Goal: Contribute content

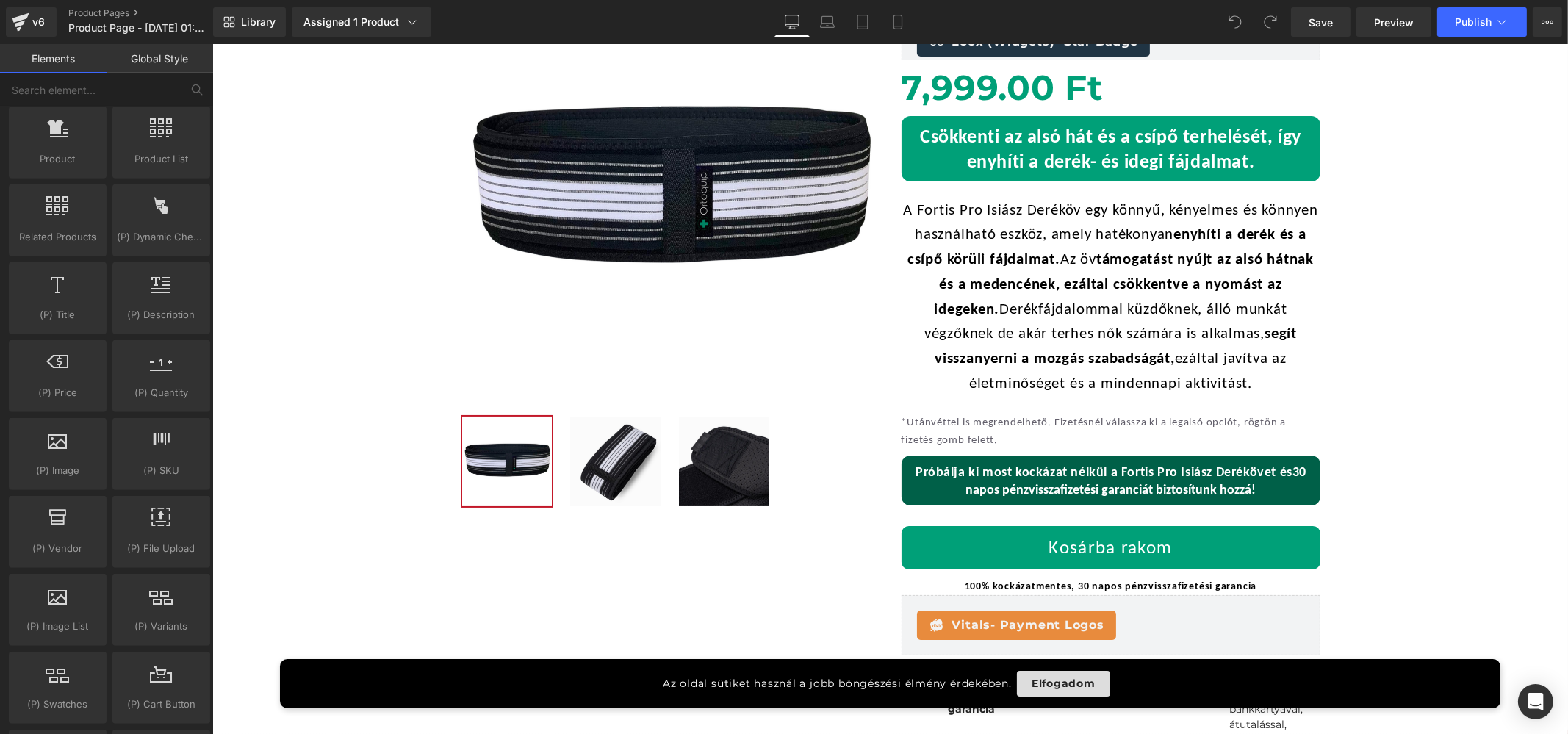
scroll to position [275, 0]
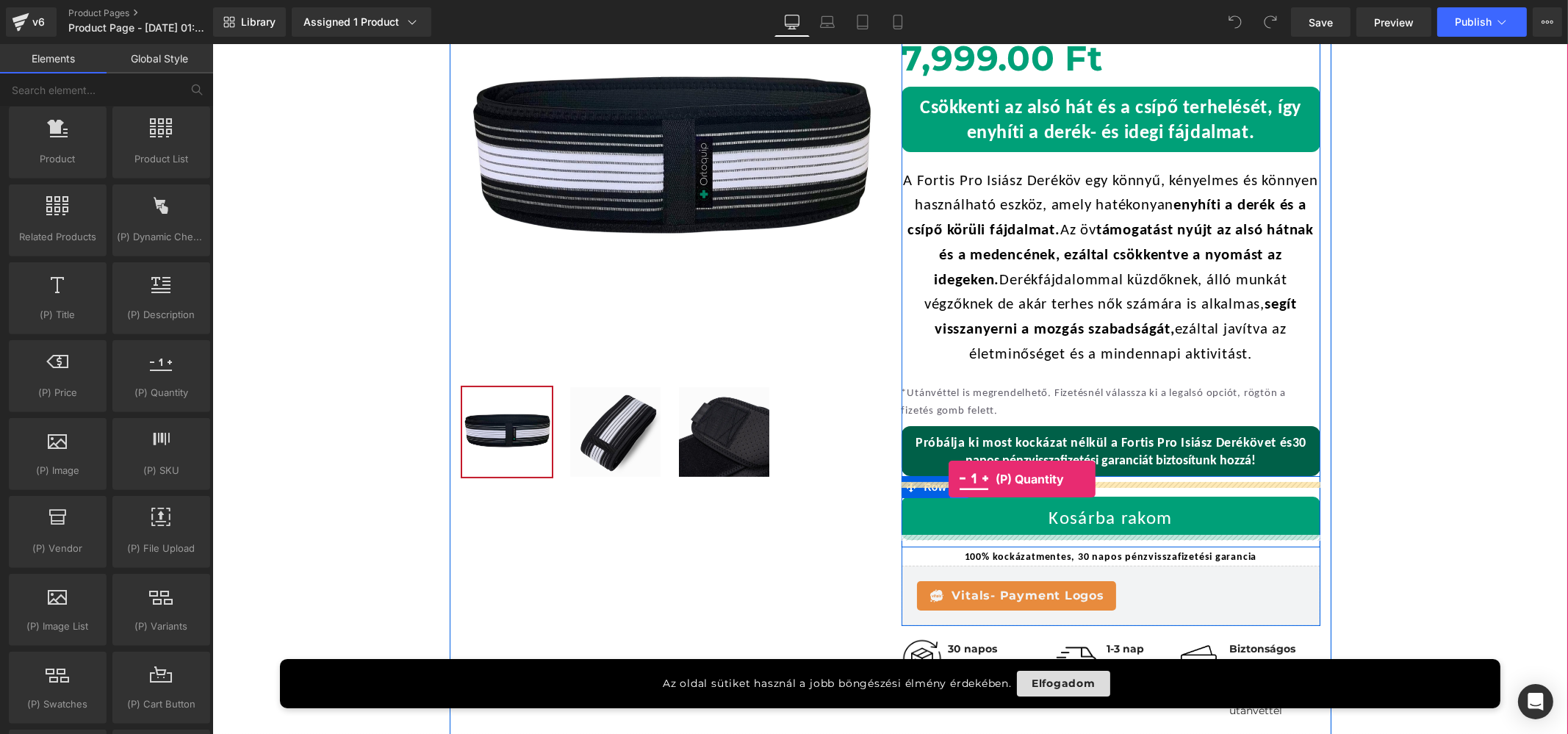
drag, startPoint x: 388, startPoint y: 414, endPoint x: 948, endPoint y: 479, distance: 563.8
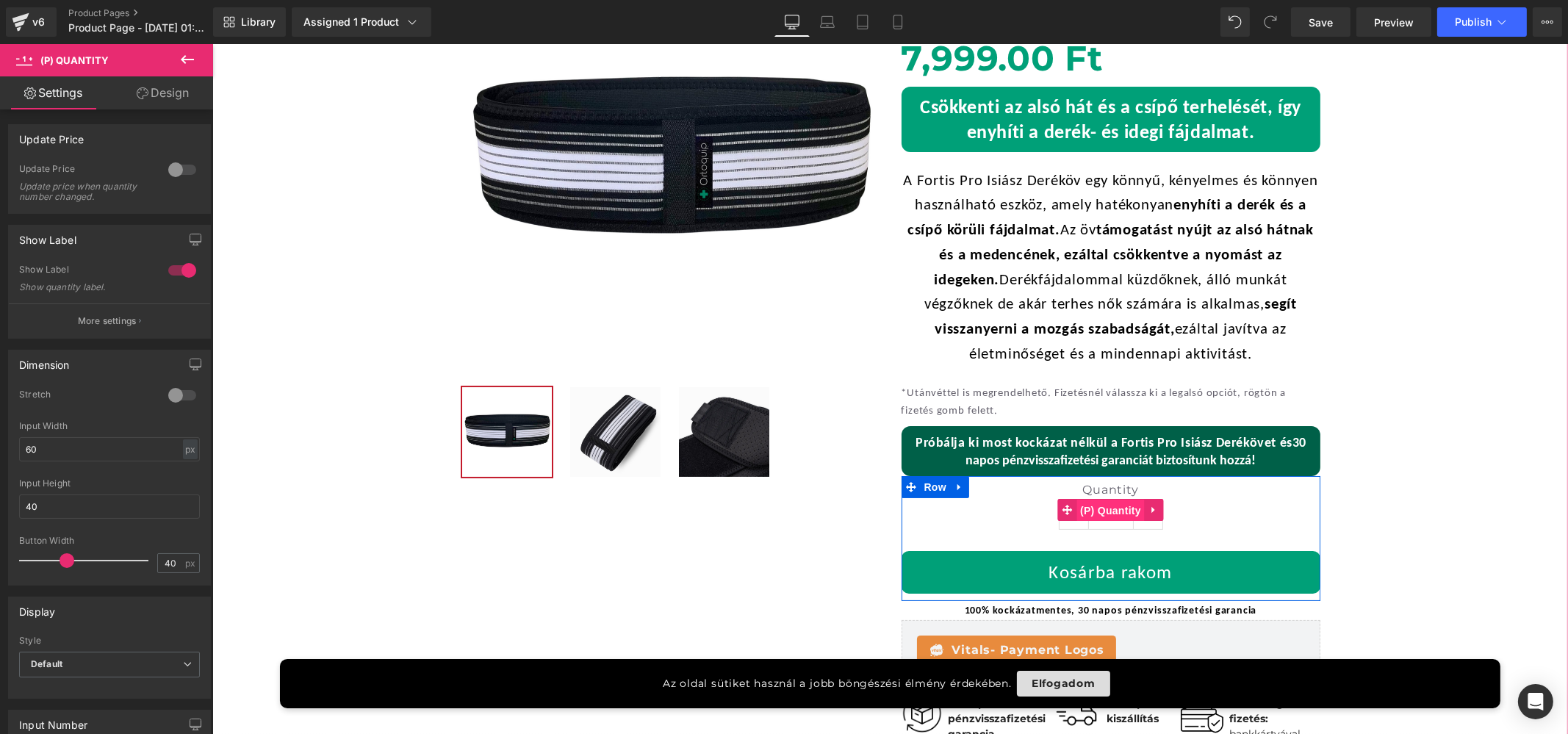
click at [1108, 504] on span "(P) Quantity" at bounding box center [1109, 510] width 68 height 22
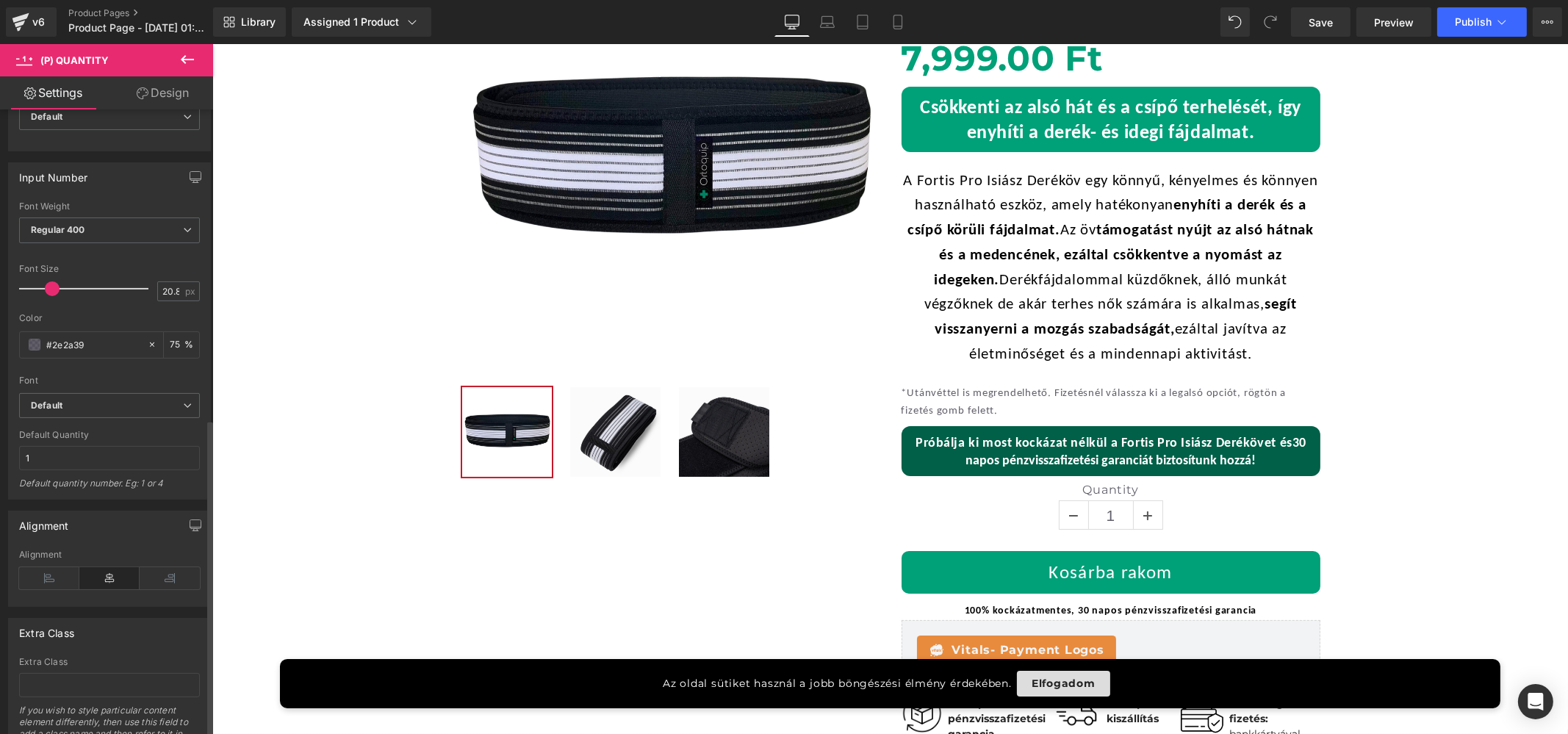
scroll to position [614, 0]
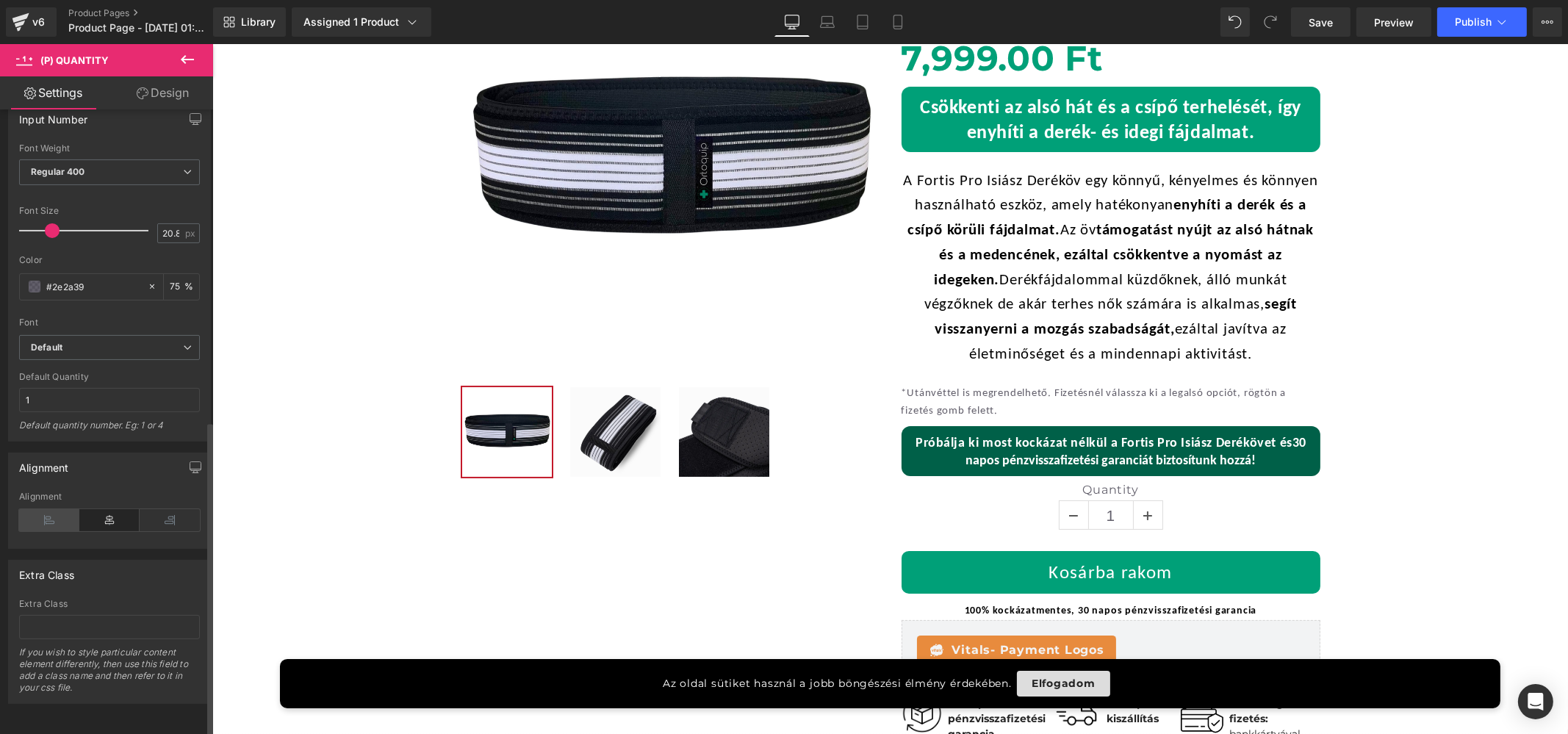
click at [39, 509] on icon at bounding box center [49, 520] width 61 height 22
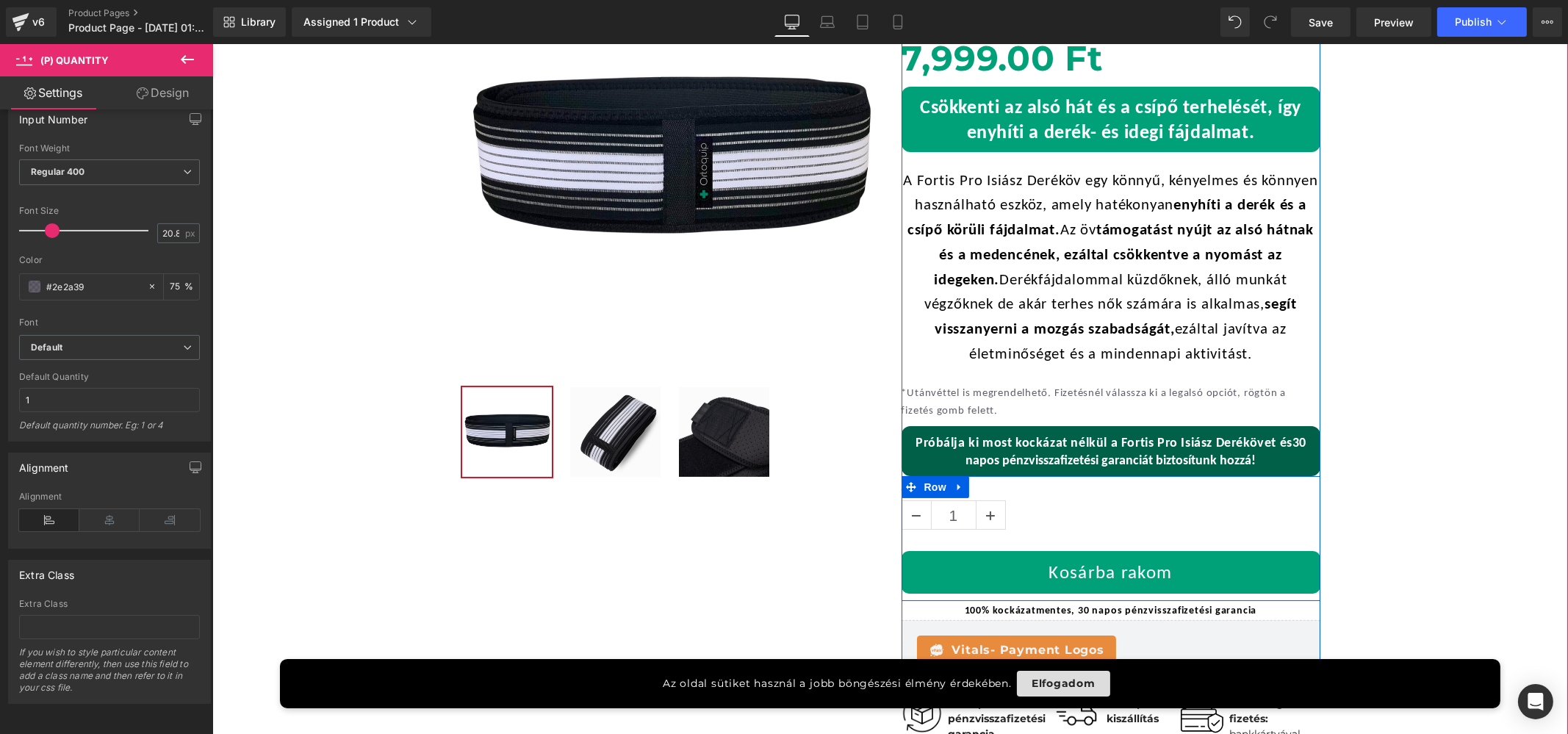
click at [928, 486] on span "Row" at bounding box center [934, 487] width 29 height 22
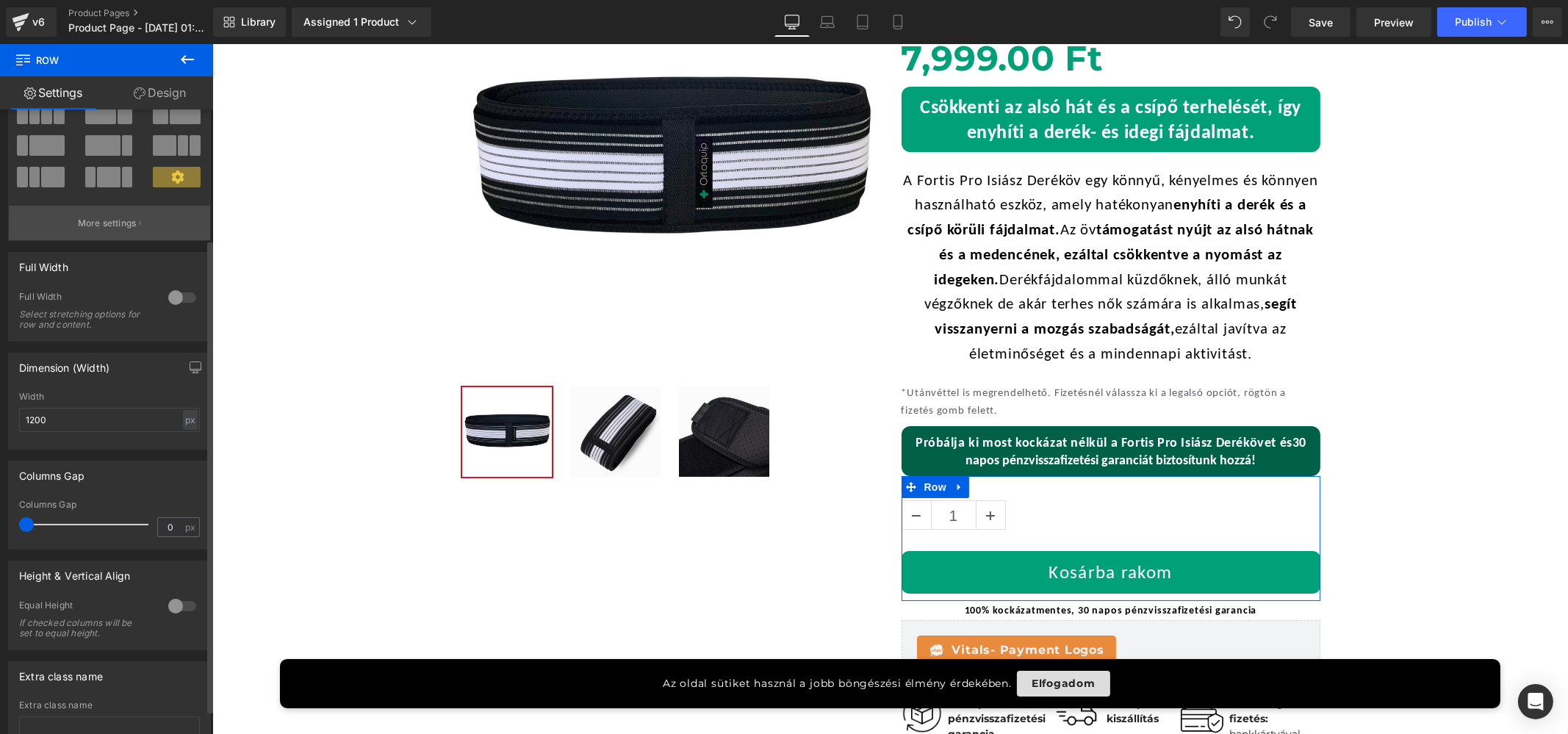
scroll to position [0, 0]
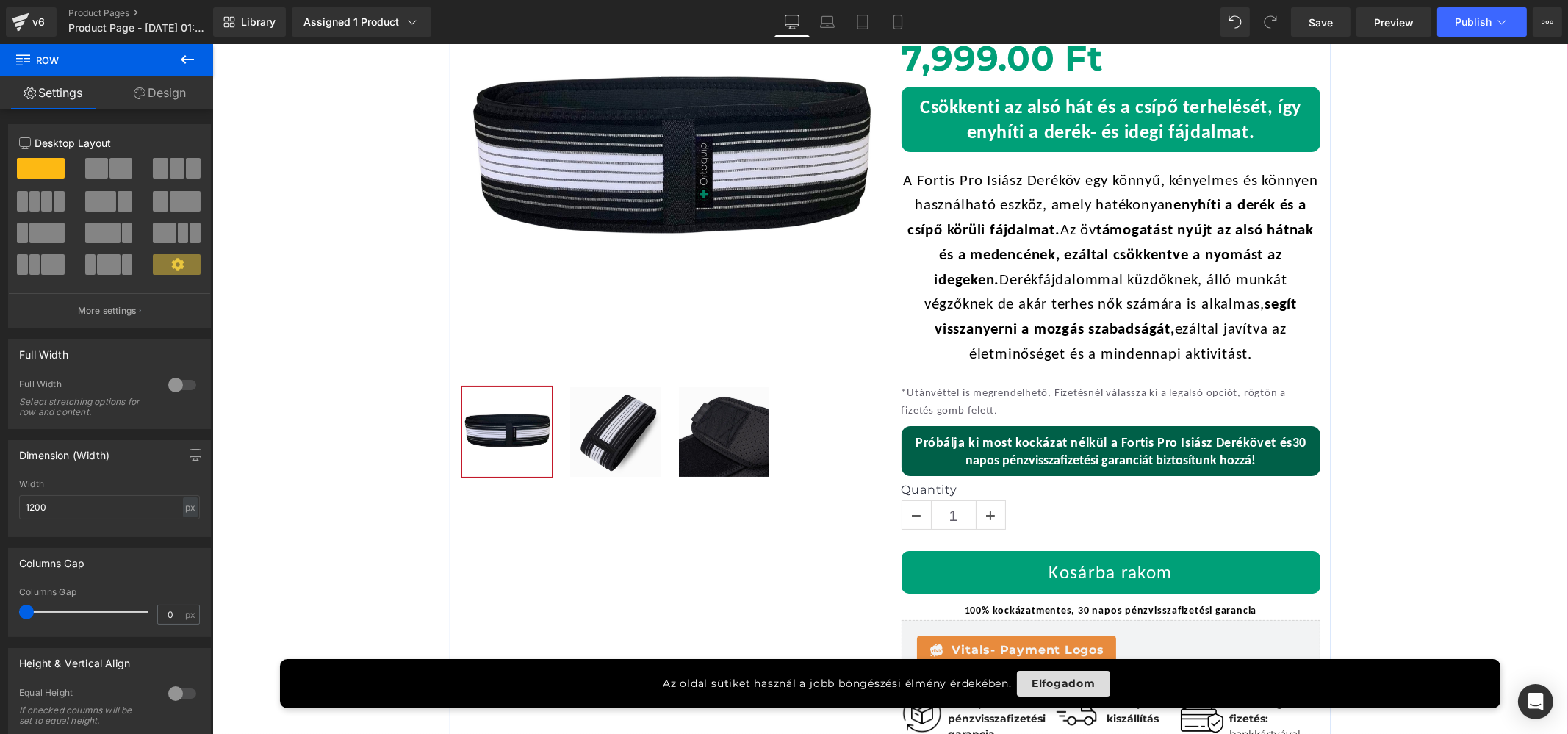
click at [814, 536] on div "-30% Akció (P) Image ‹ › (P) Image List Fortis Pro Isiász Deréköv (P) Title Loo…" at bounding box center [890, 379] width 882 height 863
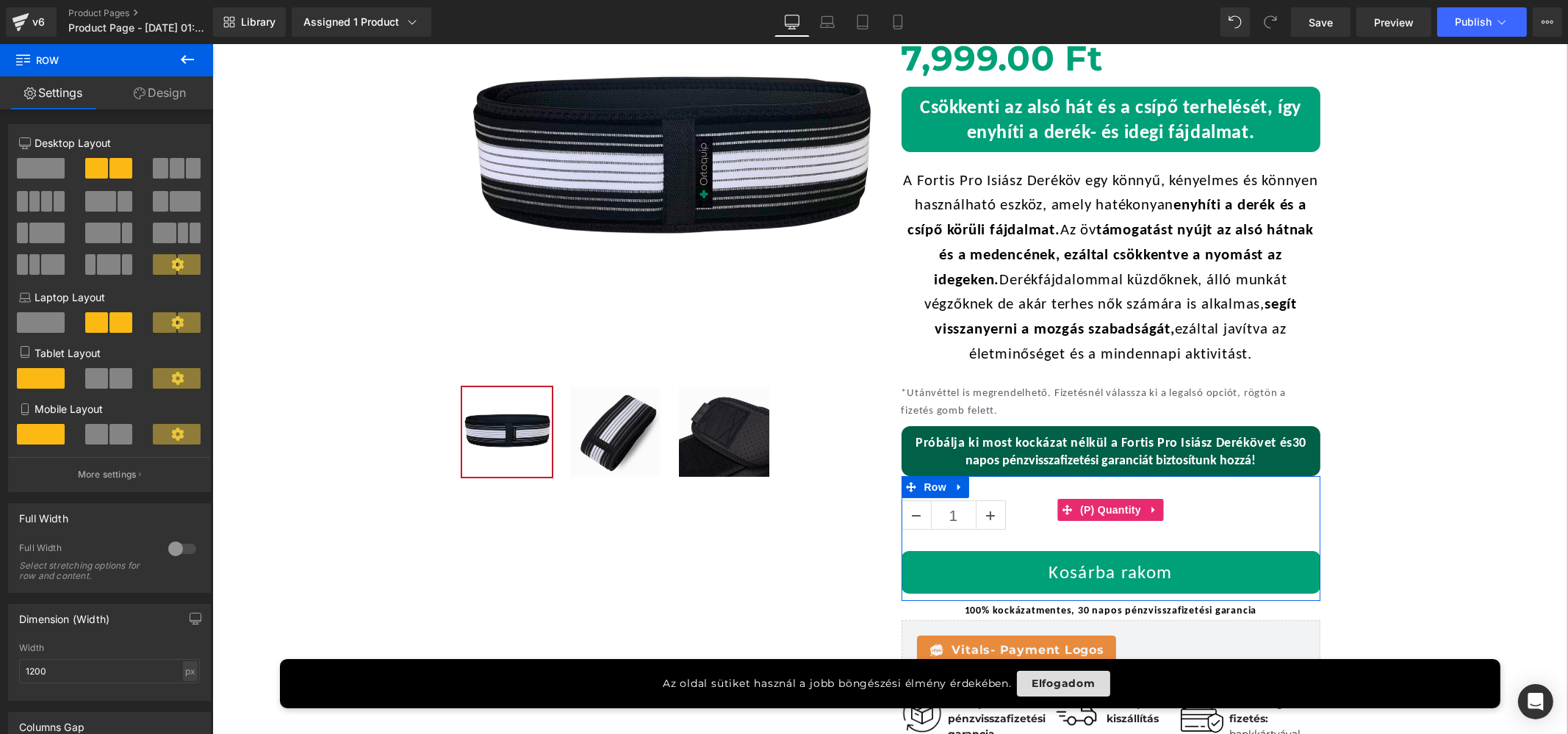
click at [947, 504] on input "1" at bounding box center [952, 516] width 44 height 29
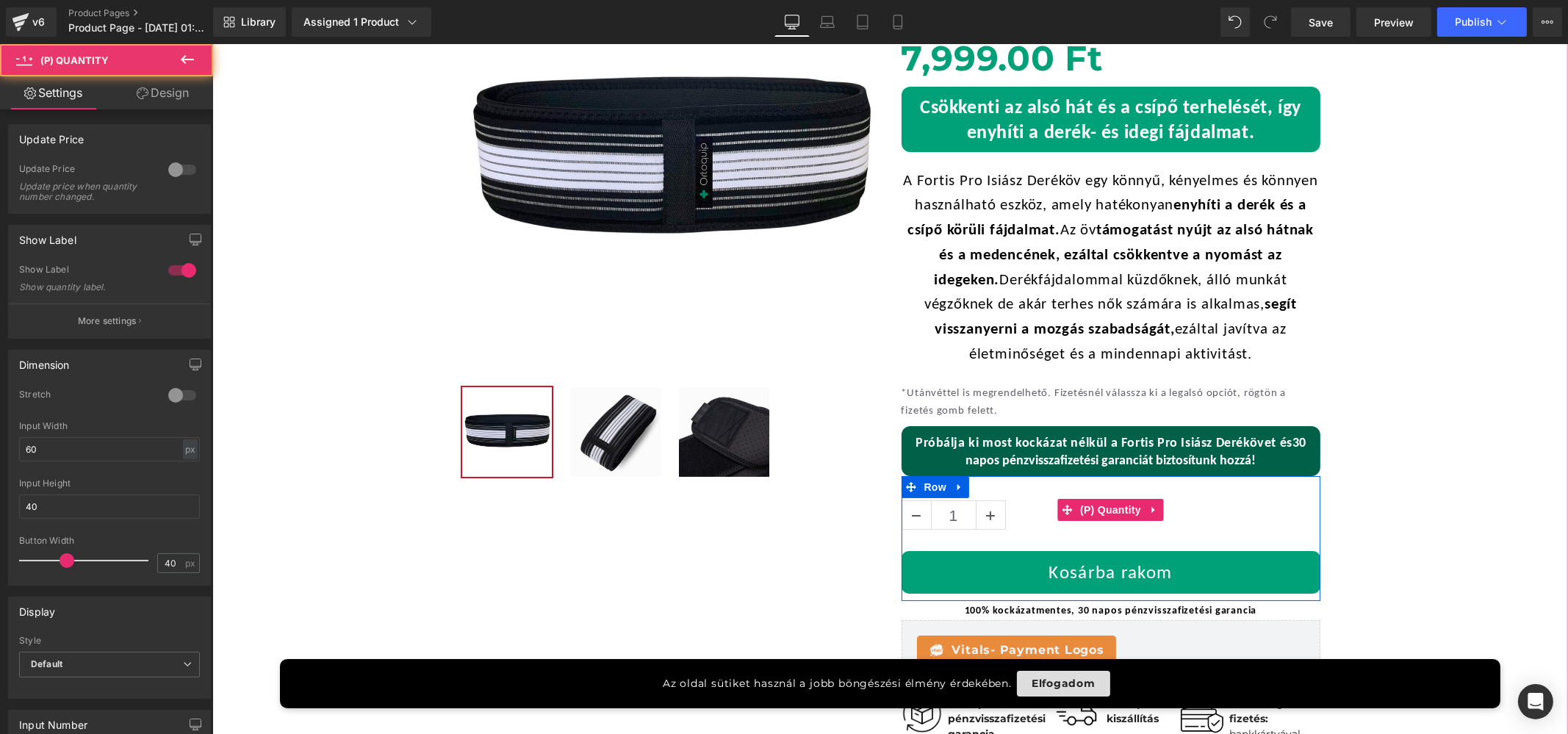
click at [973, 488] on label "Quantity" at bounding box center [1110, 491] width 419 height 17
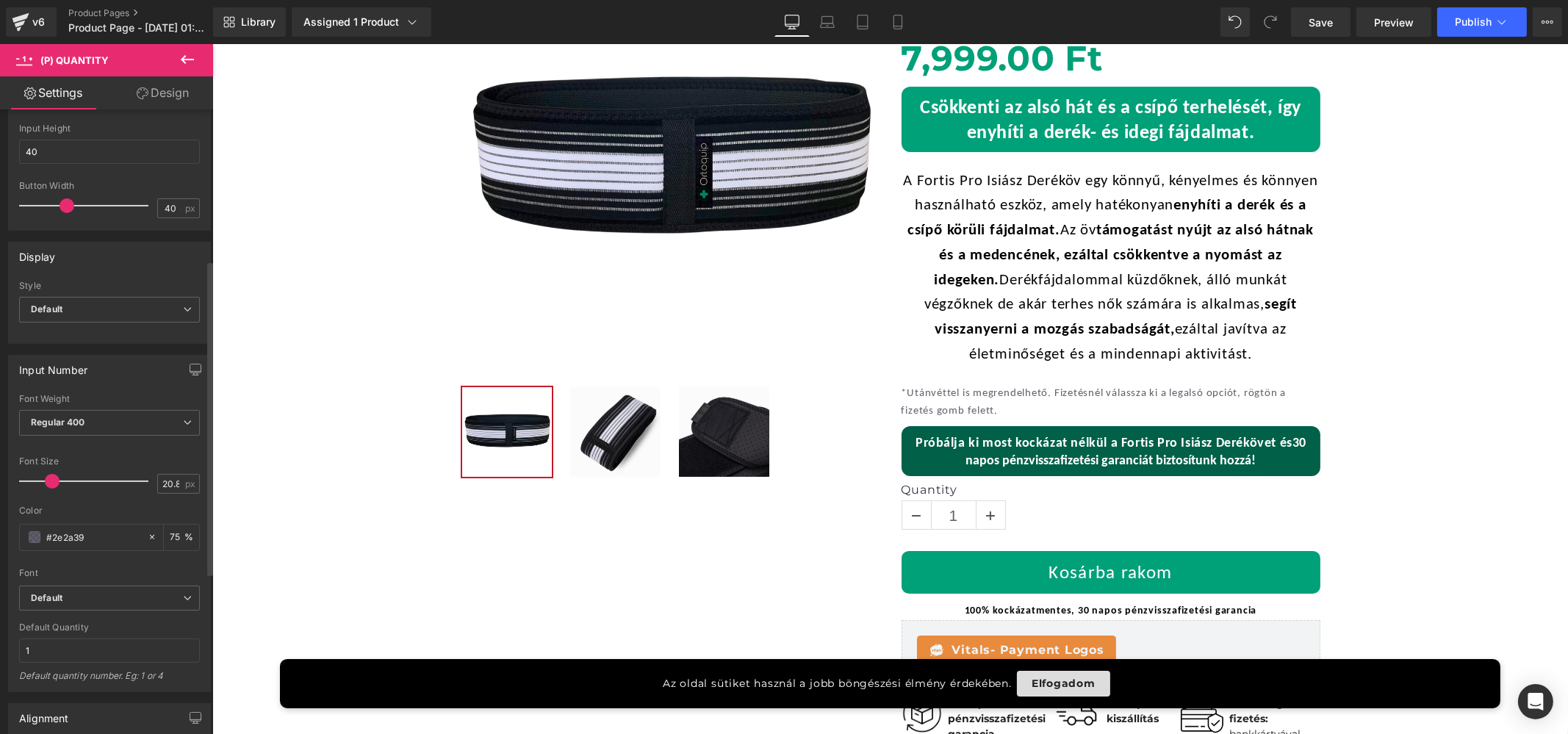
scroll to position [367, 0]
click at [82, 289] on span "Default" at bounding box center [110, 298] width 181 height 25
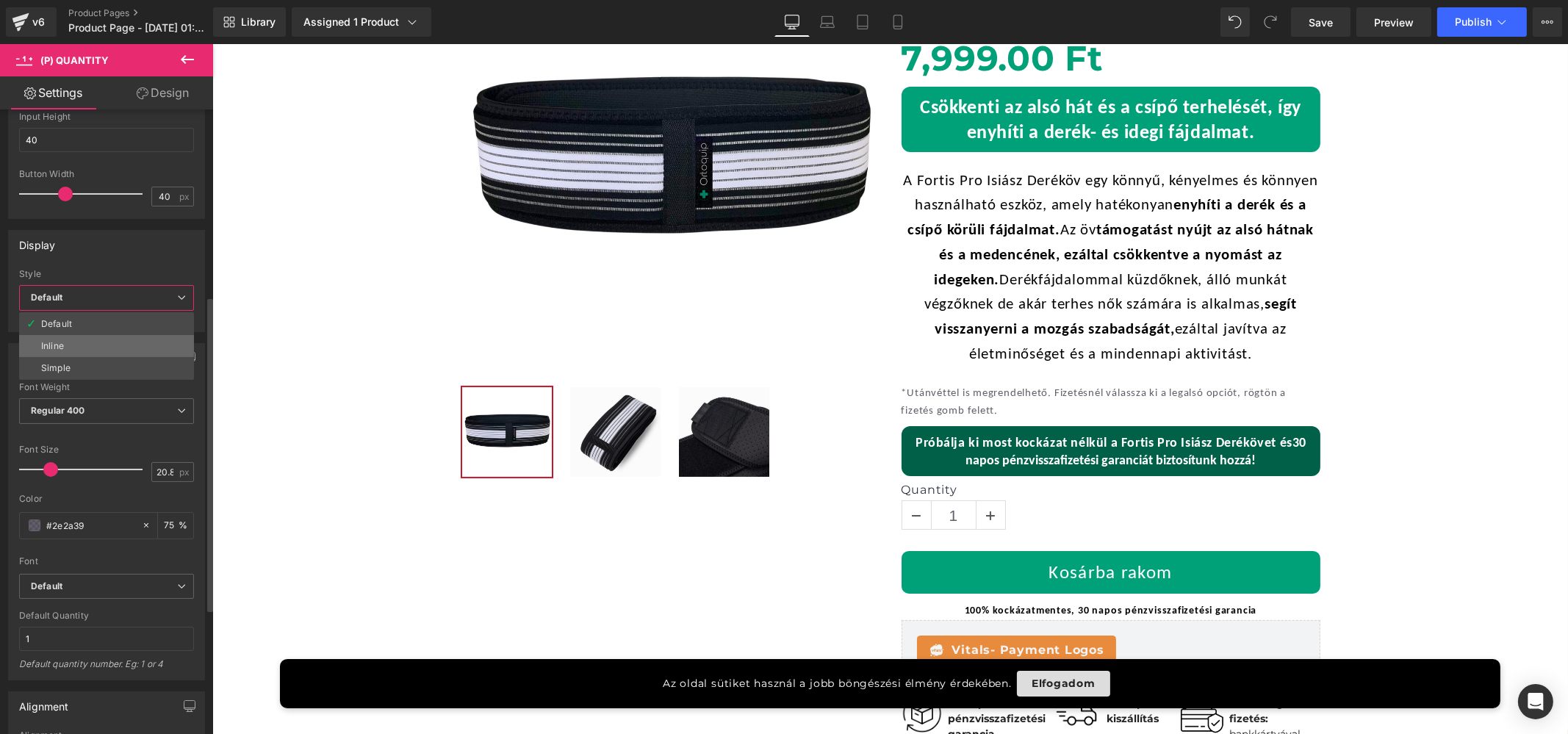
click at [87, 339] on li "Inline" at bounding box center [106, 346] width 175 height 22
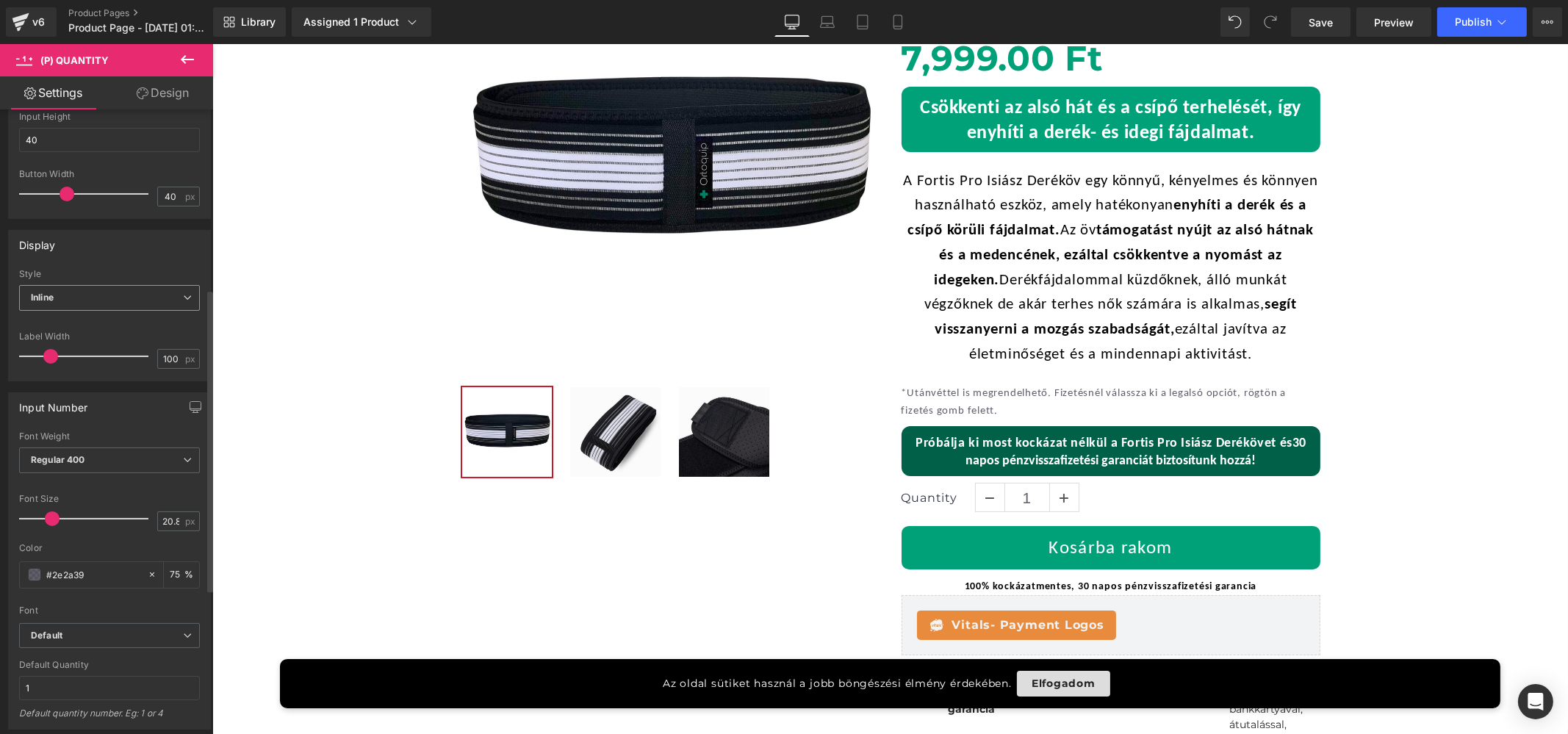
click at [71, 301] on span "Inline" at bounding box center [110, 298] width 181 height 25
click at [68, 363] on div "Simple" at bounding box center [55, 367] width 29 height 10
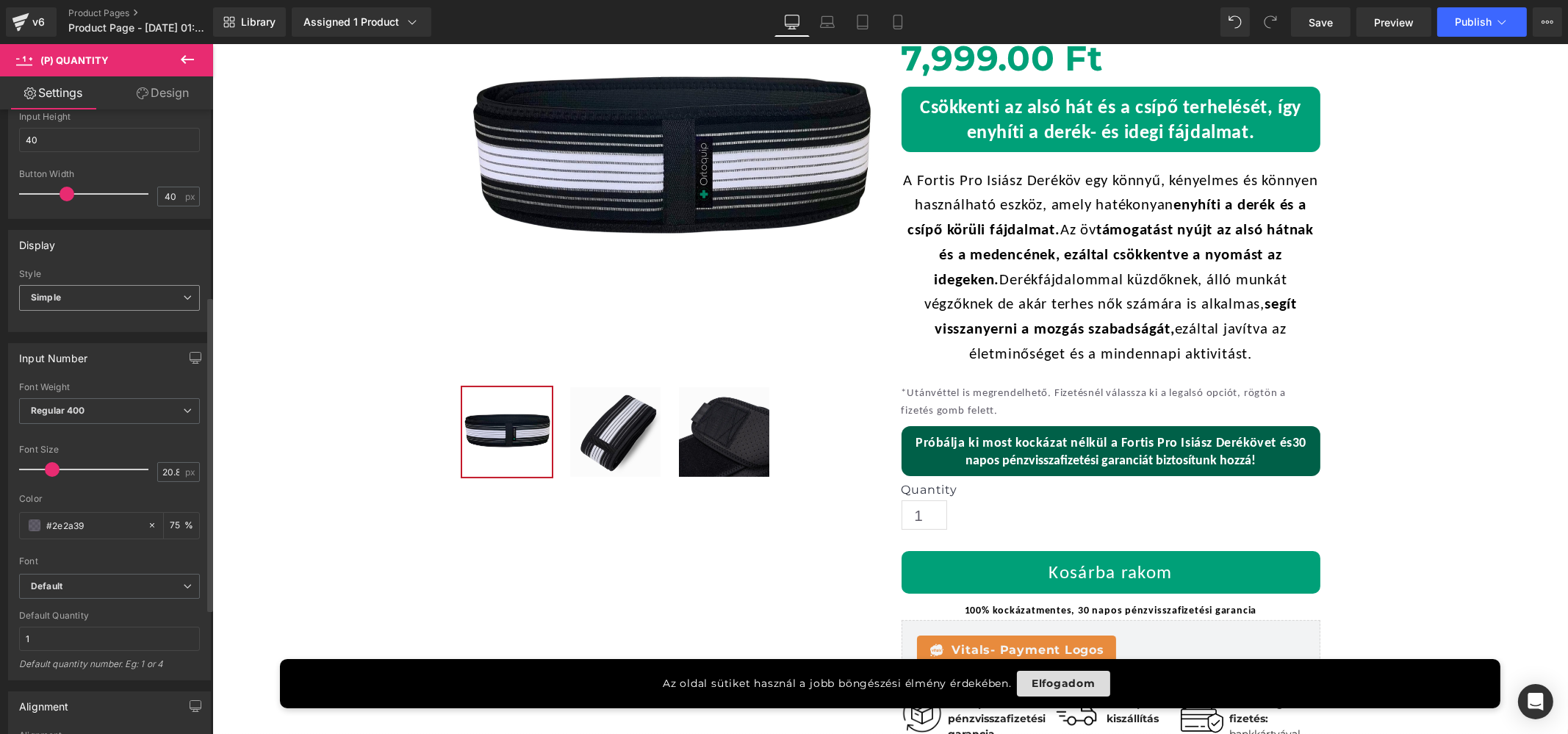
click at [67, 302] on span "Simple" at bounding box center [110, 298] width 181 height 25
click at [66, 324] on div "Default" at bounding box center [56, 323] width 31 height 10
click at [66, 302] on span "Default" at bounding box center [110, 298] width 181 height 25
click at [63, 341] on div "Inline" at bounding box center [52, 346] width 23 height 10
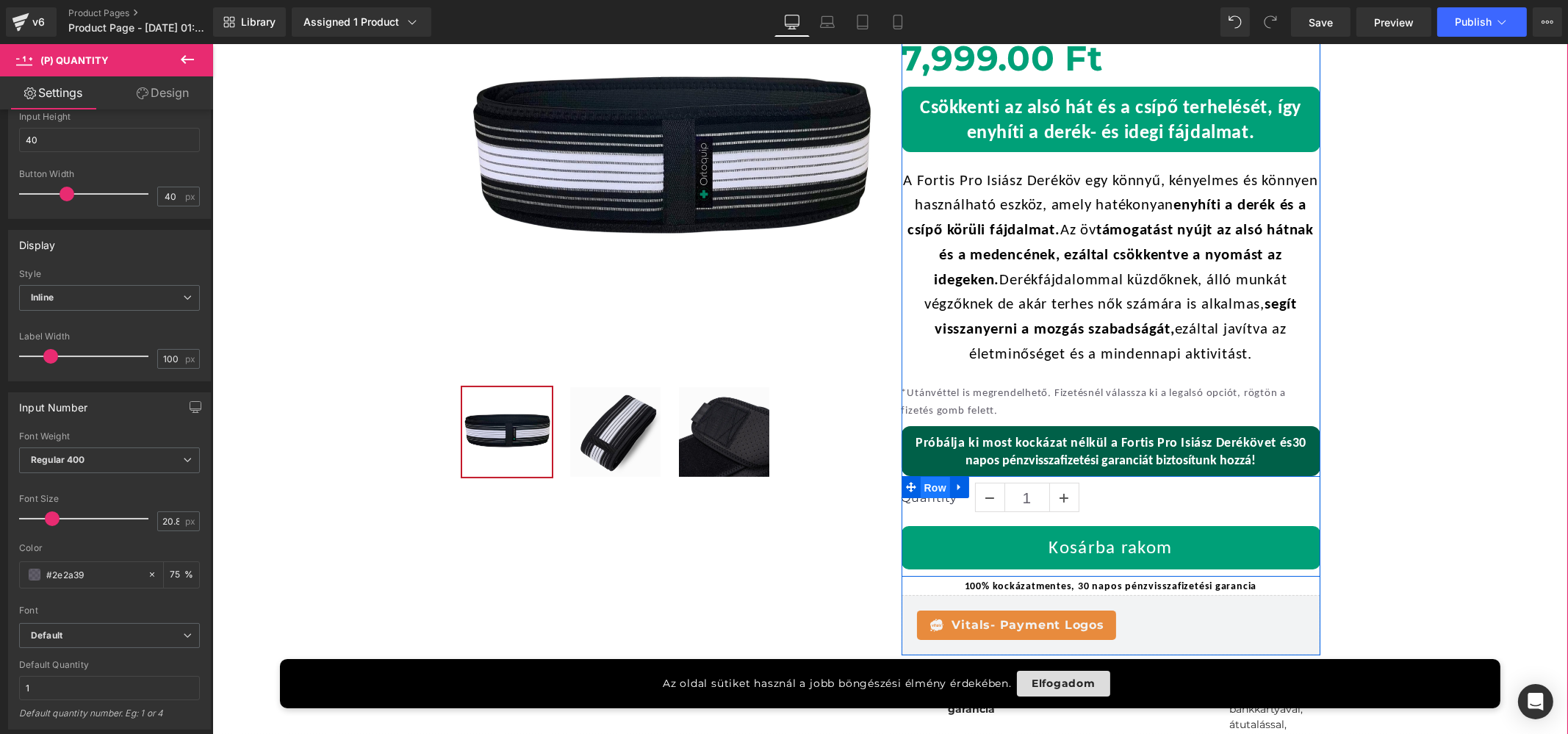
click at [920, 496] on span "Row" at bounding box center [934, 488] width 29 height 22
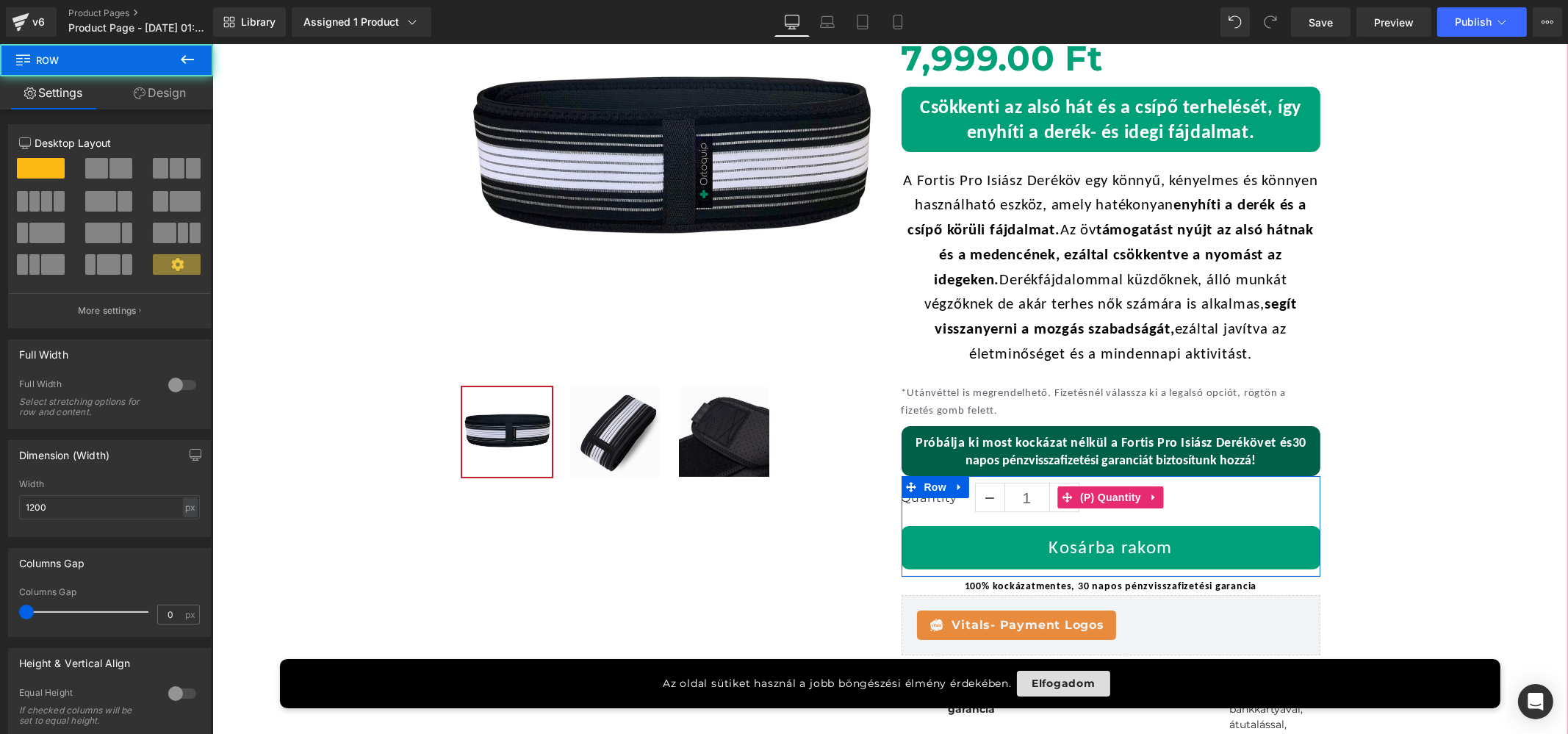
click at [920, 500] on label "Quantity" at bounding box center [937, 497] width 73 height 14
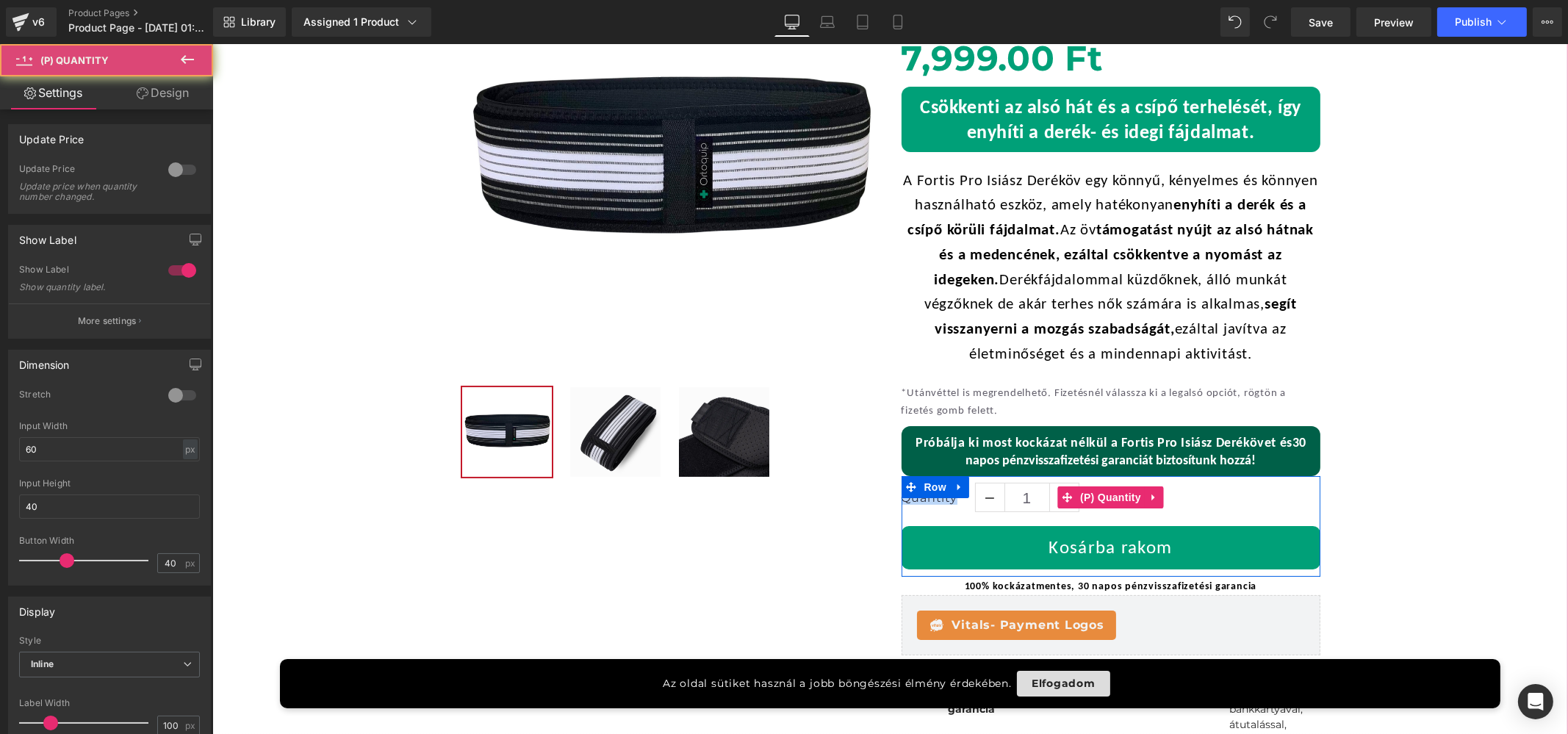
click at [920, 500] on label "Quantity" at bounding box center [937, 497] width 73 height 14
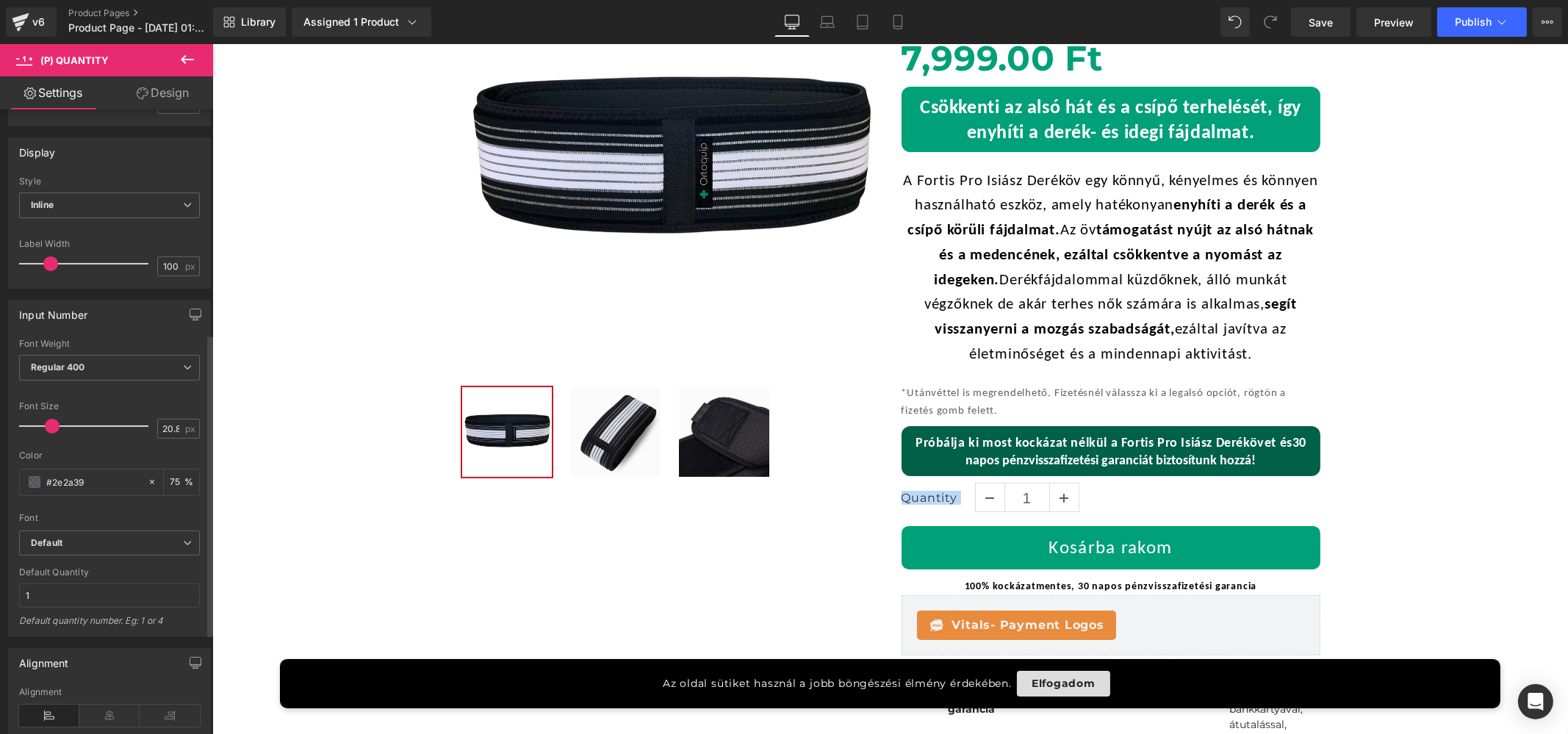
scroll to position [551, 0]
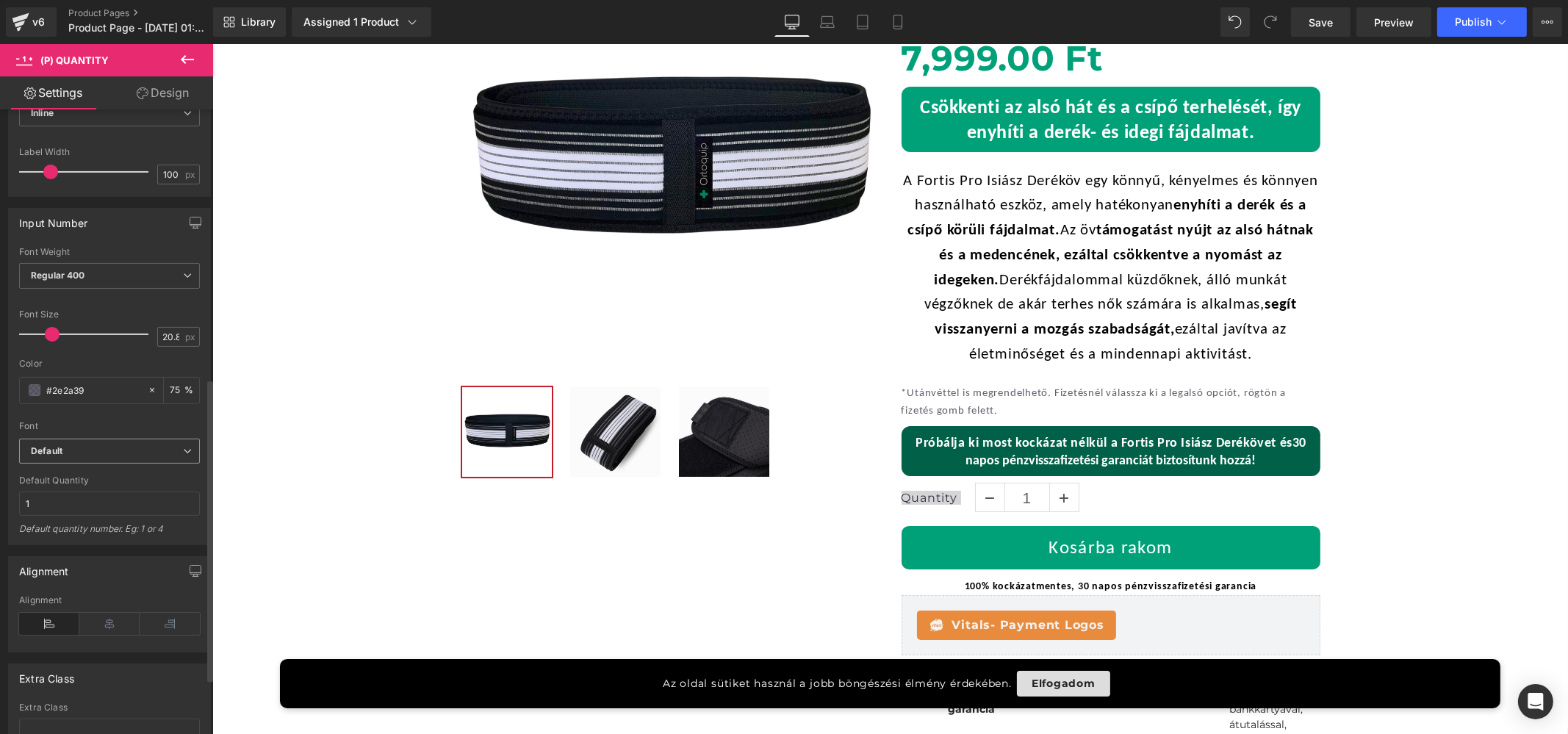
click at [126, 446] on b "Default" at bounding box center [107, 452] width 152 height 13
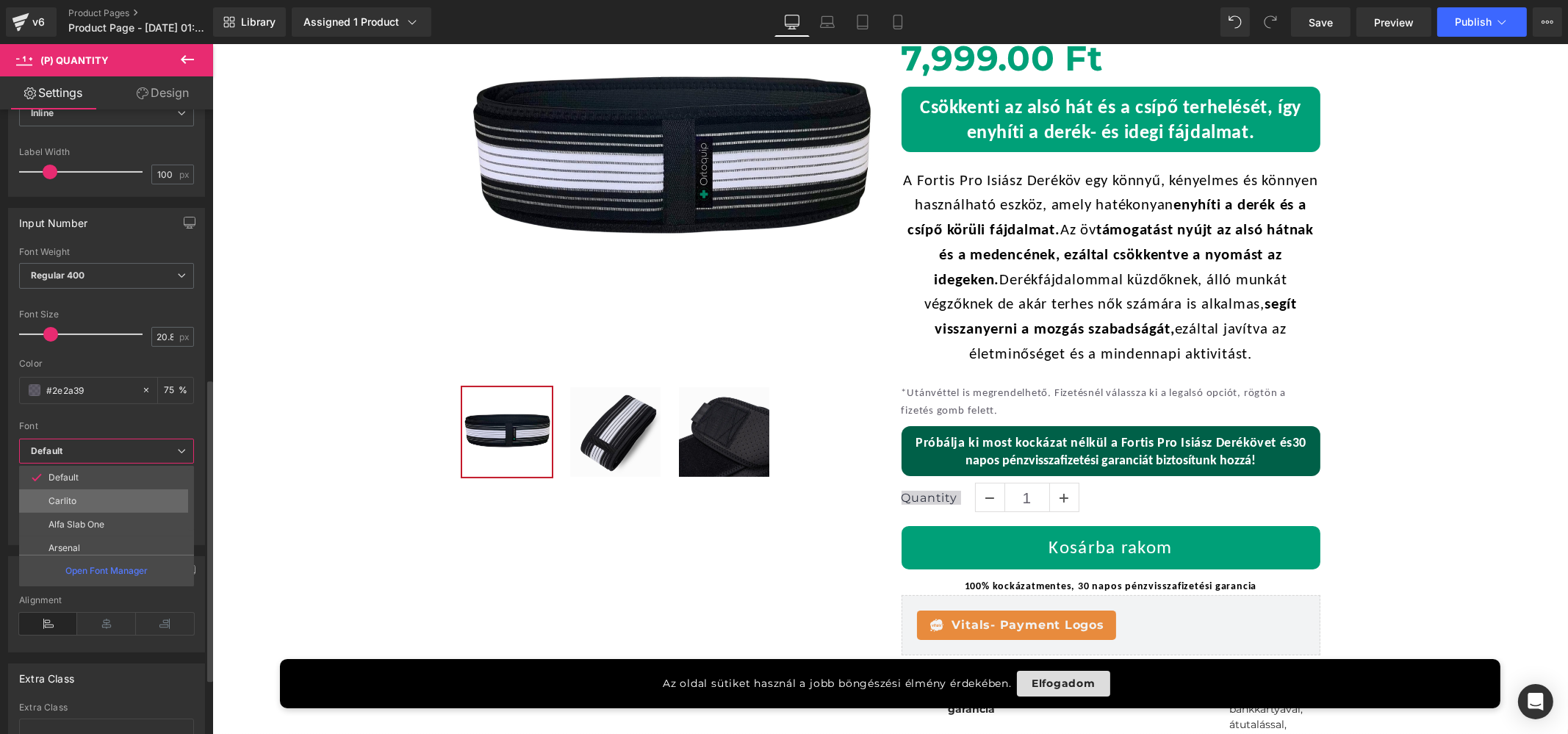
click at [121, 493] on li "Carlito" at bounding box center [110, 501] width 181 height 24
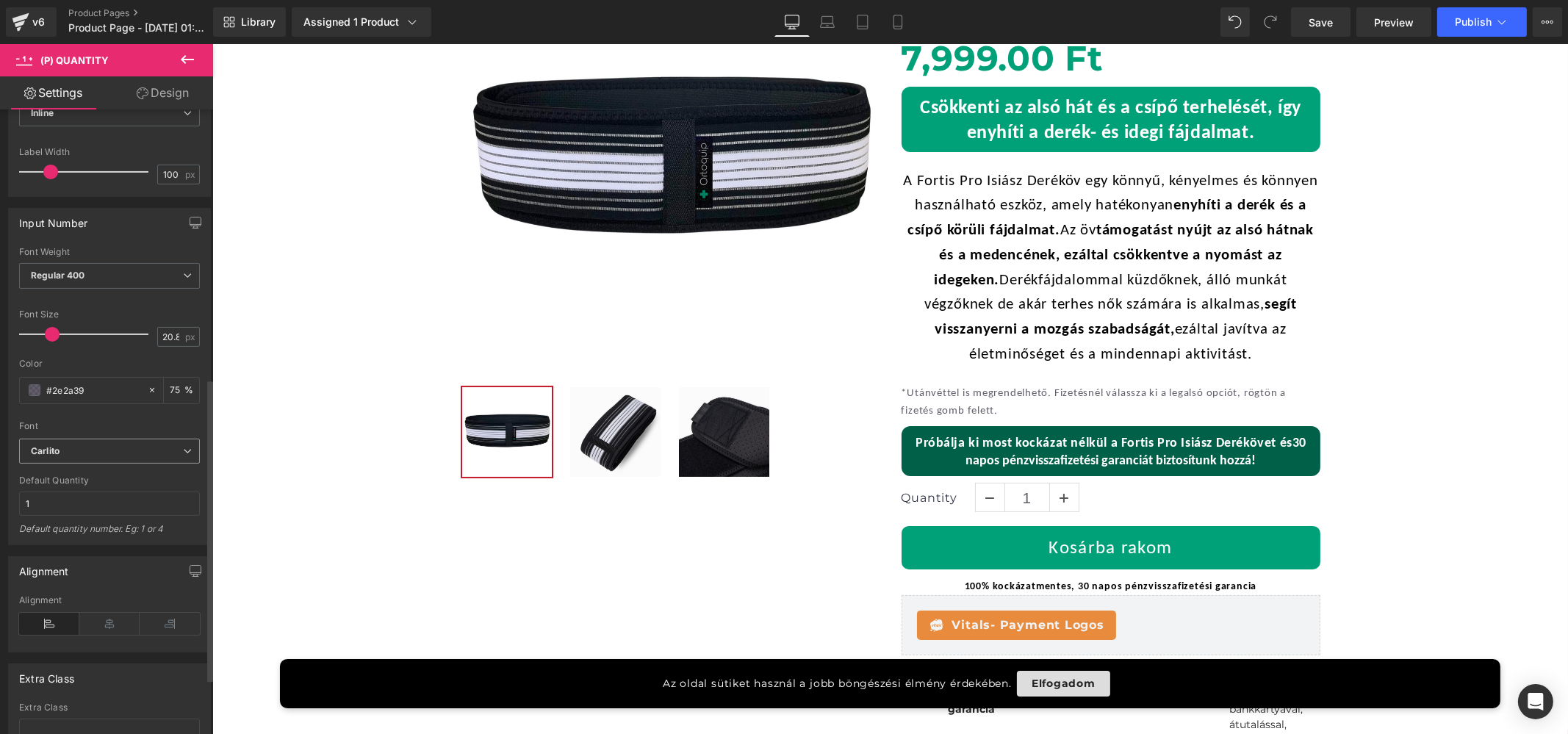
click at [130, 462] on div "Carlito Default Carlito Alfa Slab One Arsenal Angkor Bowlby One SC Archivo Blac…" at bounding box center [110, 455] width 181 height 33
click at [116, 426] on div "Font" at bounding box center [110, 425] width 181 height 10
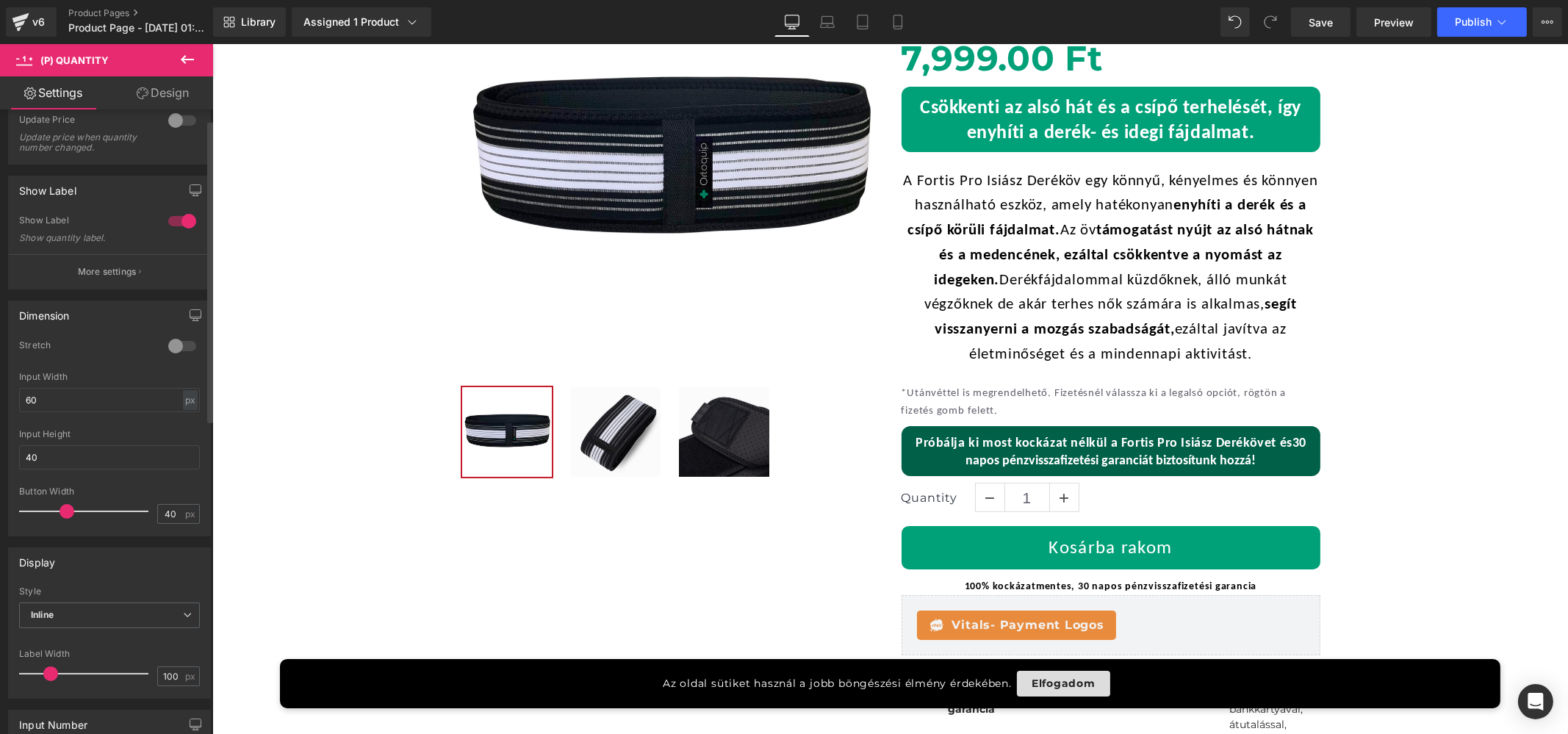
scroll to position [21, 0]
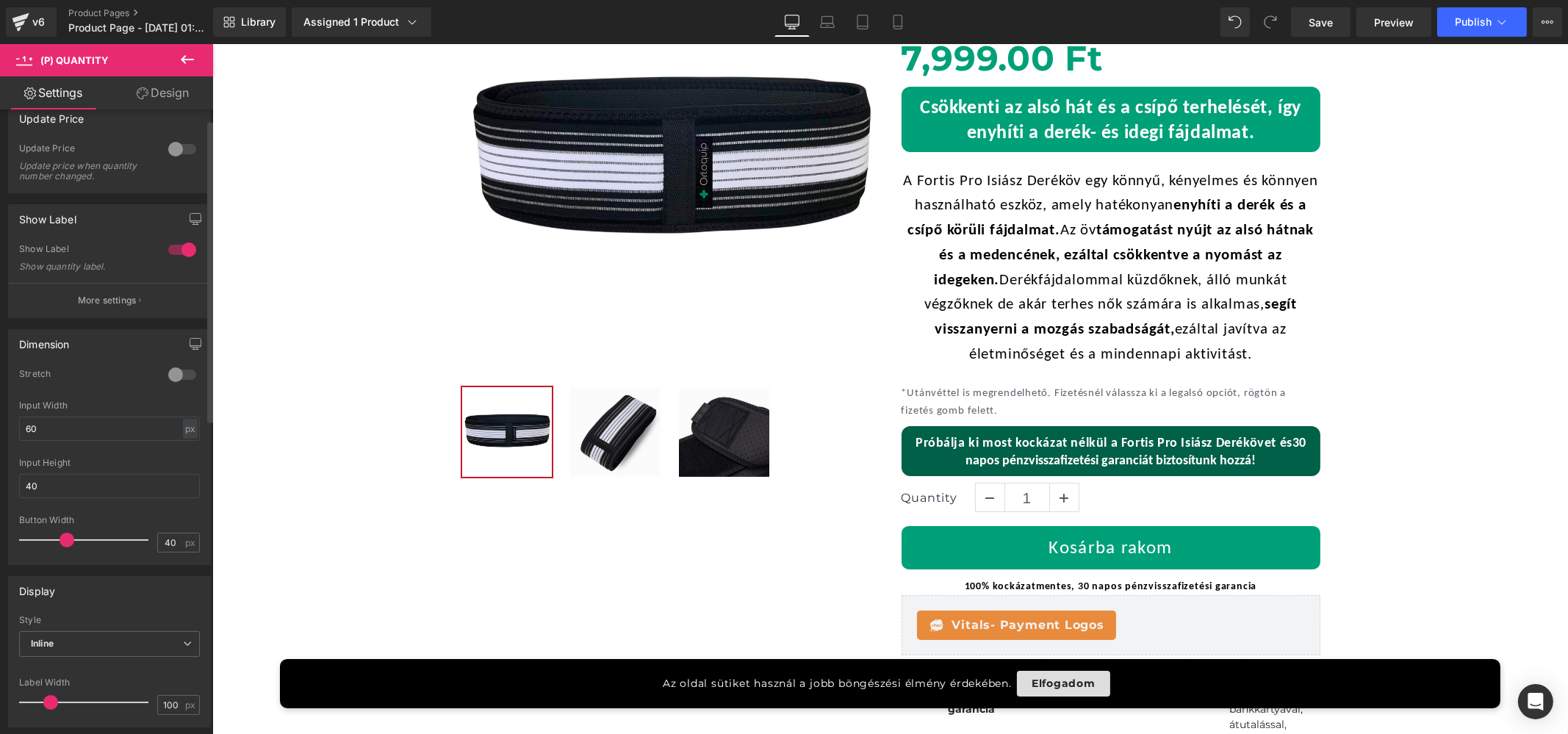
click at [169, 378] on div at bounding box center [182, 375] width 35 height 24
click at [119, 308] on button "More settings" at bounding box center [110, 300] width 201 height 34
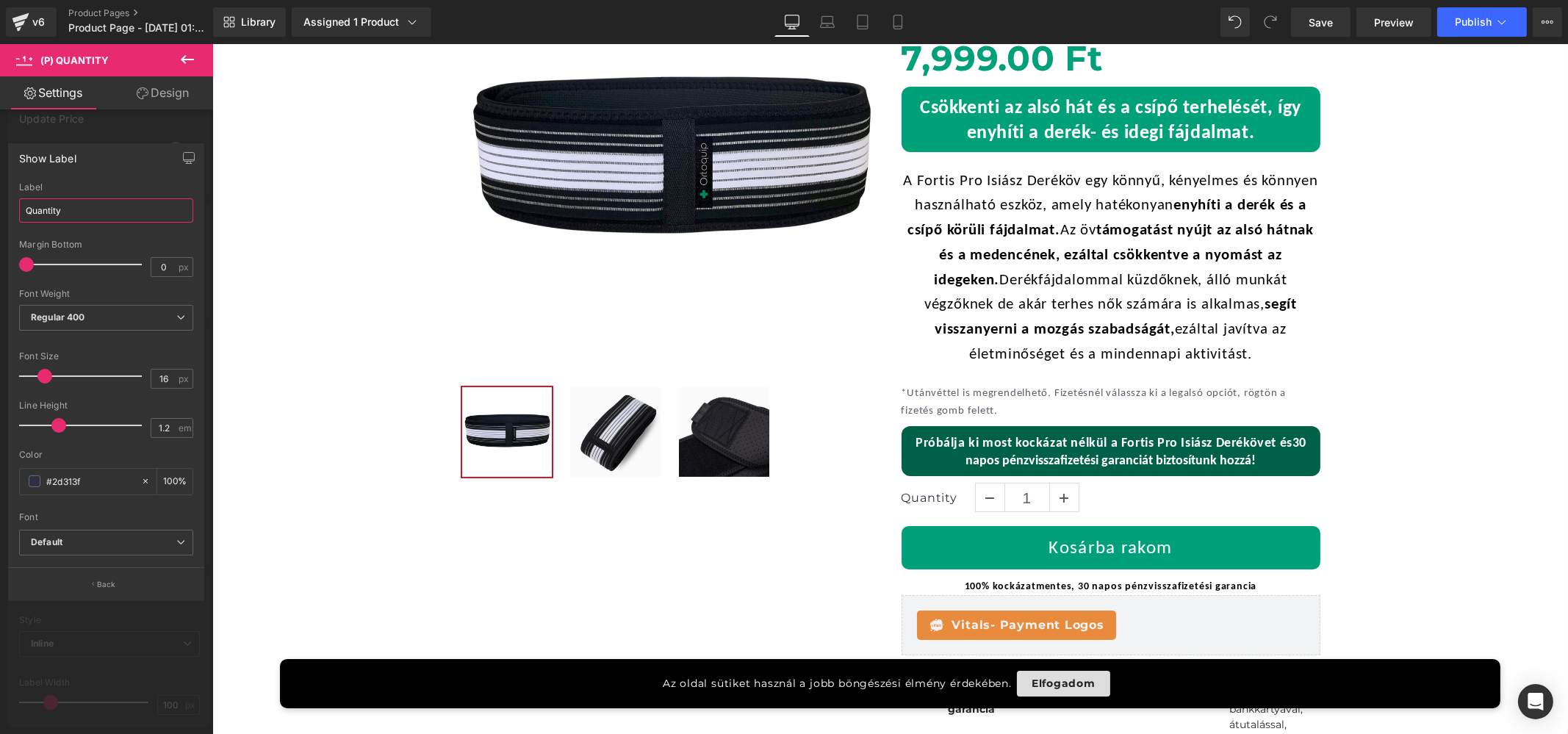
click at [92, 205] on input "Quantity" at bounding box center [106, 210] width 174 height 24
click at [91, 205] on input "Quantity" at bounding box center [106, 210] width 174 height 24
click at [88, 205] on input "Quantity" at bounding box center [106, 210] width 174 height 24
type input "Mennyiség"
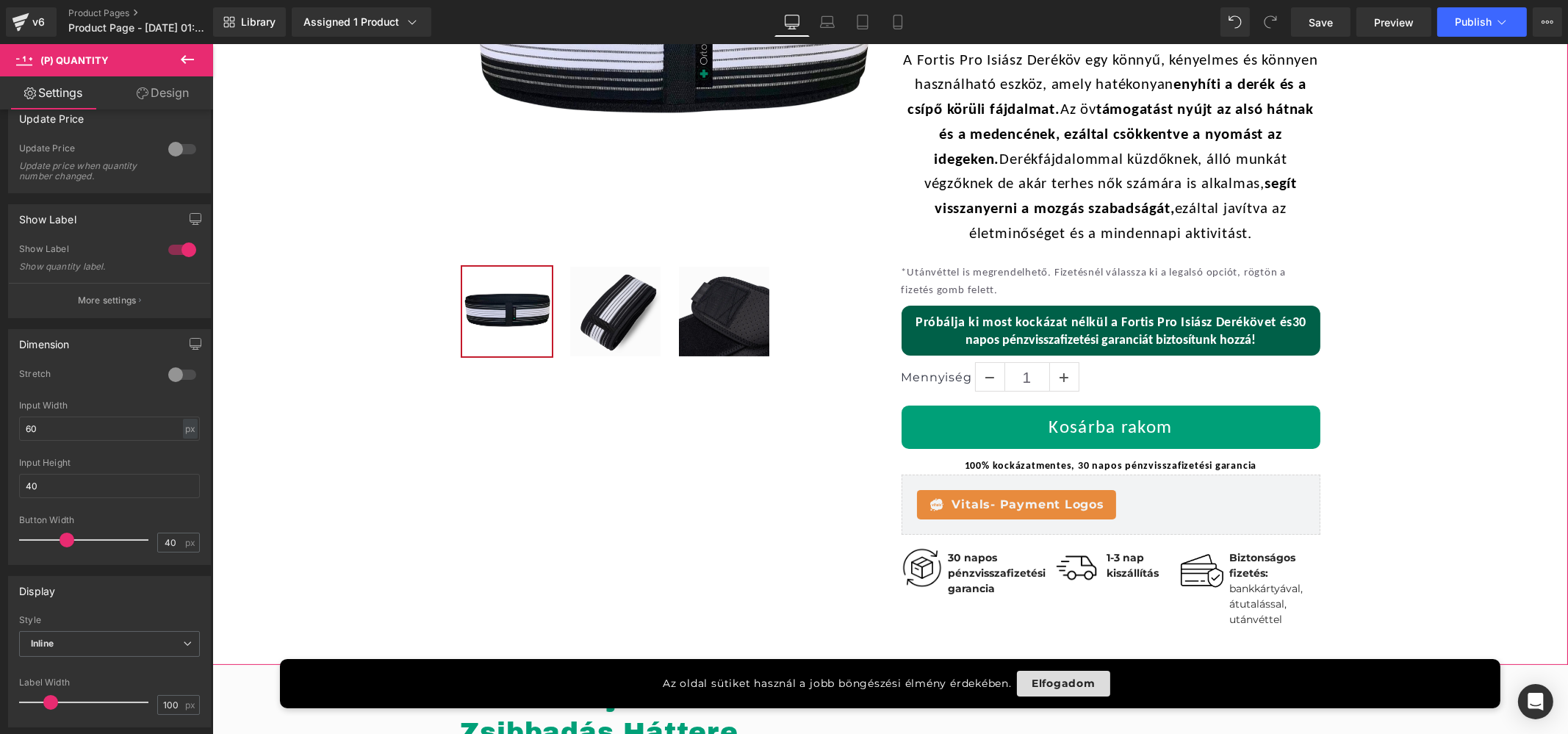
scroll to position [367, 0]
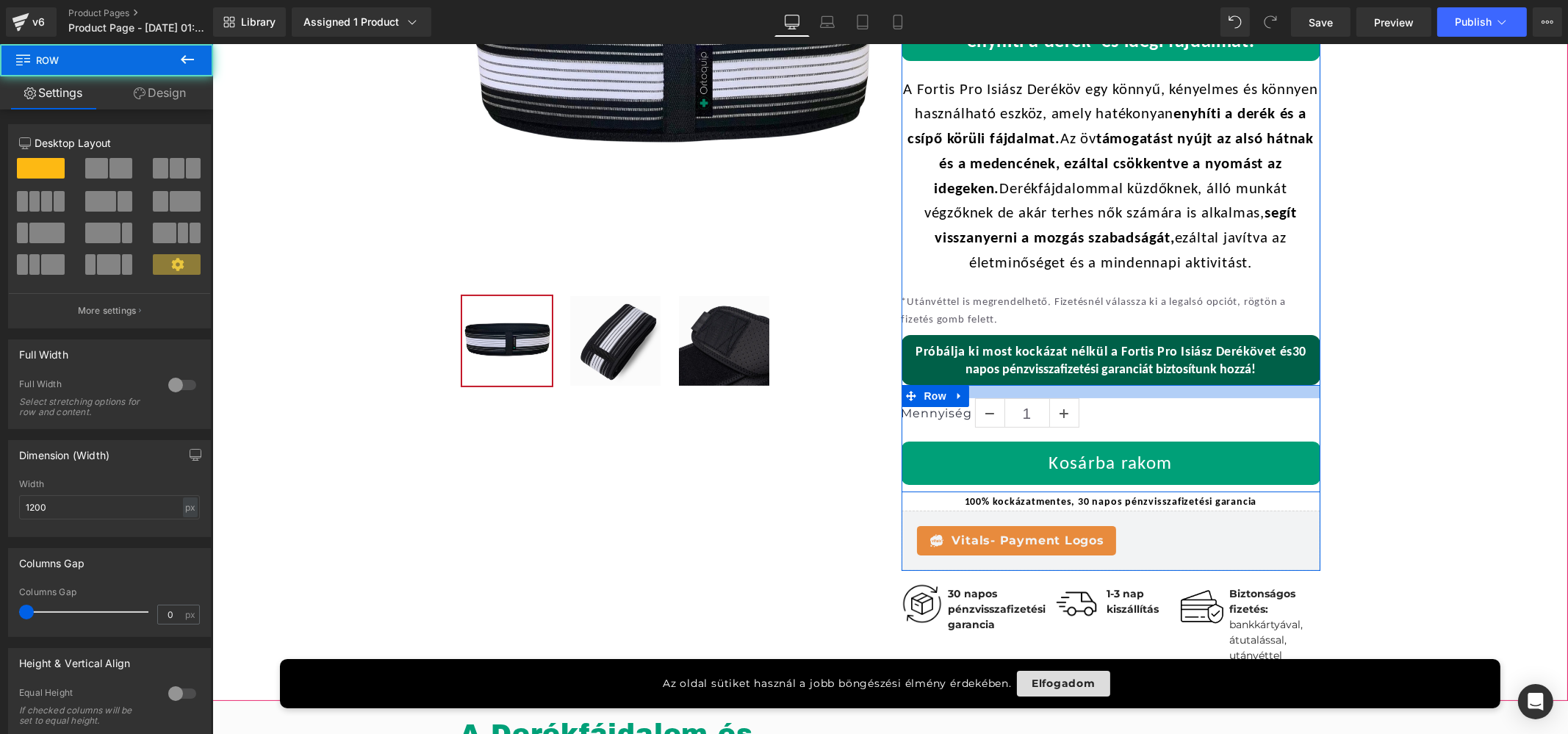
click at [1102, 391] on div at bounding box center [1110, 391] width 419 height 14
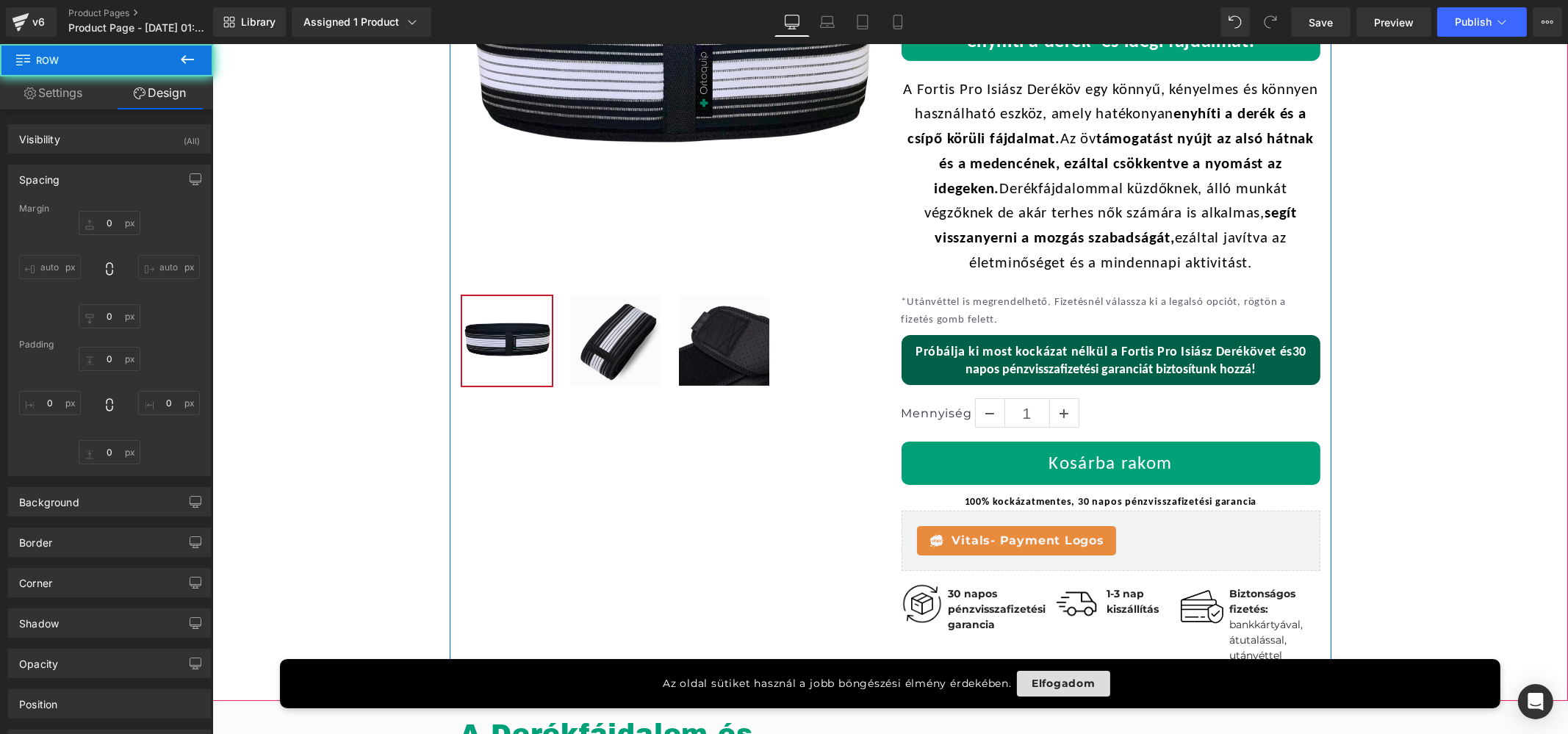
click at [512, 517] on div "-30% Akció (P) Image ‹ › (P) Image List Fortis Pro Isiász Deréköv (P) Title Loo…" at bounding box center [890, 279] width 882 height 844
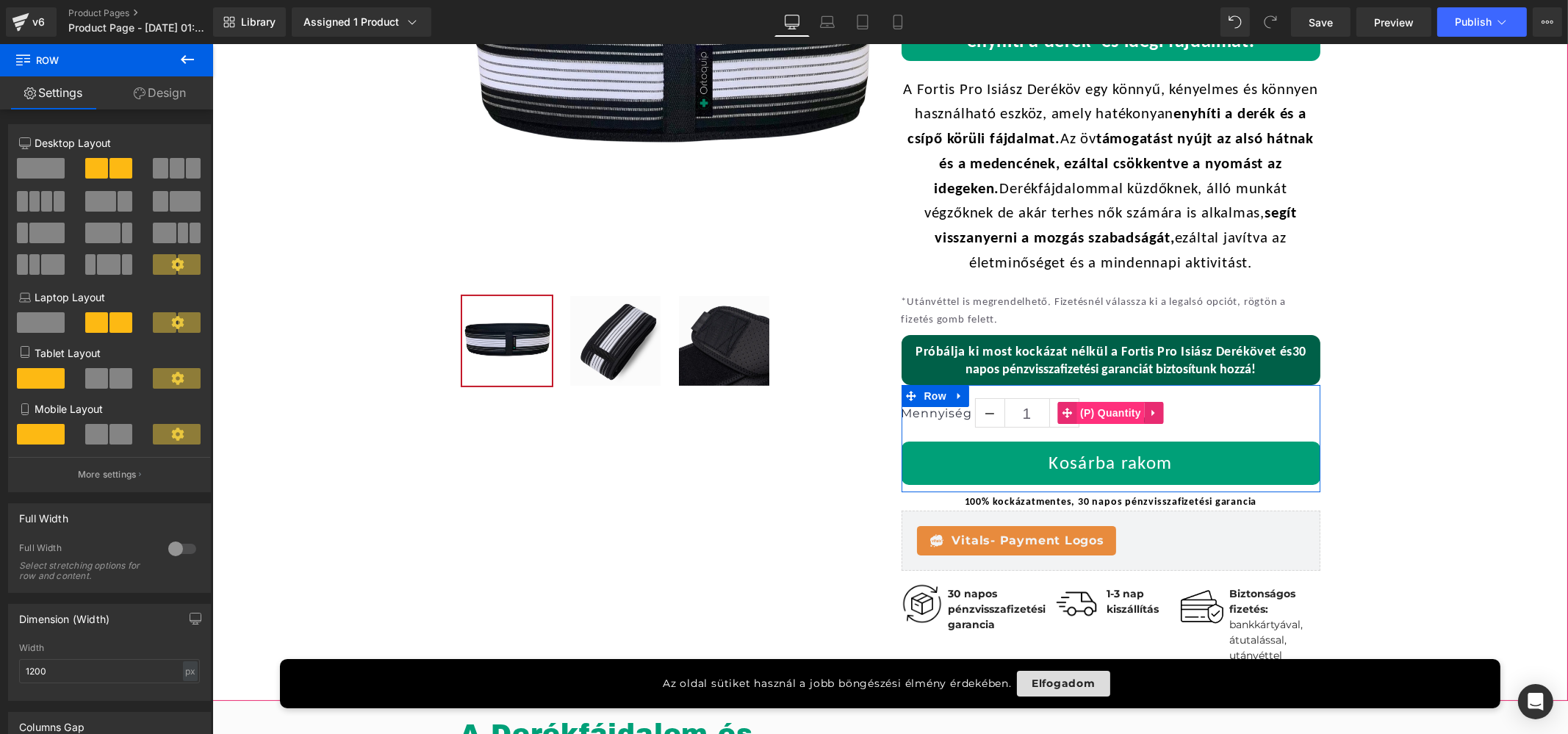
click at [1083, 408] on span "(P) Quantity" at bounding box center [1109, 413] width 68 height 22
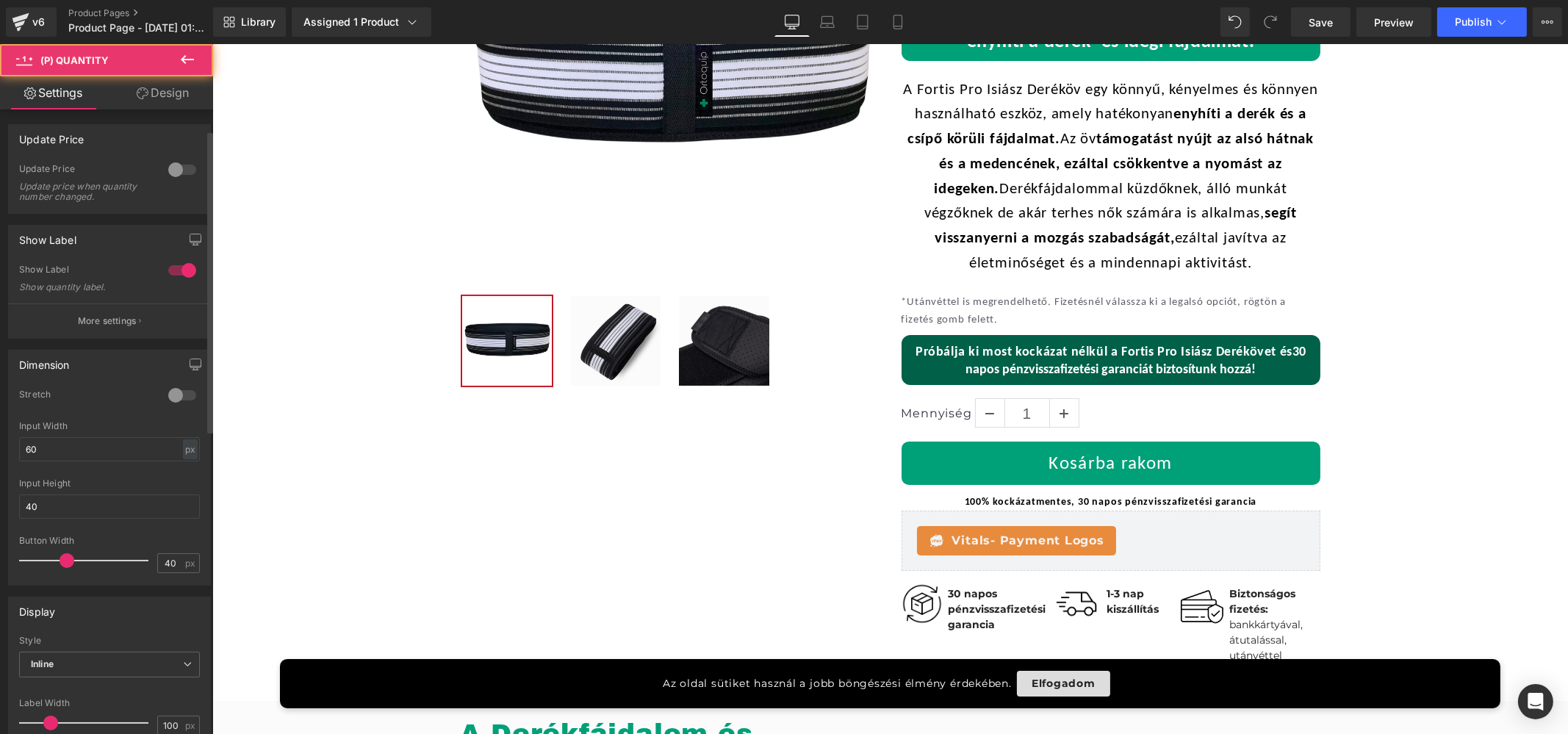
scroll to position [275, 0]
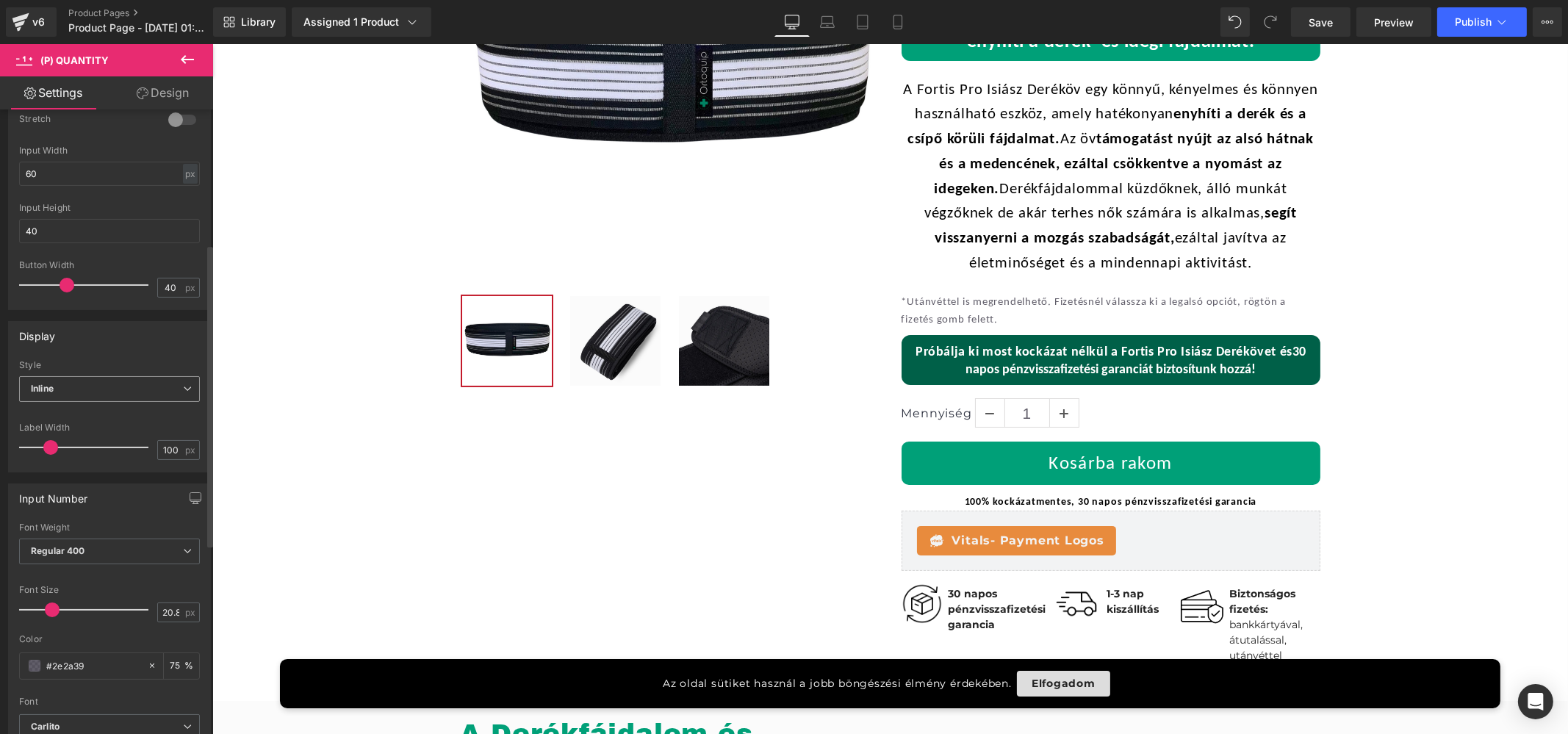
click at [103, 377] on span "Inline" at bounding box center [110, 389] width 181 height 25
click at [100, 404] on li "Default" at bounding box center [106, 415] width 175 height 22
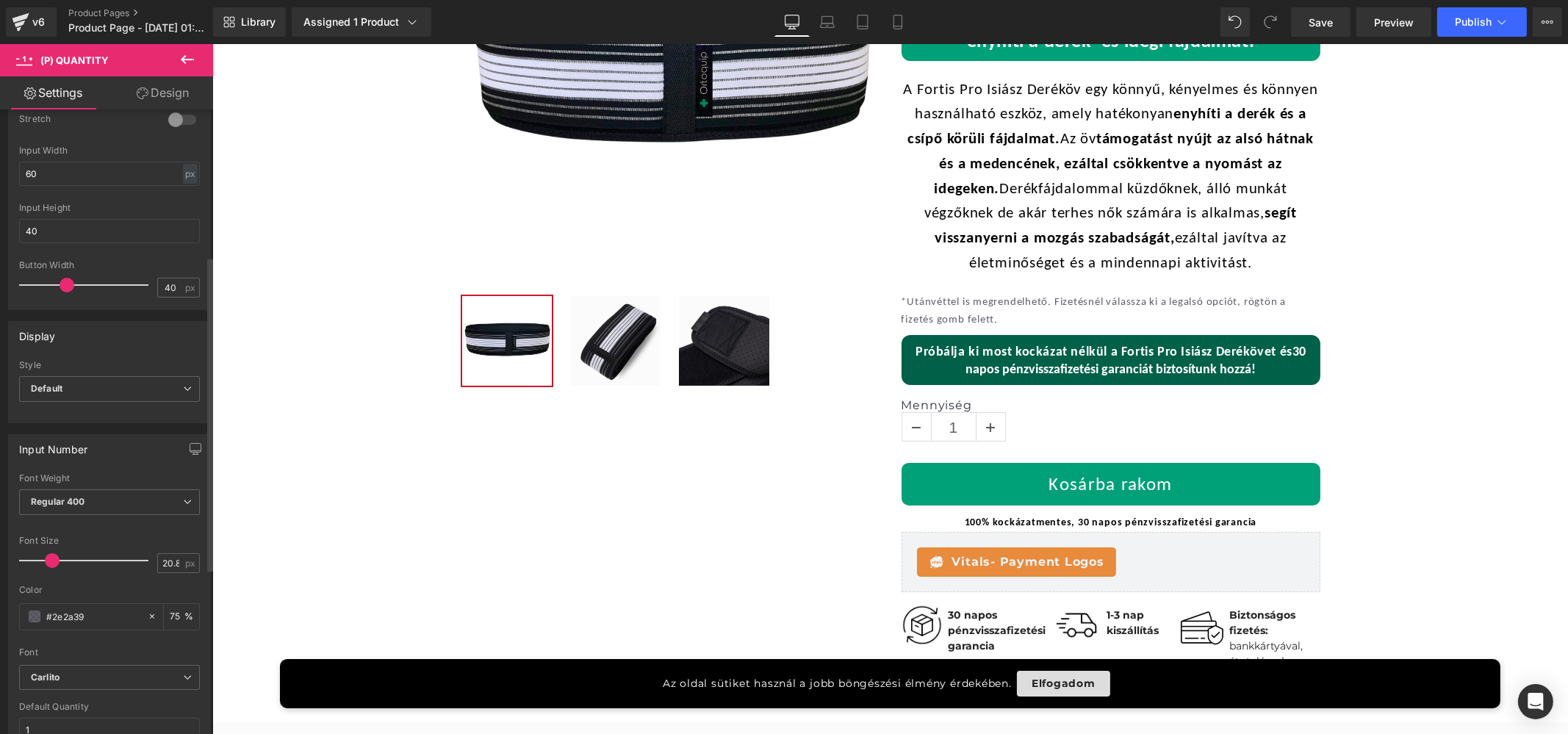
scroll to position [246, 0]
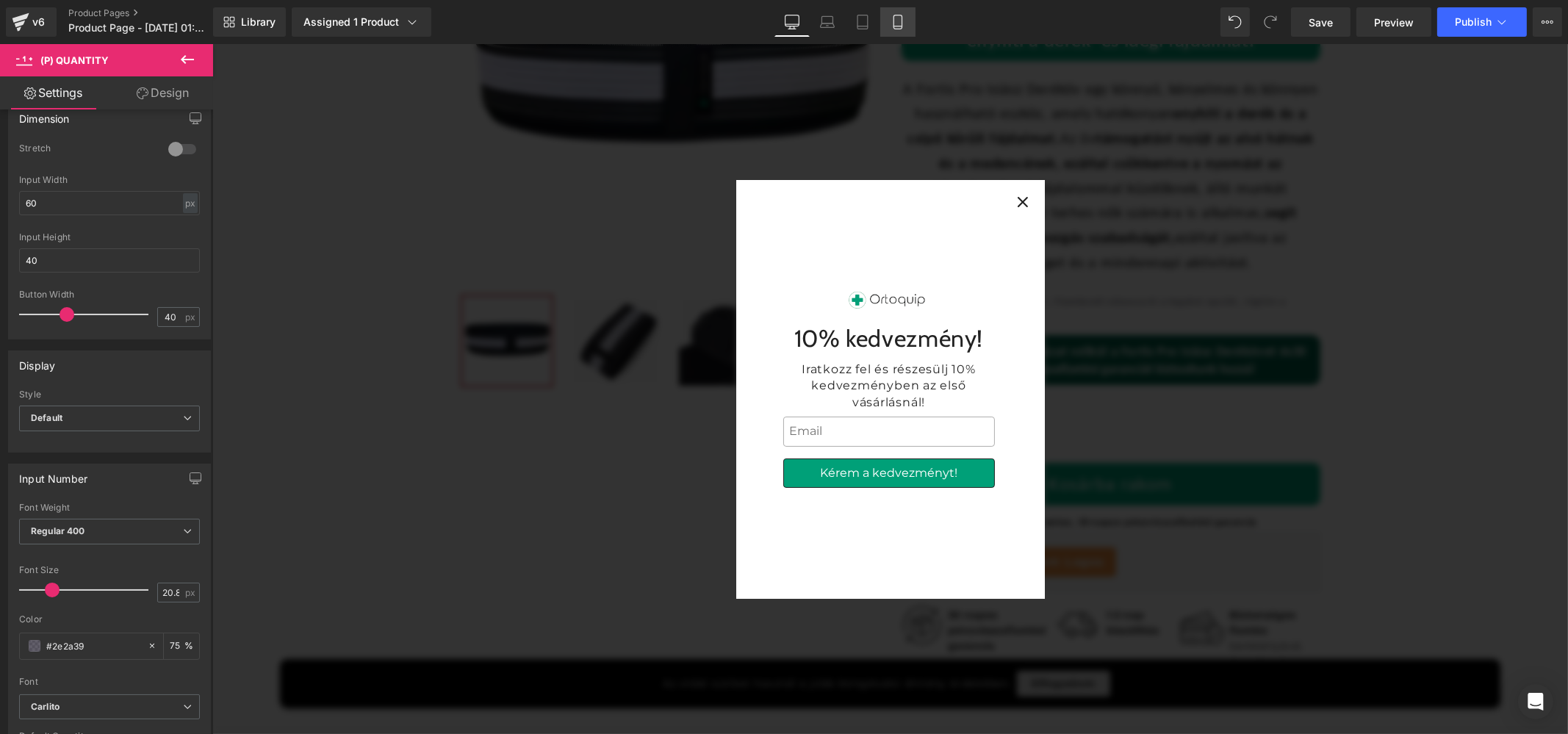
click at [909, 17] on link "Mobile" at bounding box center [897, 22] width 35 height 29
type input "19.5"
type input "75"
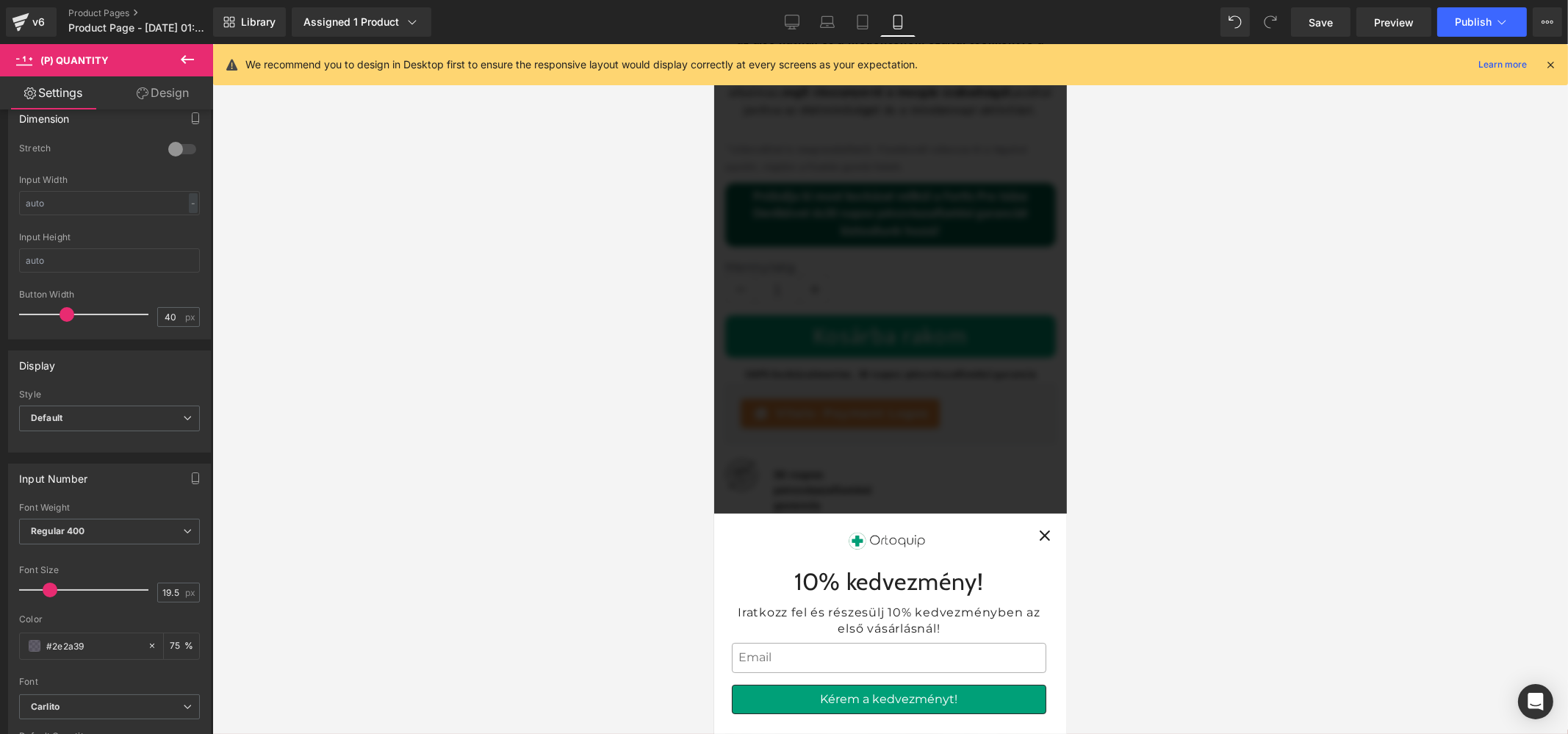
scroll to position [753, 0]
click at [1039, 539] on icon "button" at bounding box center [1044, 535] width 10 height 10
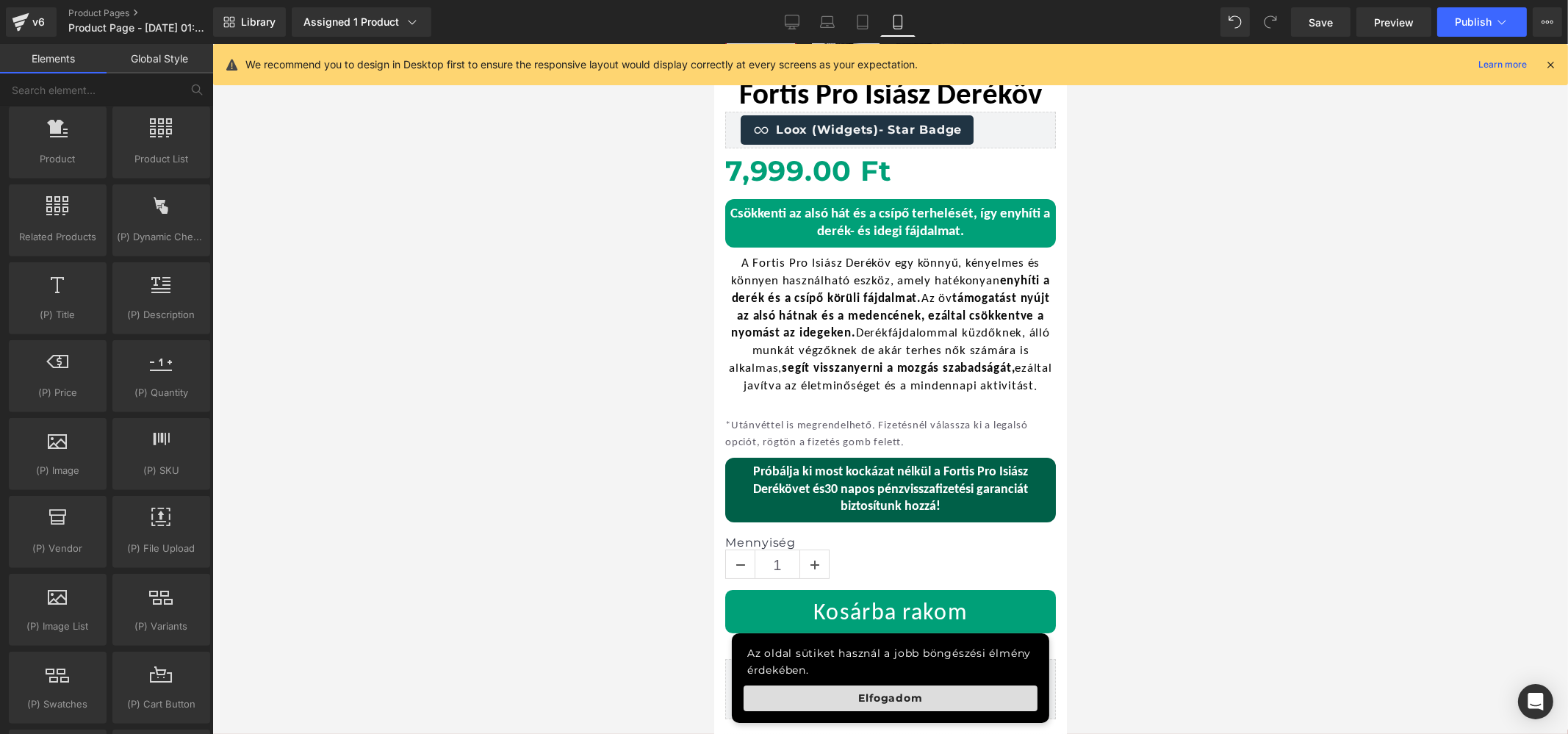
scroll to position [568, 0]
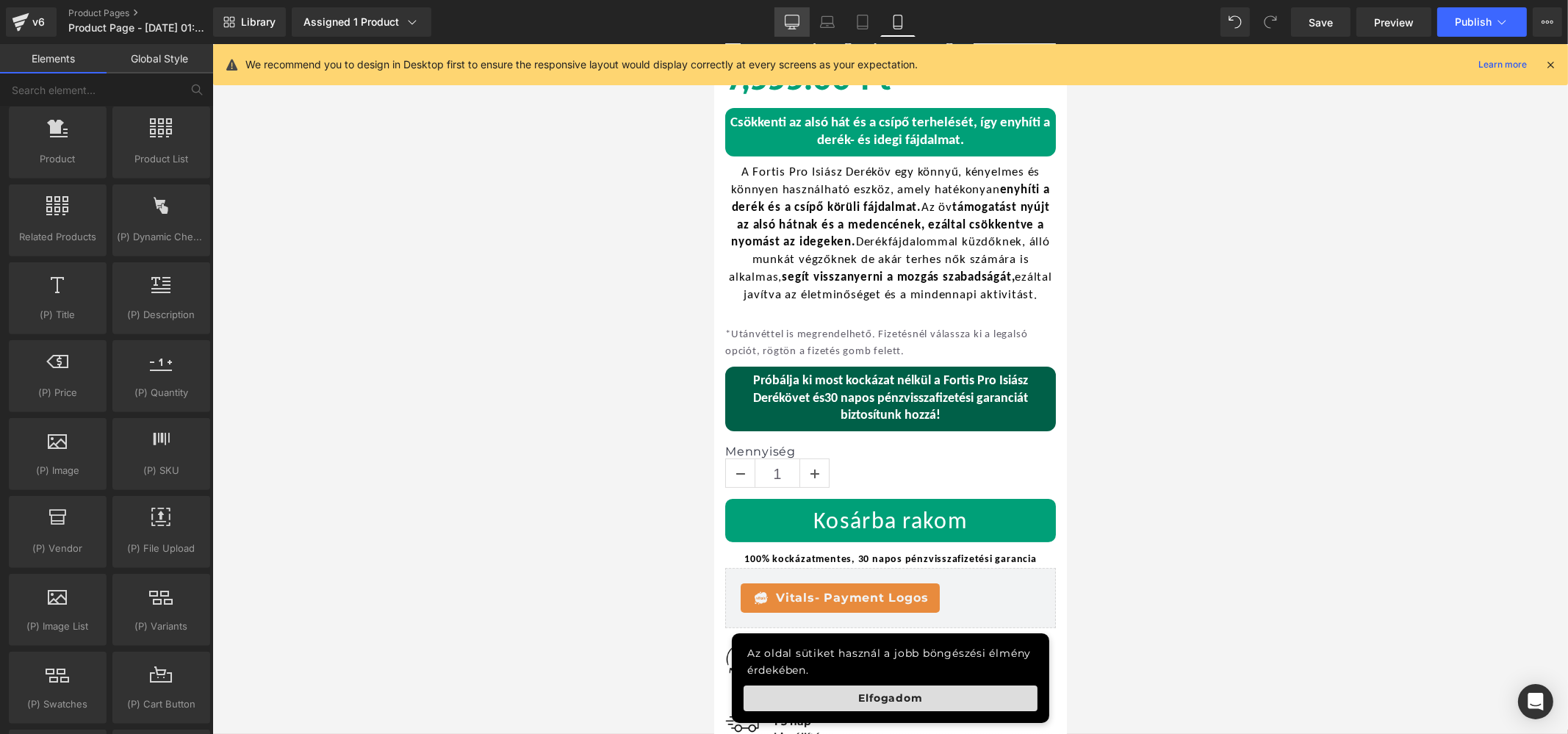
click at [789, 21] on icon at bounding box center [792, 22] width 14 height 14
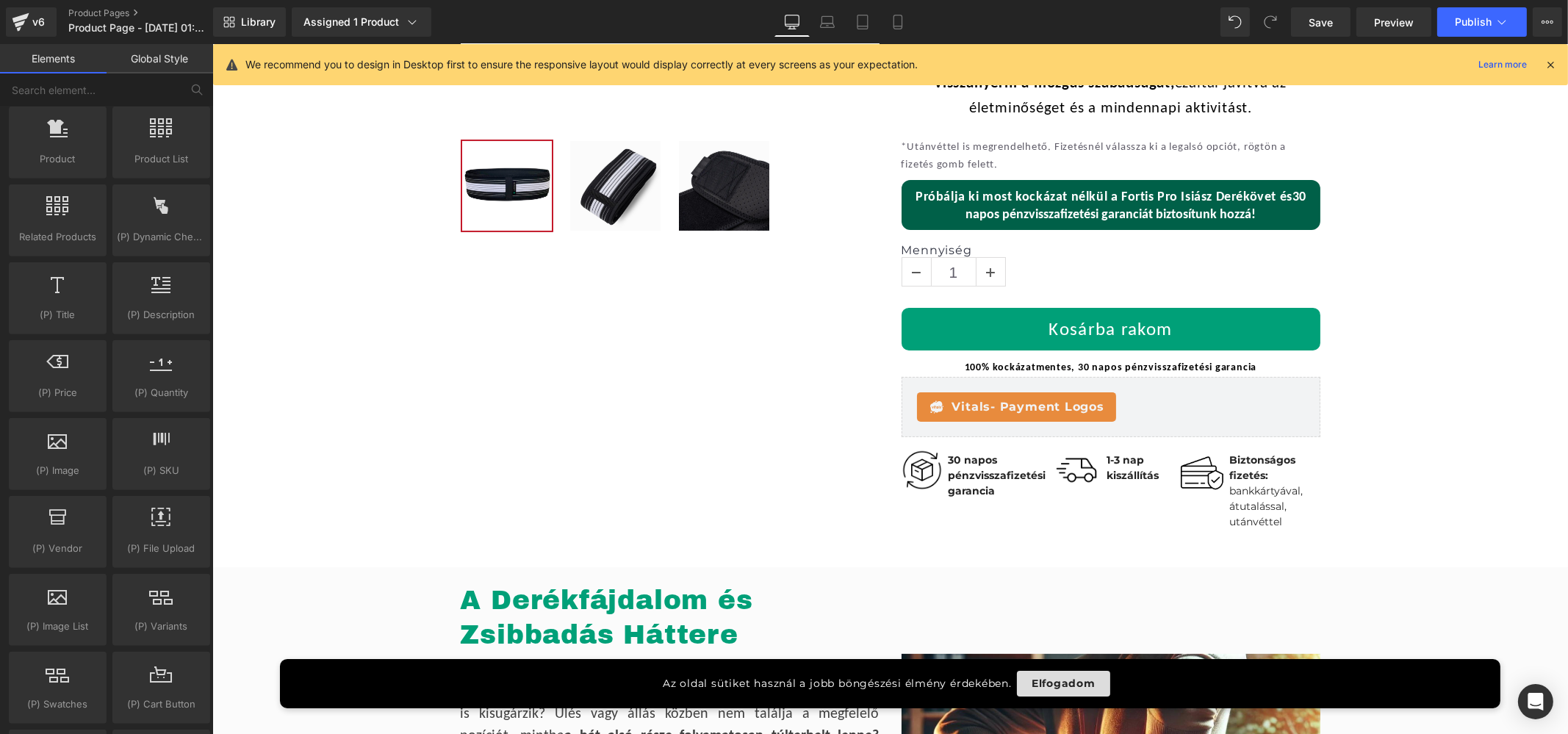
scroll to position [492, 0]
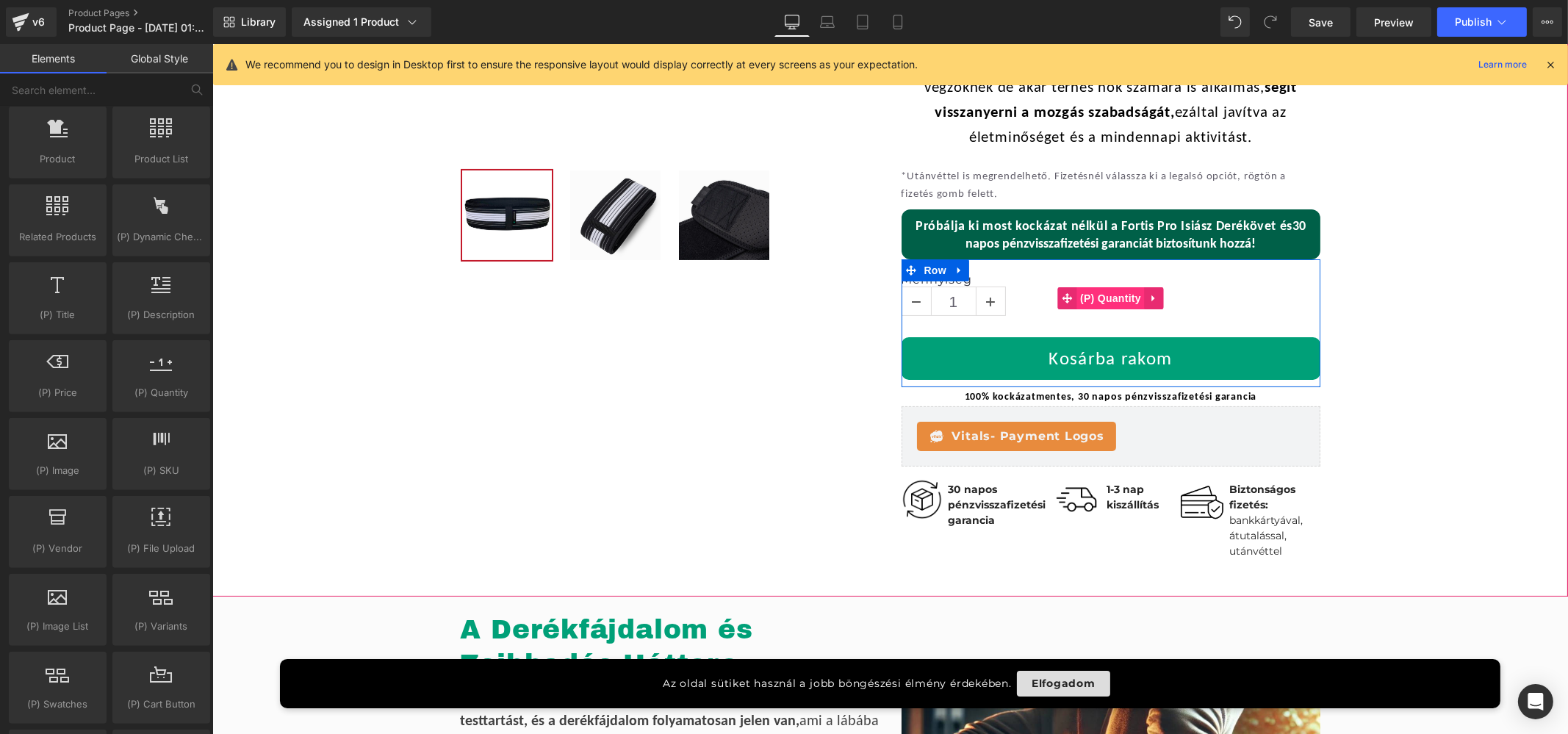
click at [1106, 295] on span "(P) Quantity" at bounding box center [1109, 298] width 68 height 22
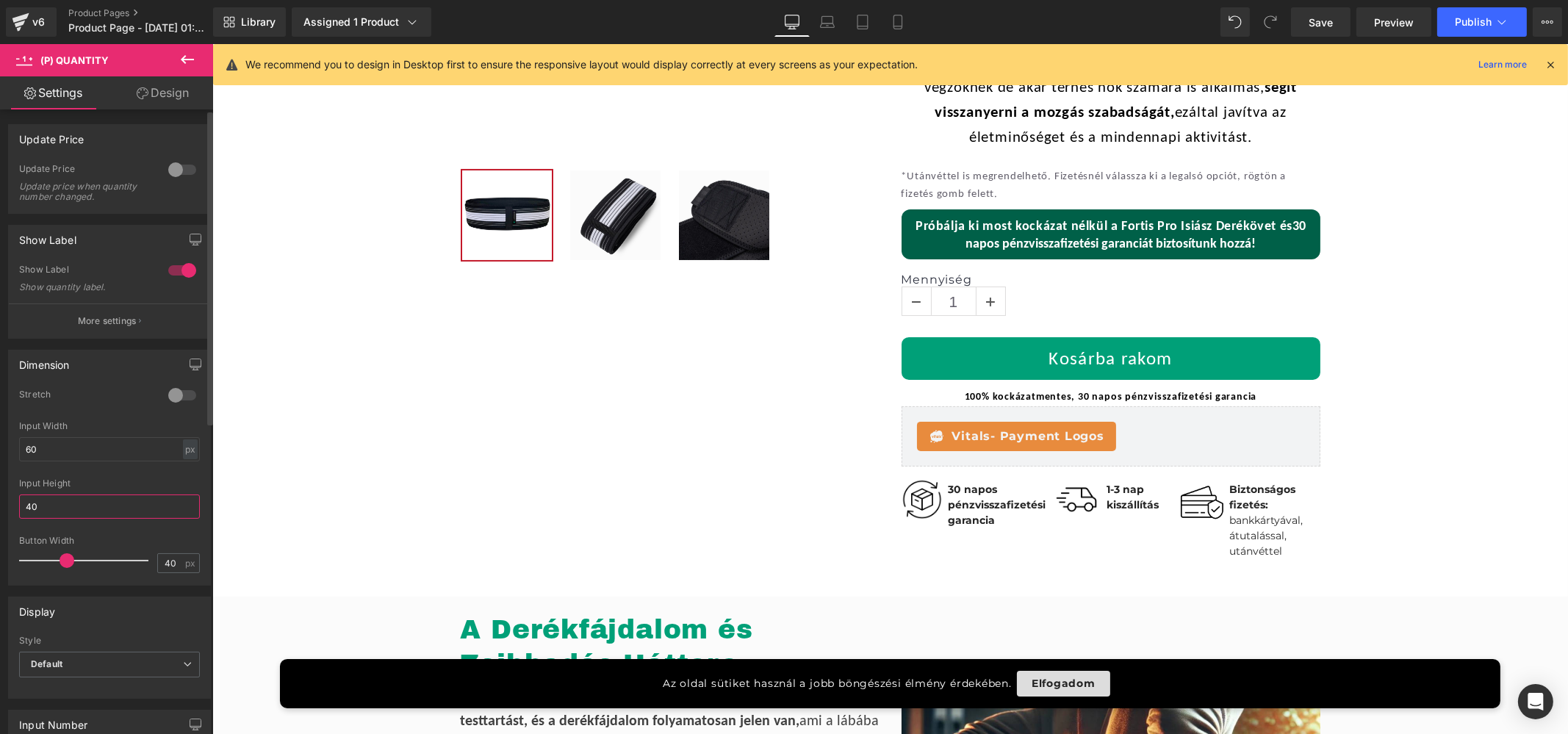
click at [96, 504] on input "40" at bounding box center [110, 506] width 181 height 24
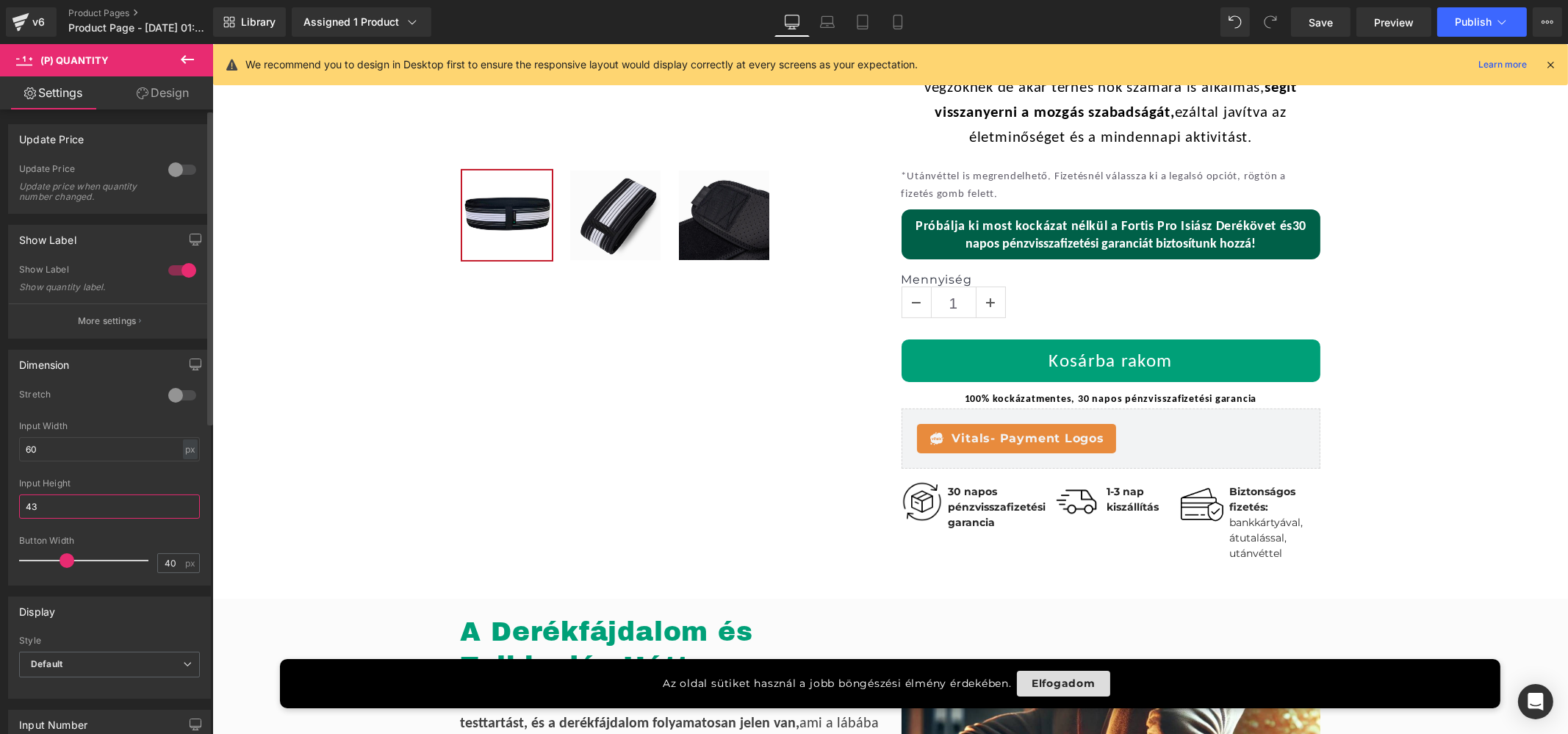
type input "44"
click at [72, 332] on button "More settings" at bounding box center [110, 320] width 201 height 34
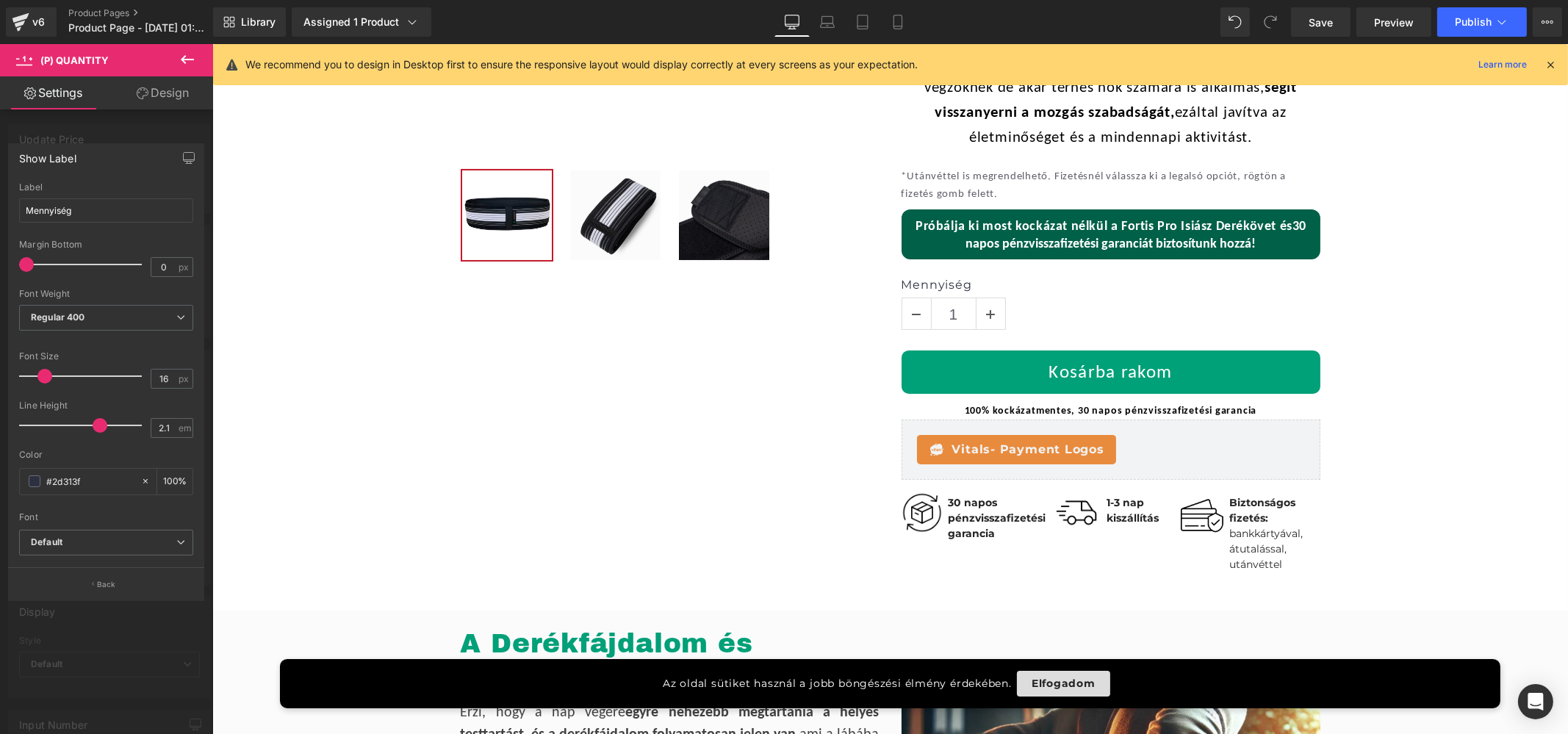
type input "2"
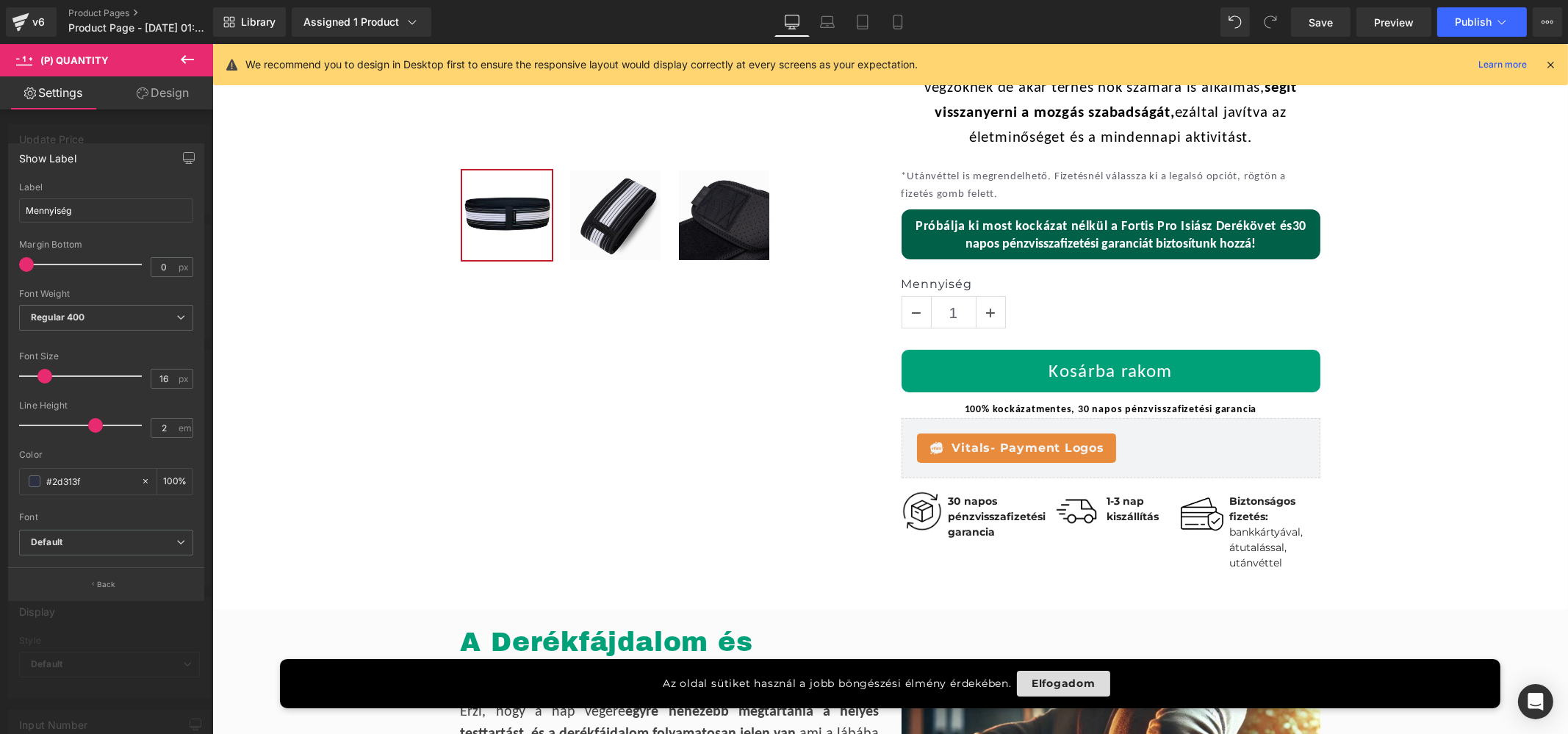
drag, startPoint x: 54, startPoint y: 424, endPoint x: 91, endPoint y: 427, distance: 37.1
click at [91, 427] on span at bounding box center [95, 425] width 14 height 14
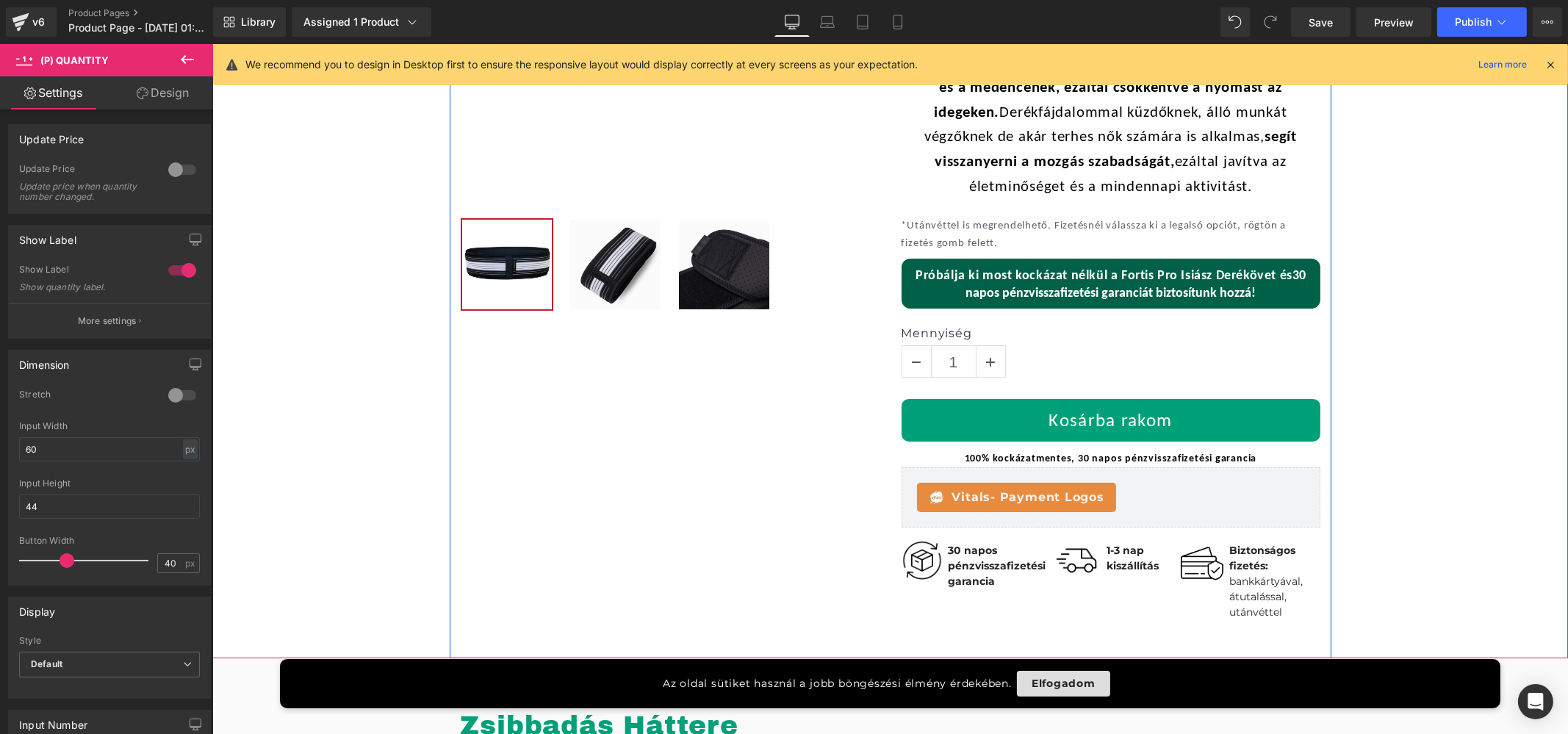
scroll to position [400, 0]
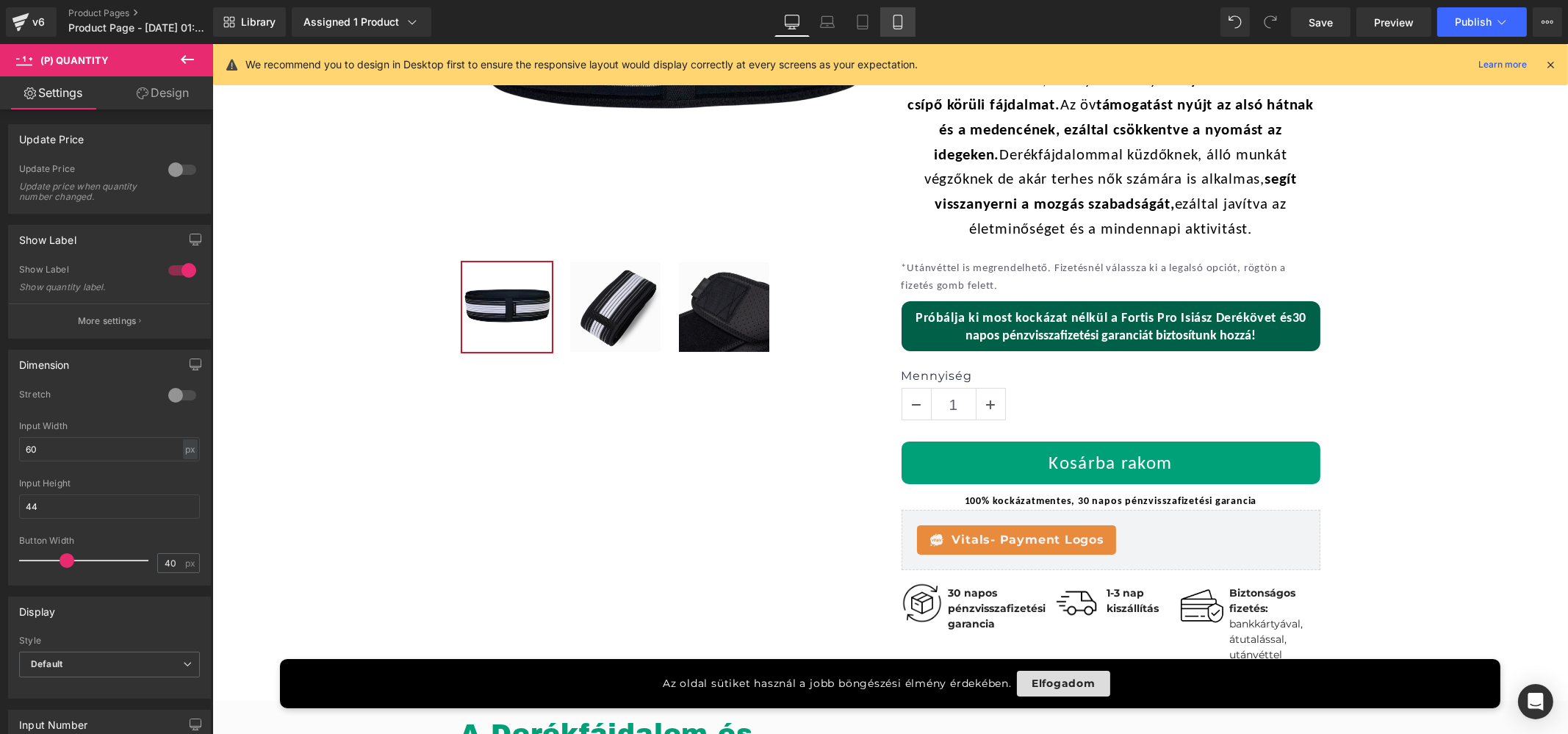
click at [904, 27] on icon at bounding box center [898, 22] width 14 height 14
type input "19.5"
type input "75"
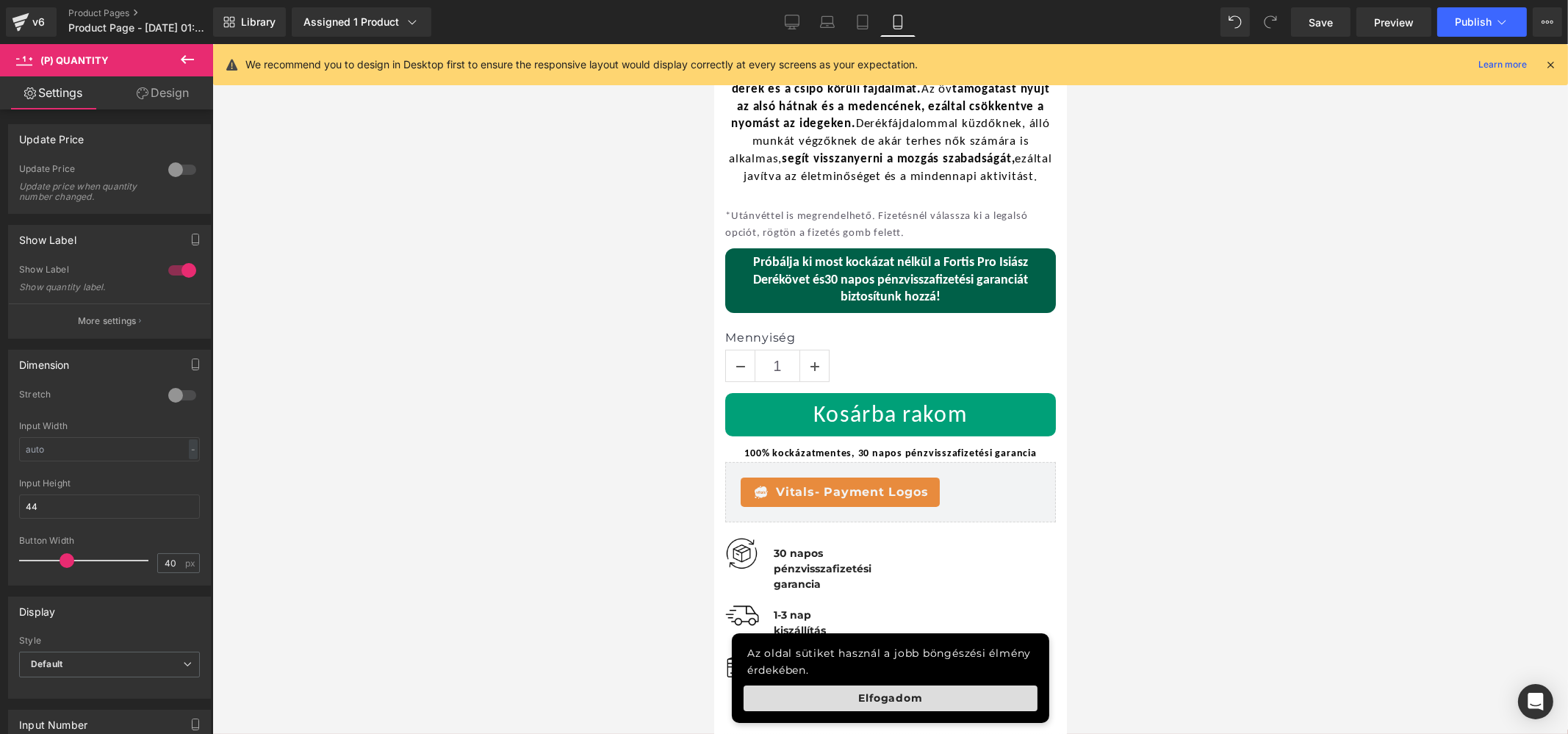
scroll to position [665, 0]
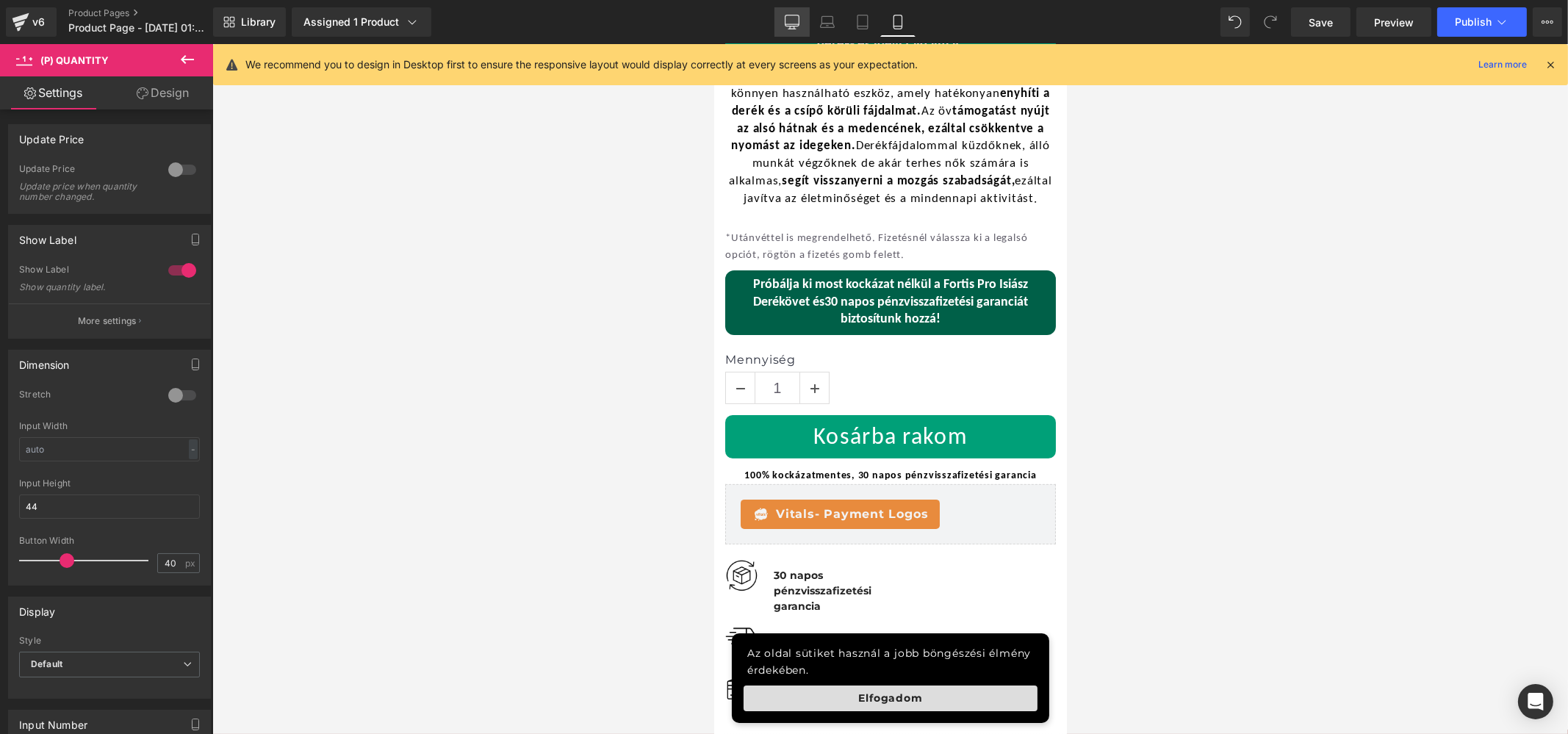
click at [789, 20] on icon at bounding box center [792, 22] width 14 height 14
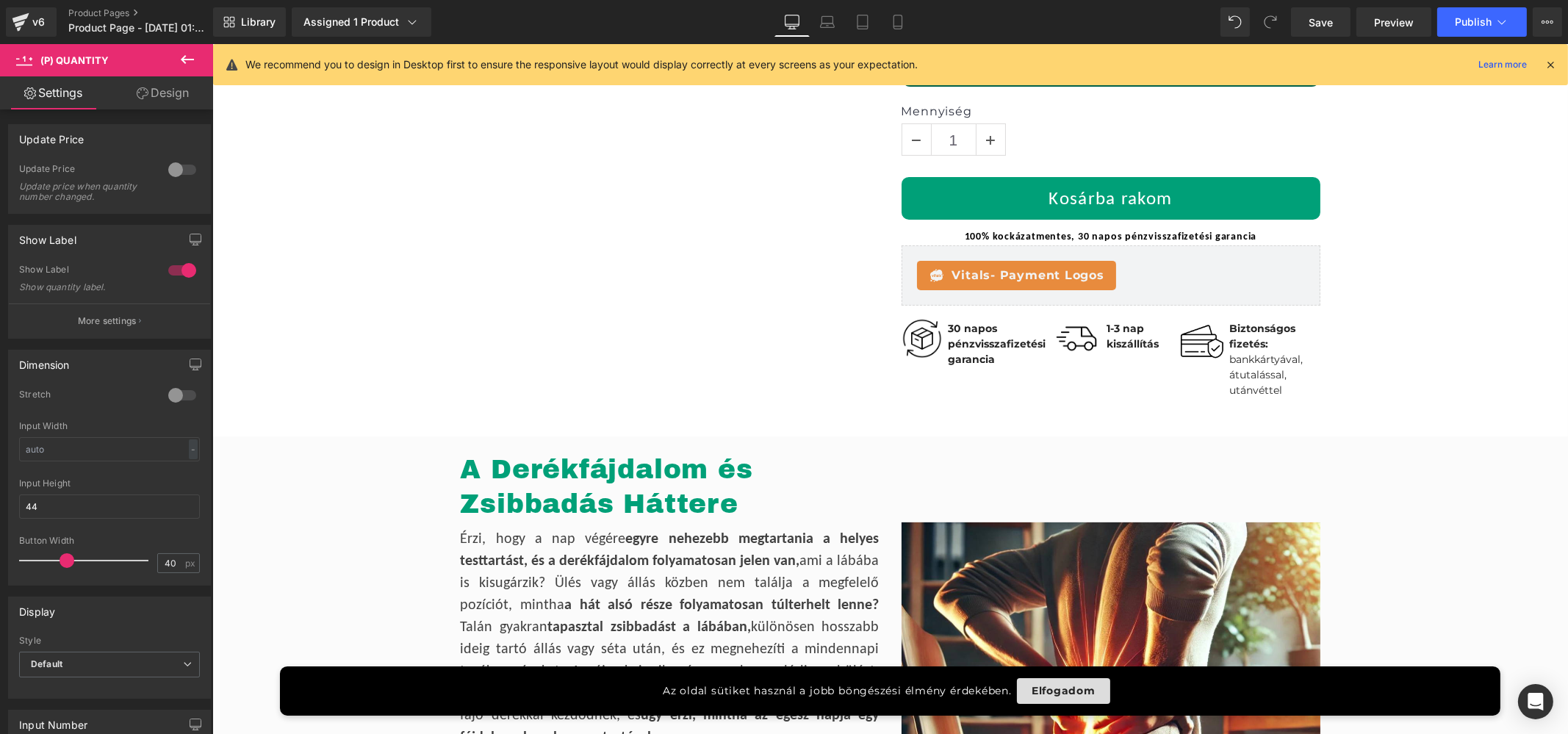
type input "20.8"
type input "75"
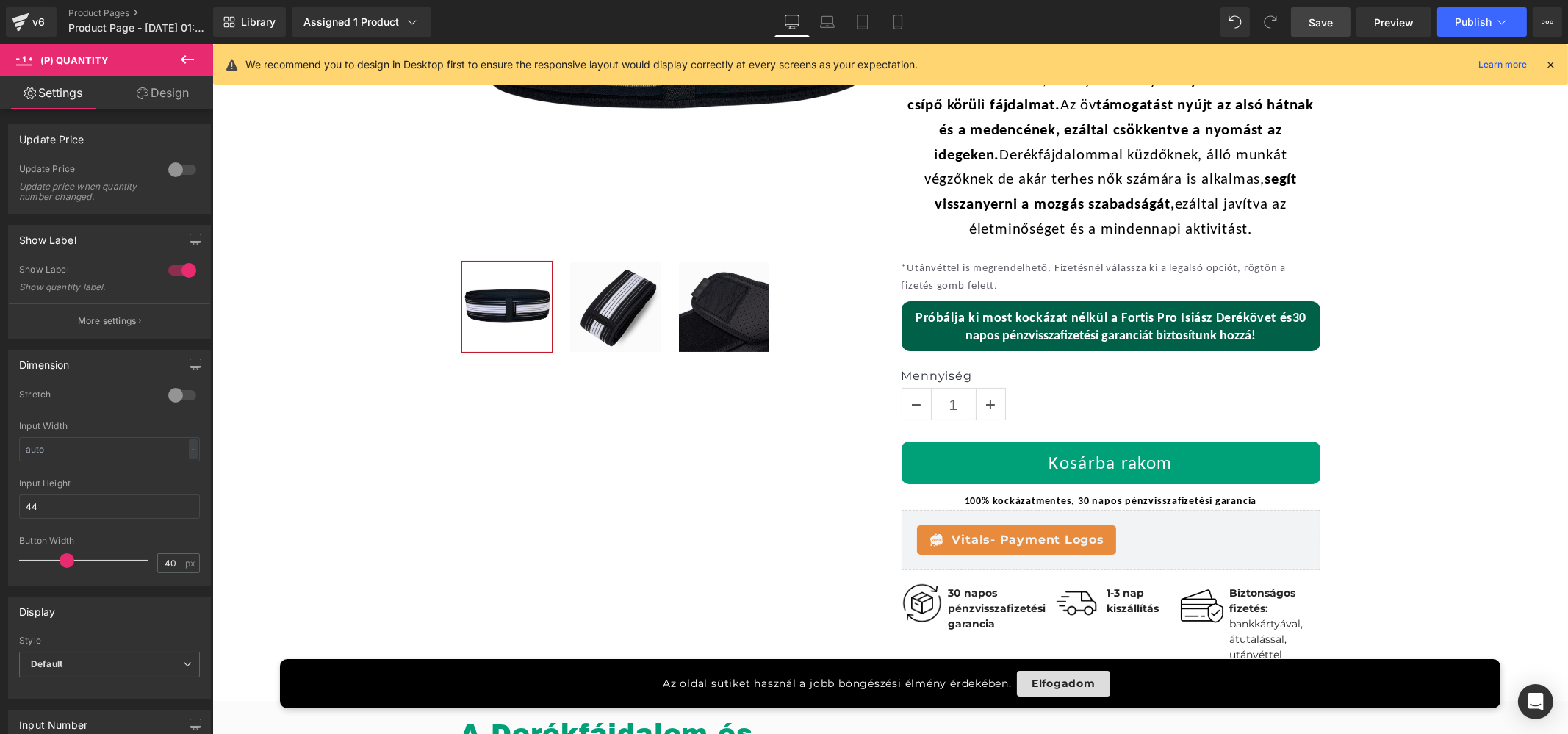
drag, startPoint x: 1318, startPoint y: 27, endPoint x: 887, endPoint y: 97, distance: 436.6
click at [1318, 27] on span "Save" at bounding box center [1321, 22] width 24 height 15
click at [189, 54] on icon at bounding box center [186, 59] width 17 height 17
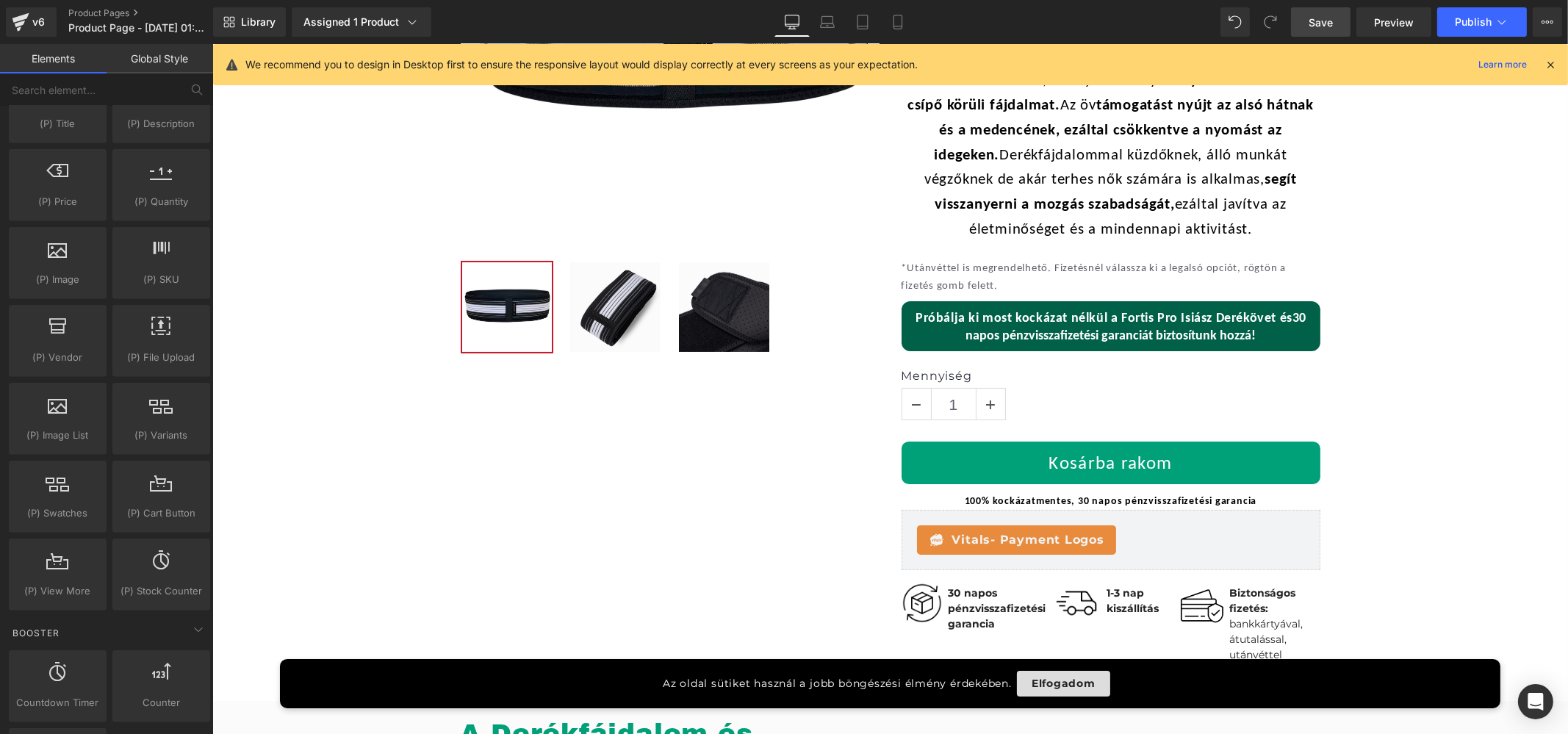
scroll to position [1468, 0]
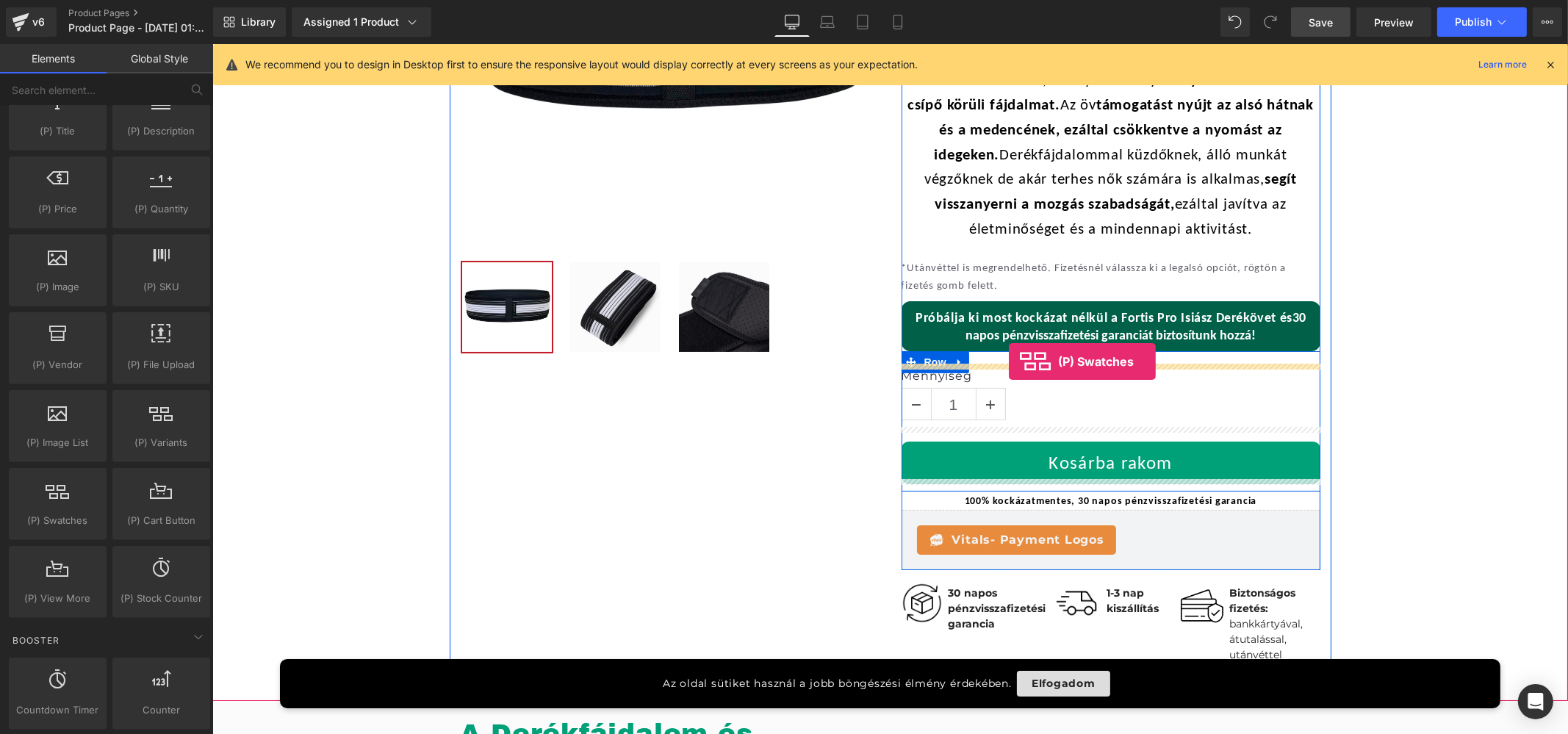
drag, startPoint x: 275, startPoint y: 537, endPoint x: 1009, endPoint y: 361, distance: 754.8
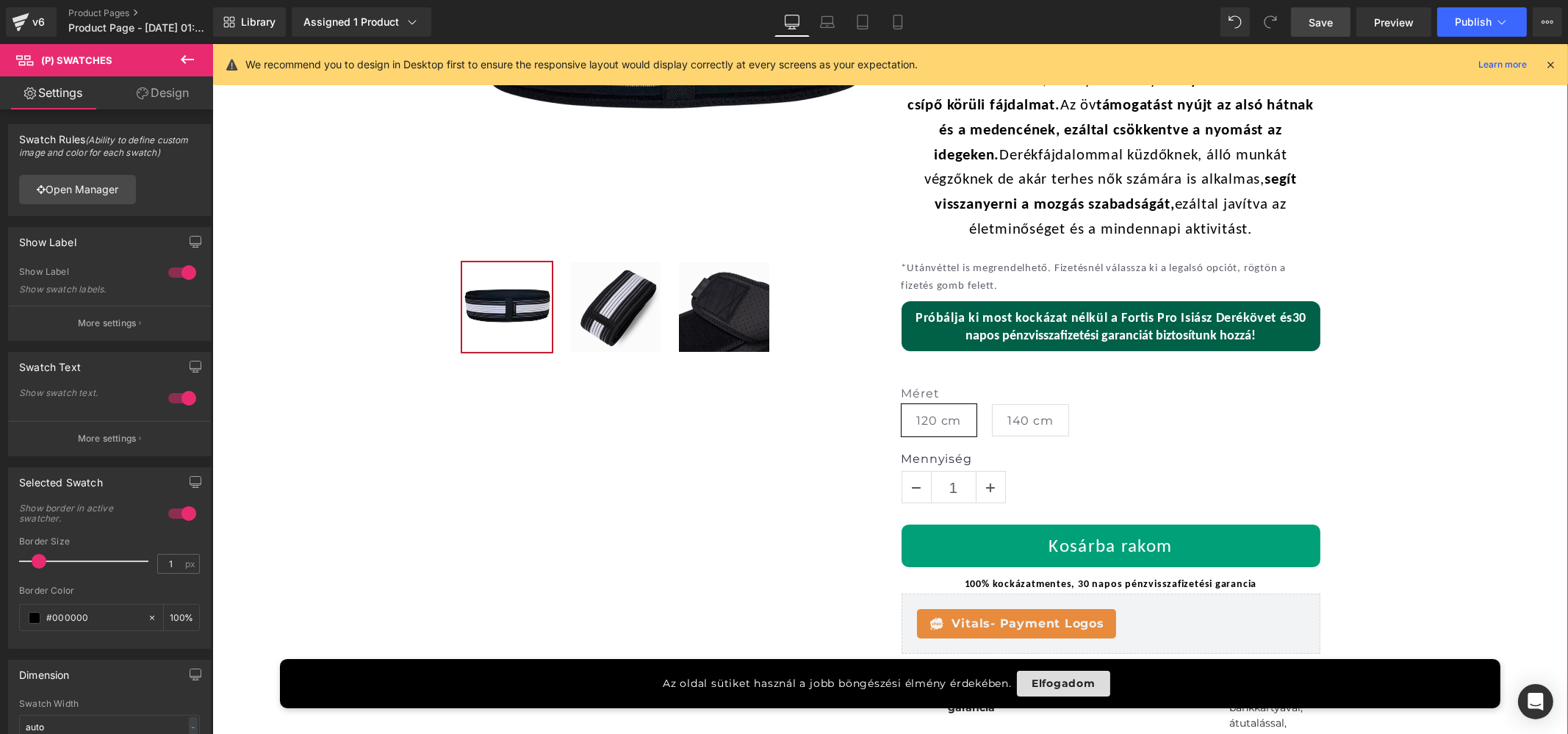
click at [762, 439] on div "-30% Akció (P) Image ‹ › (P) Image List Fortis Pro Isiász Deréköv (P) Title Loo…" at bounding box center [890, 303] width 882 height 961
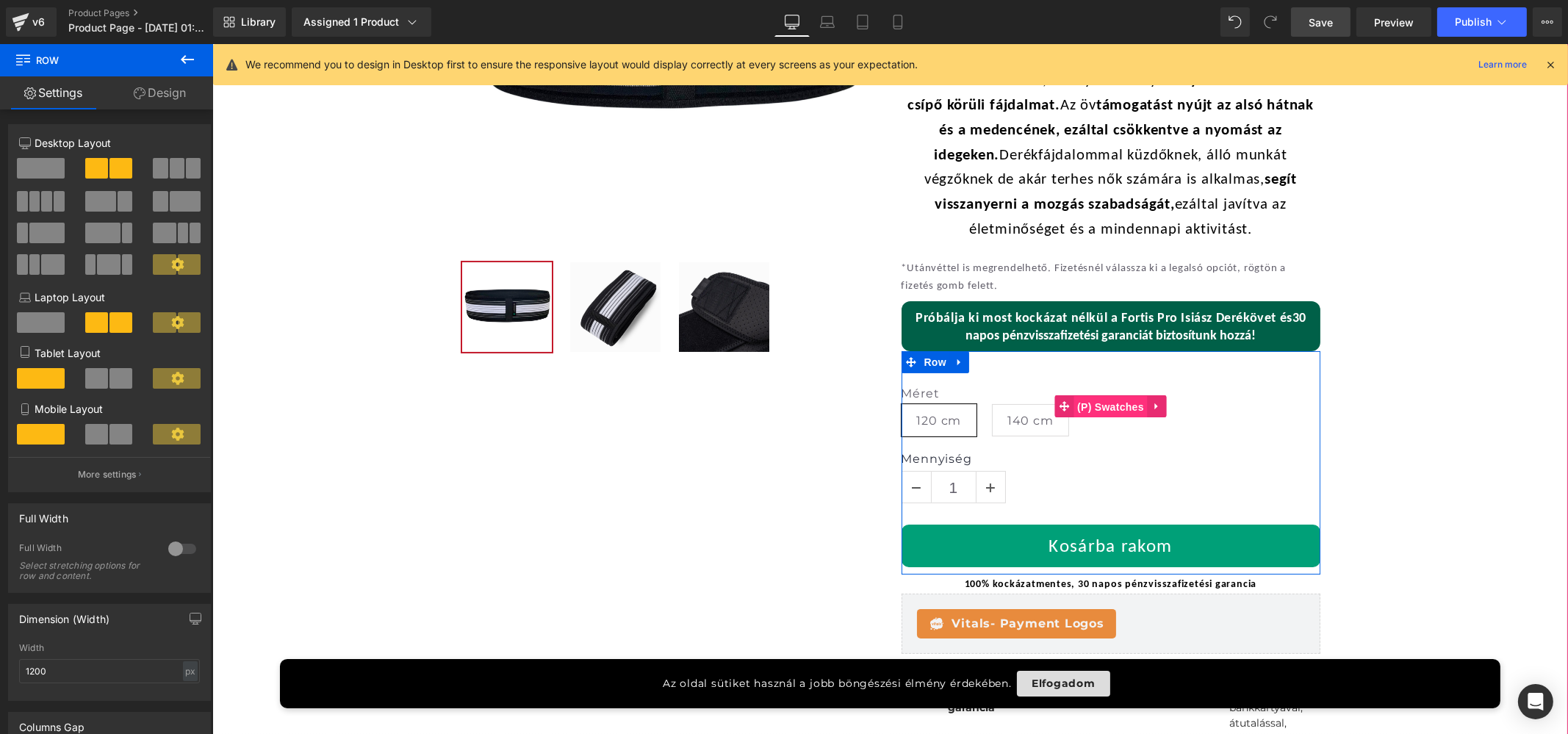
click at [1095, 405] on span "(P) Swatches" at bounding box center [1110, 406] width 74 height 22
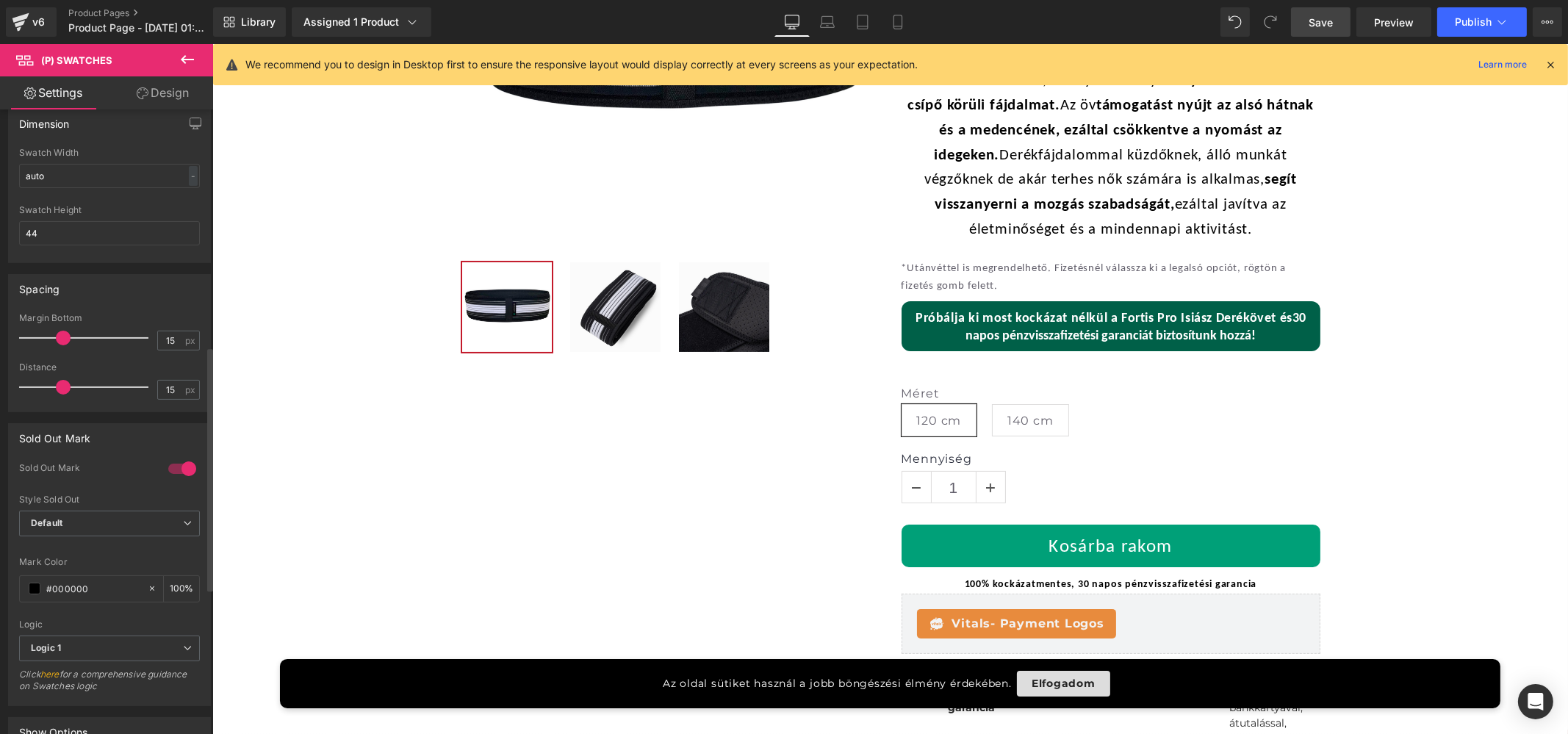
scroll to position [642, 0]
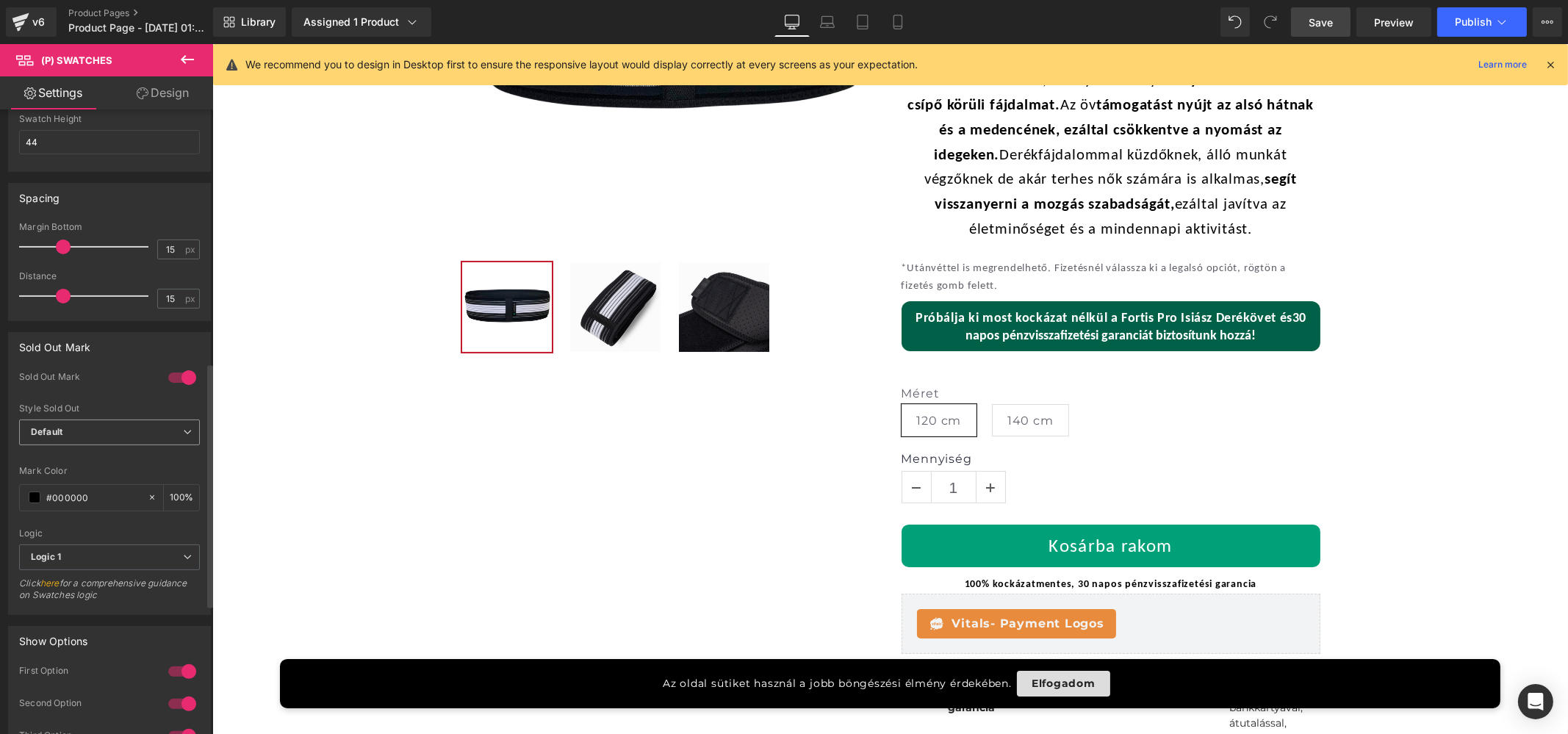
click at [109, 425] on span "Default" at bounding box center [110, 432] width 181 height 25
click at [114, 475] on li "Opacity" at bounding box center [106, 481] width 175 height 22
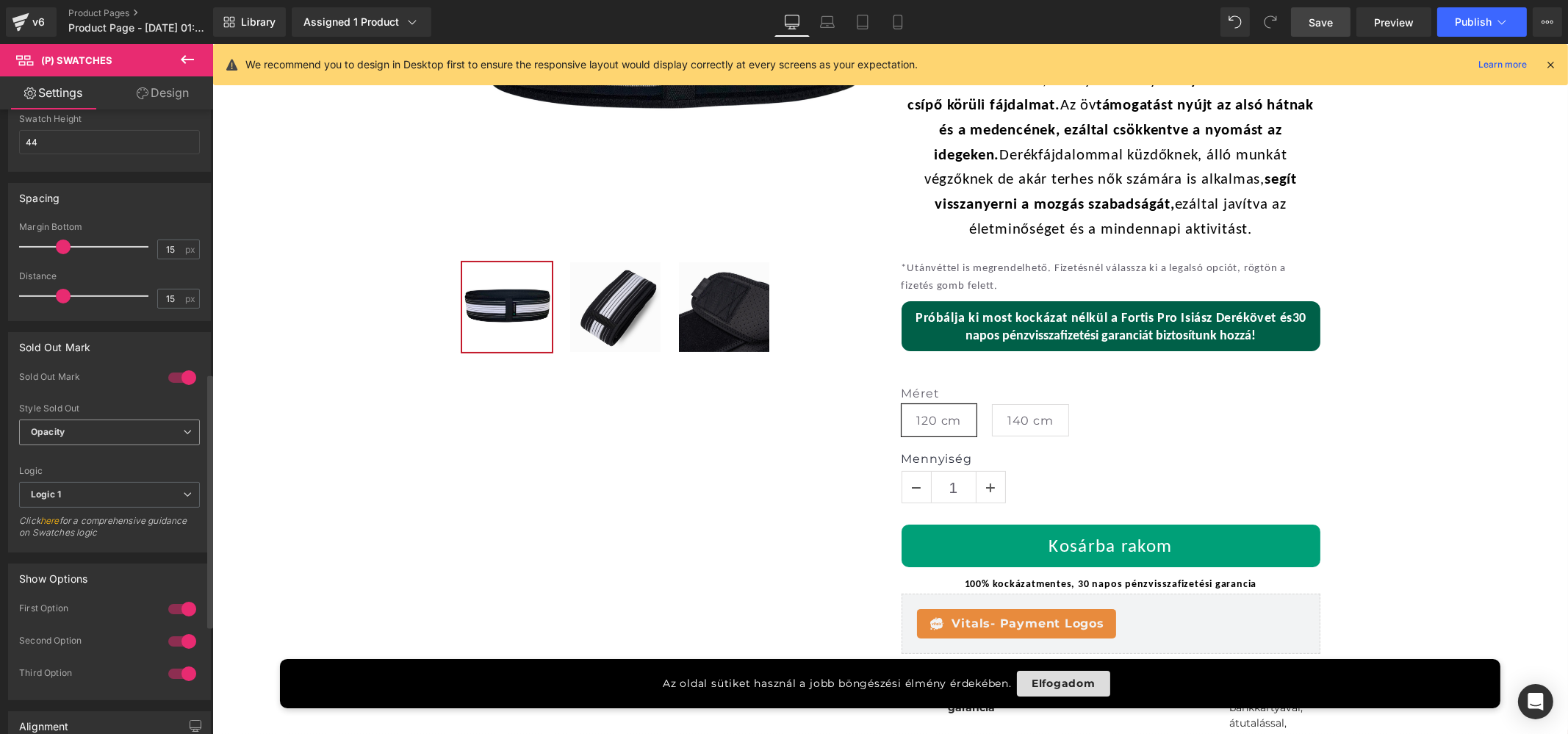
click at [100, 420] on span "Opacity" at bounding box center [110, 432] width 181 height 25
click at [102, 447] on li "Default" at bounding box center [106, 458] width 175 height 22
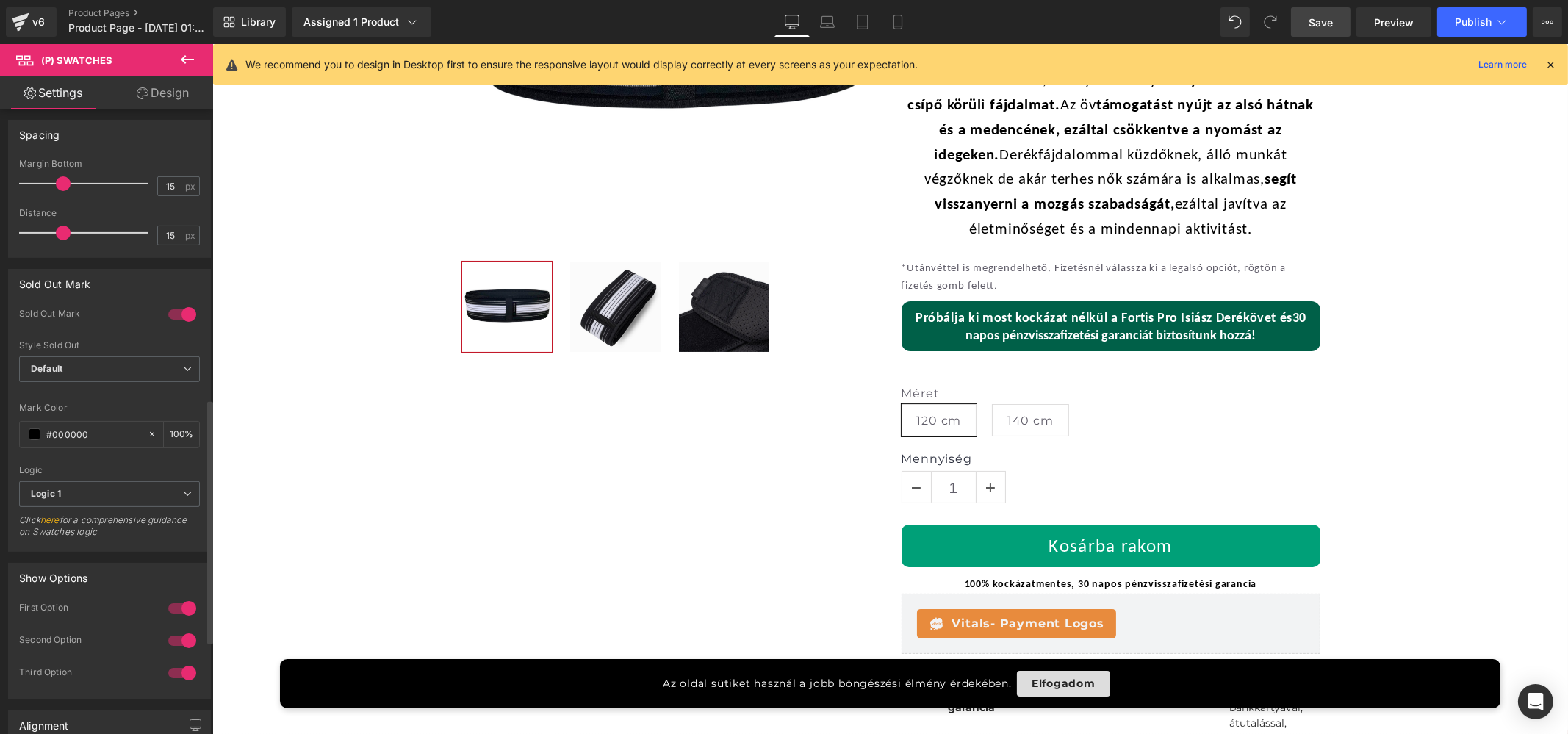
scroll to position [734, 0]
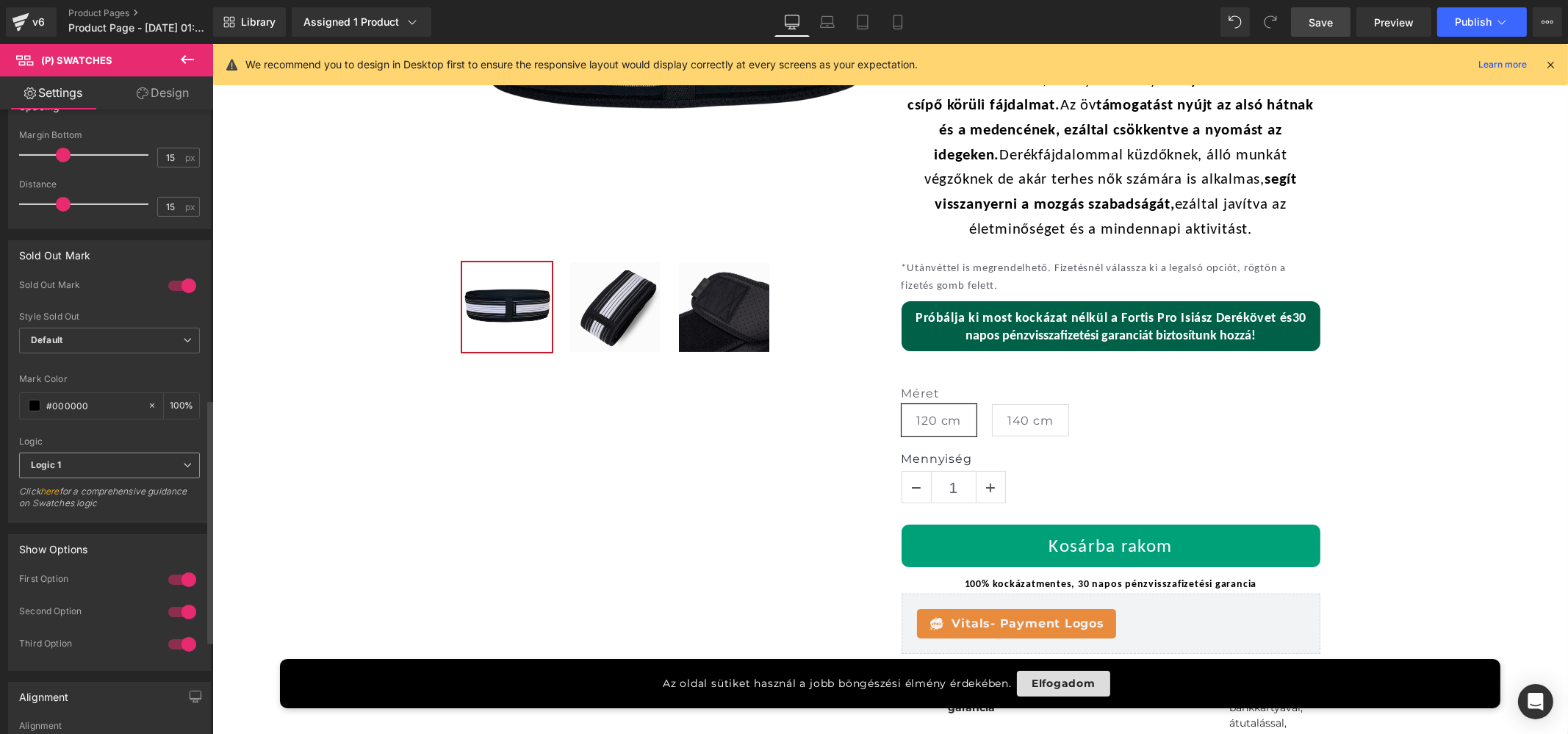
click at [109, 462] on span "Logic 1" at bounding box center [110, 465] width 181 height 25
click at [103, 502] on li "Logic 2" at bounding box center [106, 513] width 175 height 22
click at [91, 454] on span "Logic 2" at bounding box center [110, 465] width 181 height 25
click at [94, 489] on li "Logic 1" at bounding box center [106, 491] width 175 height 22
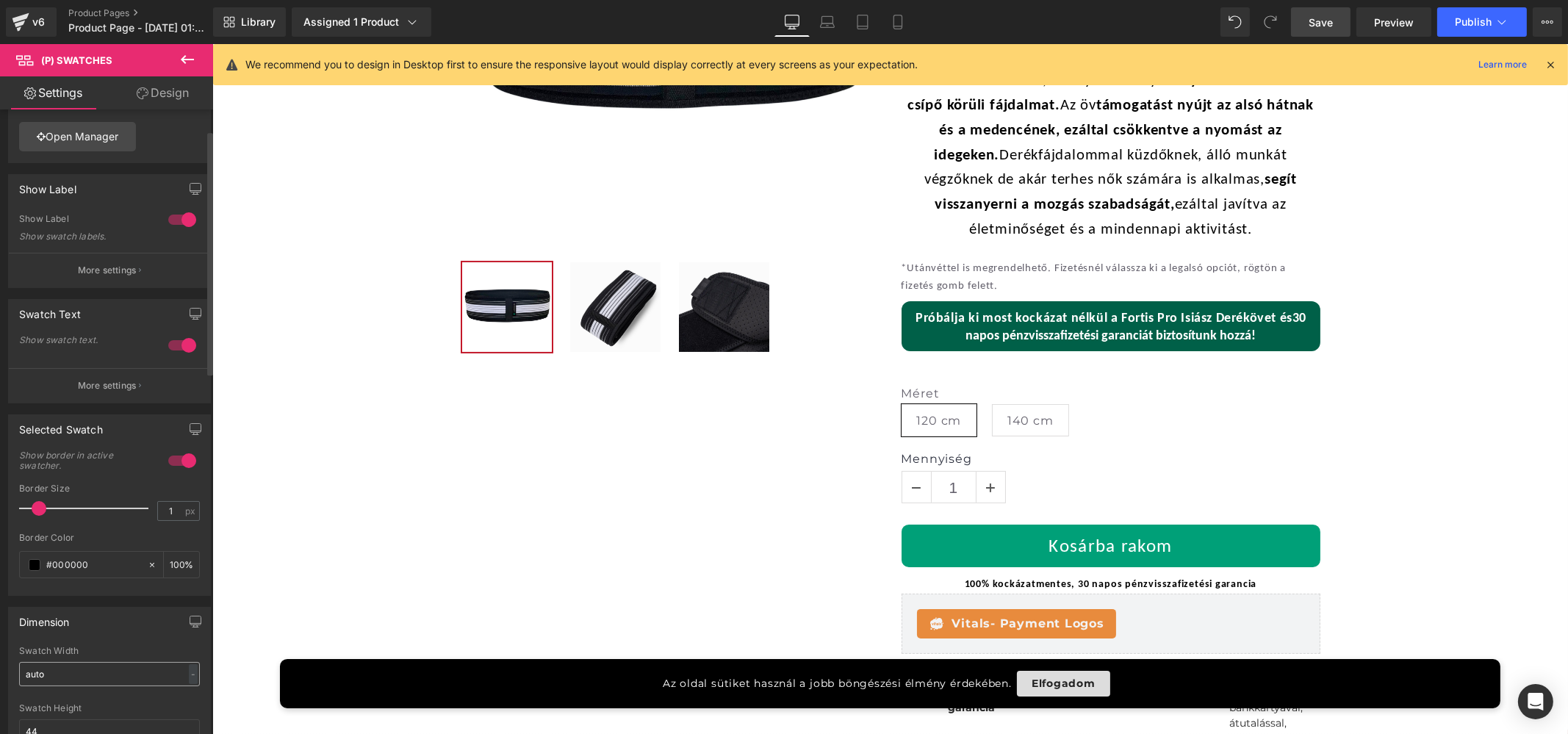
scroll to position [0, 0]
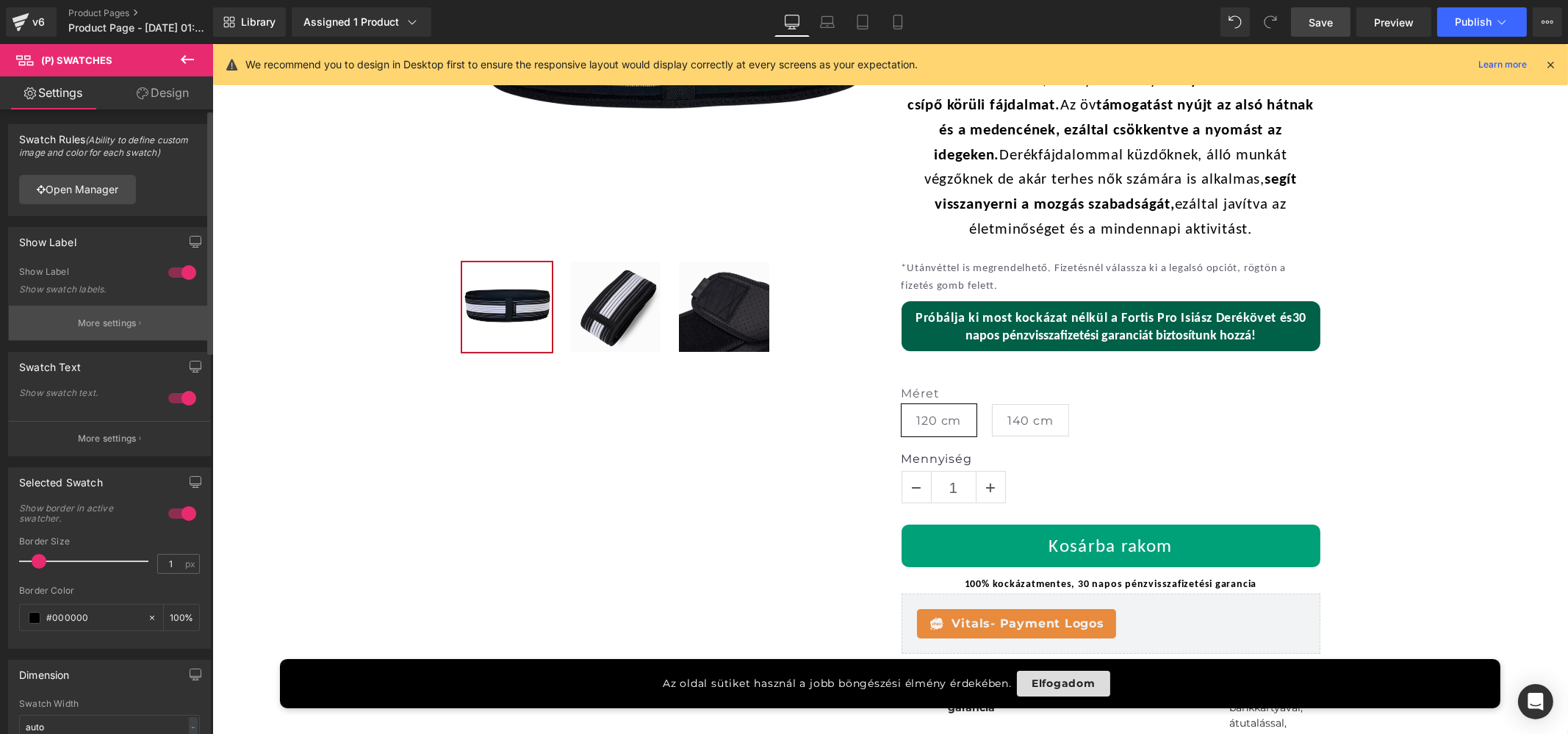
click at [119, 318] on p "More settings" at bounding box center [107, 323] width 59 height 14
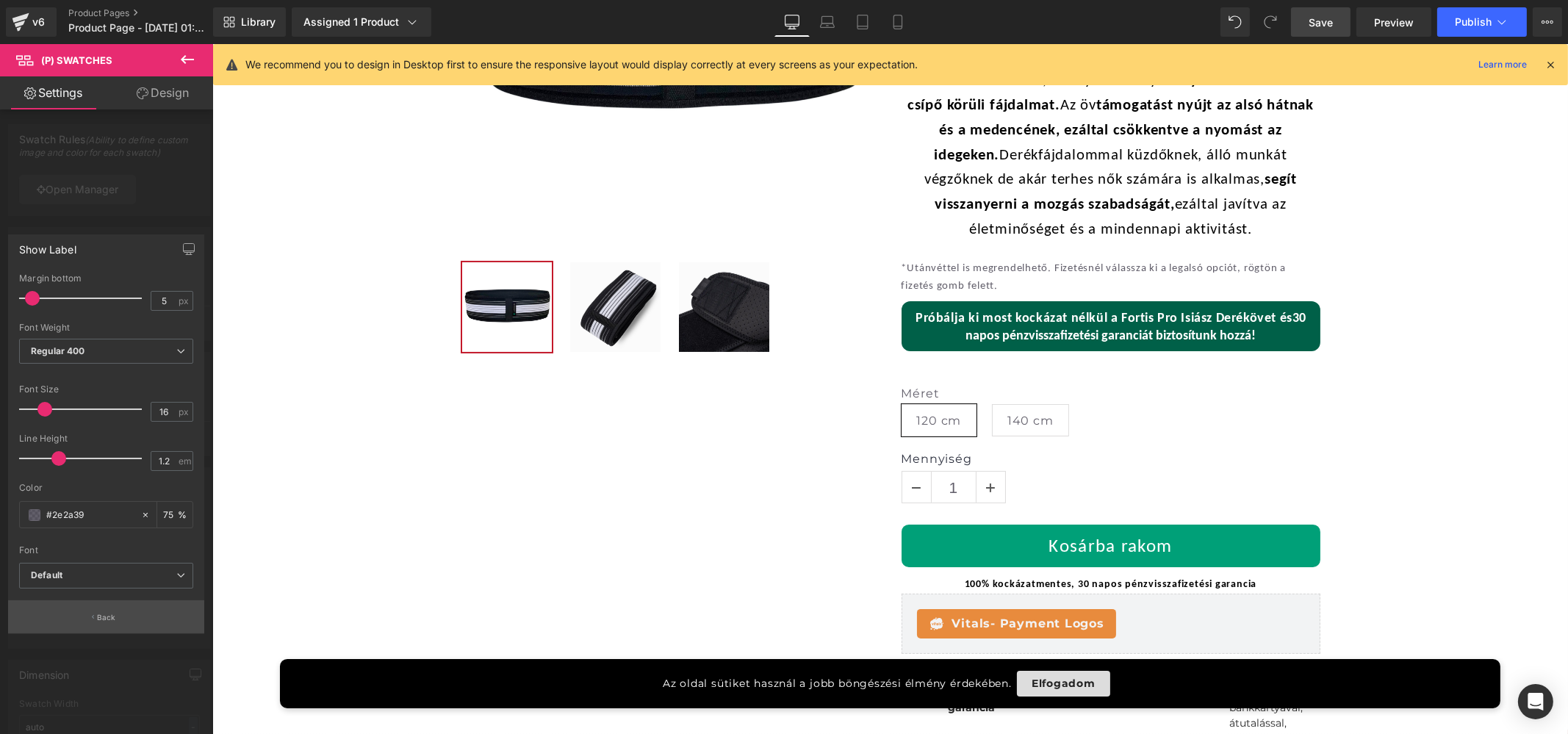
click at [93, 618] on icon "button" at bounding box center [92, 617] width 2 height 7
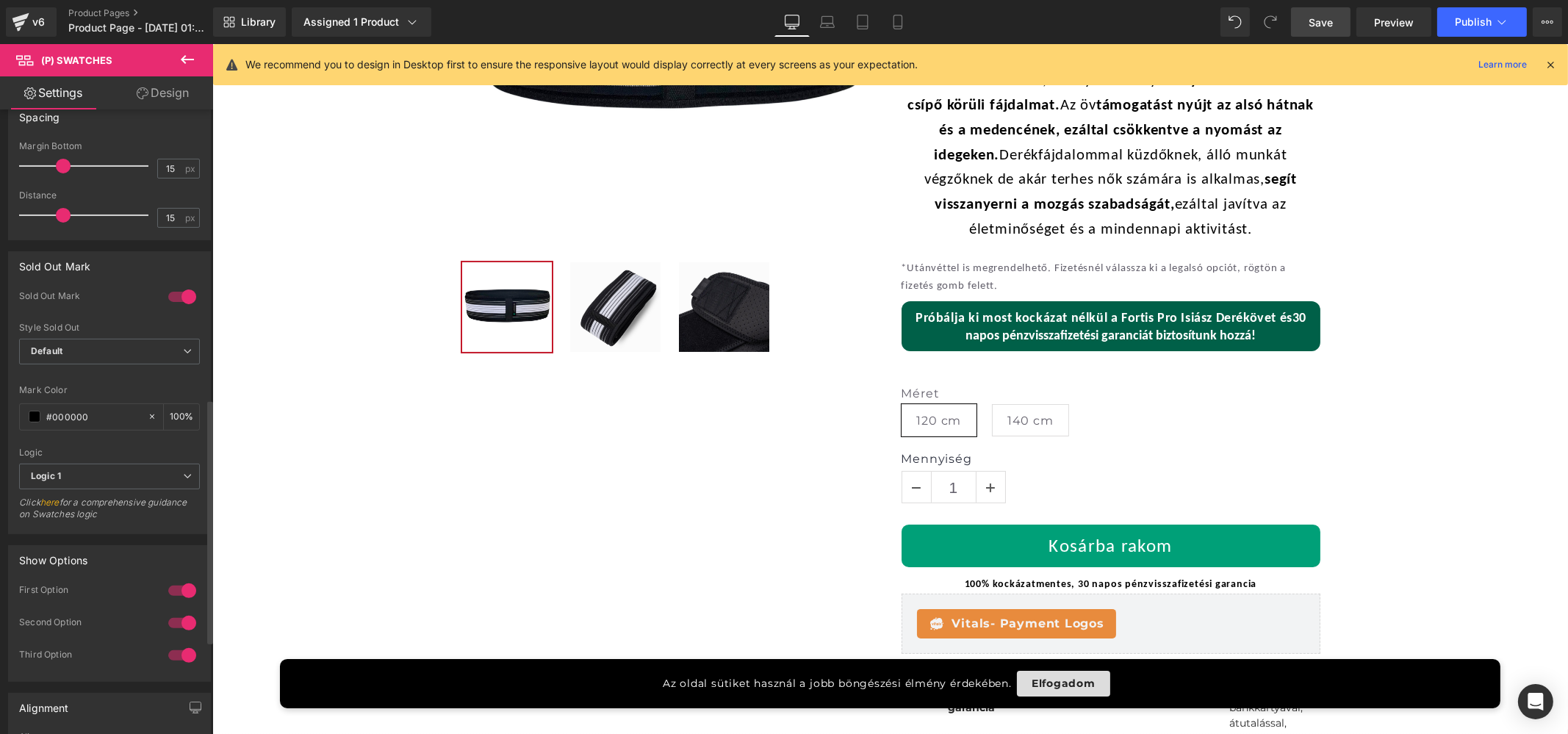
scroll to position [734, 0]
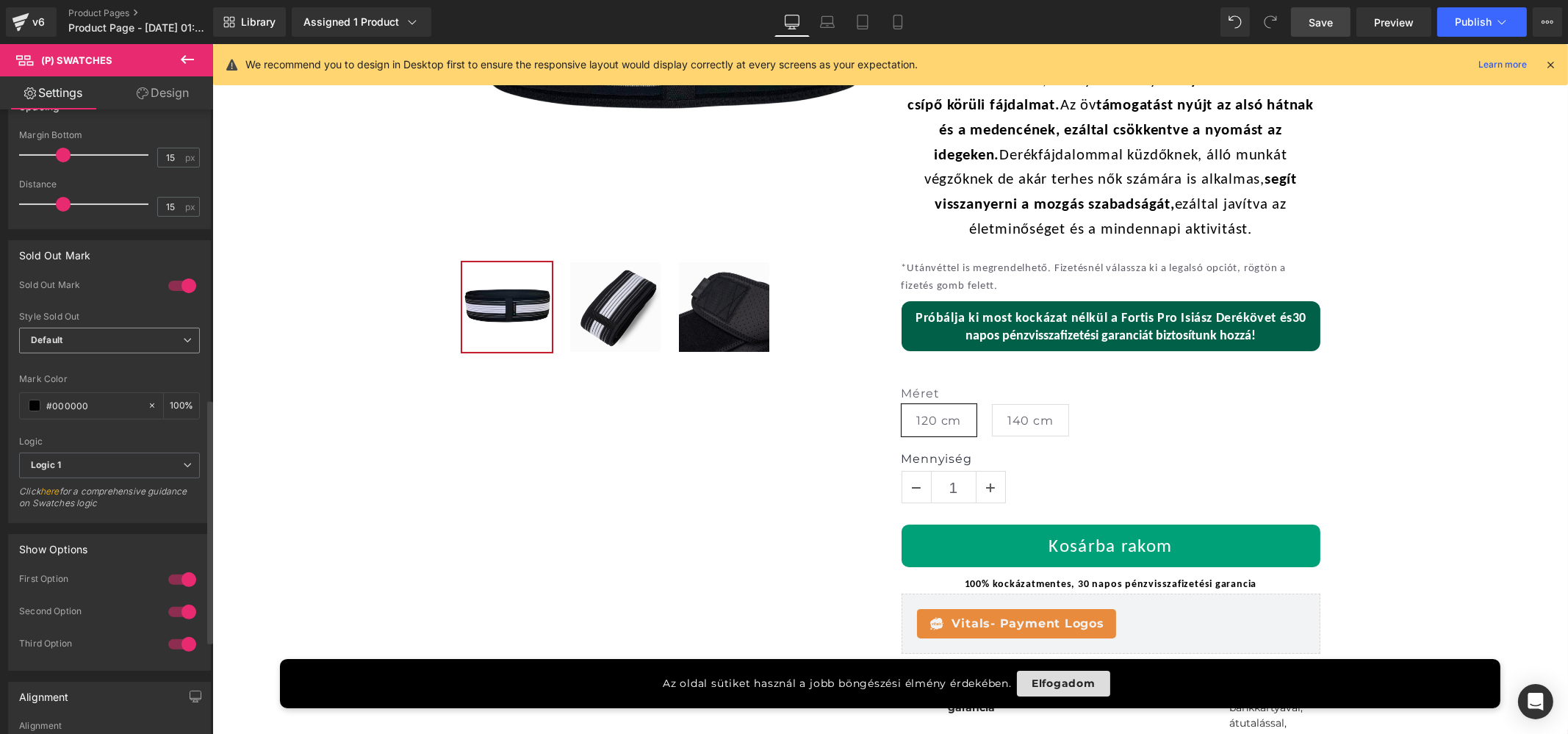
click at [95, 331] on span "Default" at bounding box center [110, 340] width 181 height 25
click at [88, 336] on span "Default" at bounding box center [106, 340] width 175 height 25
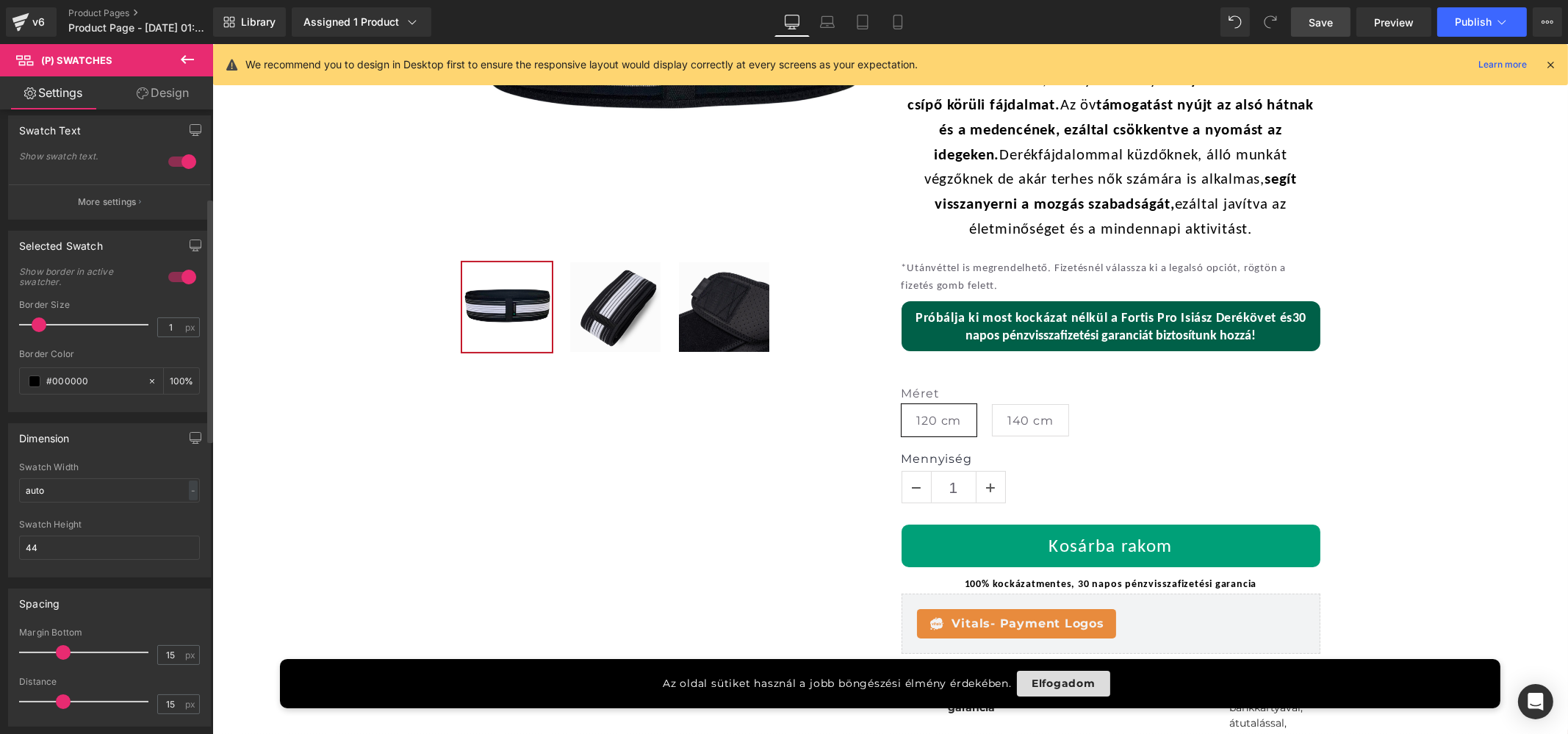
scroll to position [145, 0]
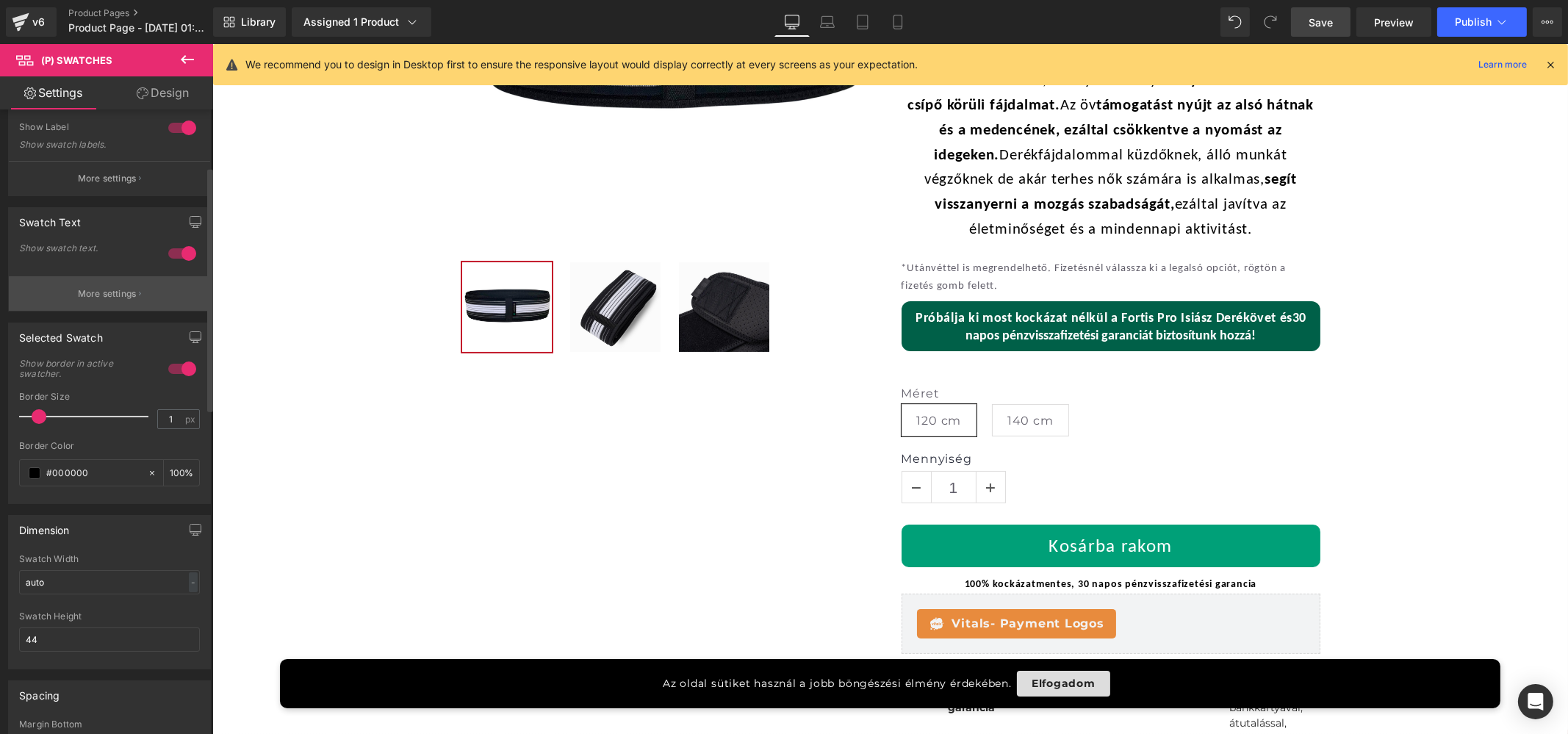
click at [81, 291] on p "More settings" at bounding box center [107, 293] width 59 height 14
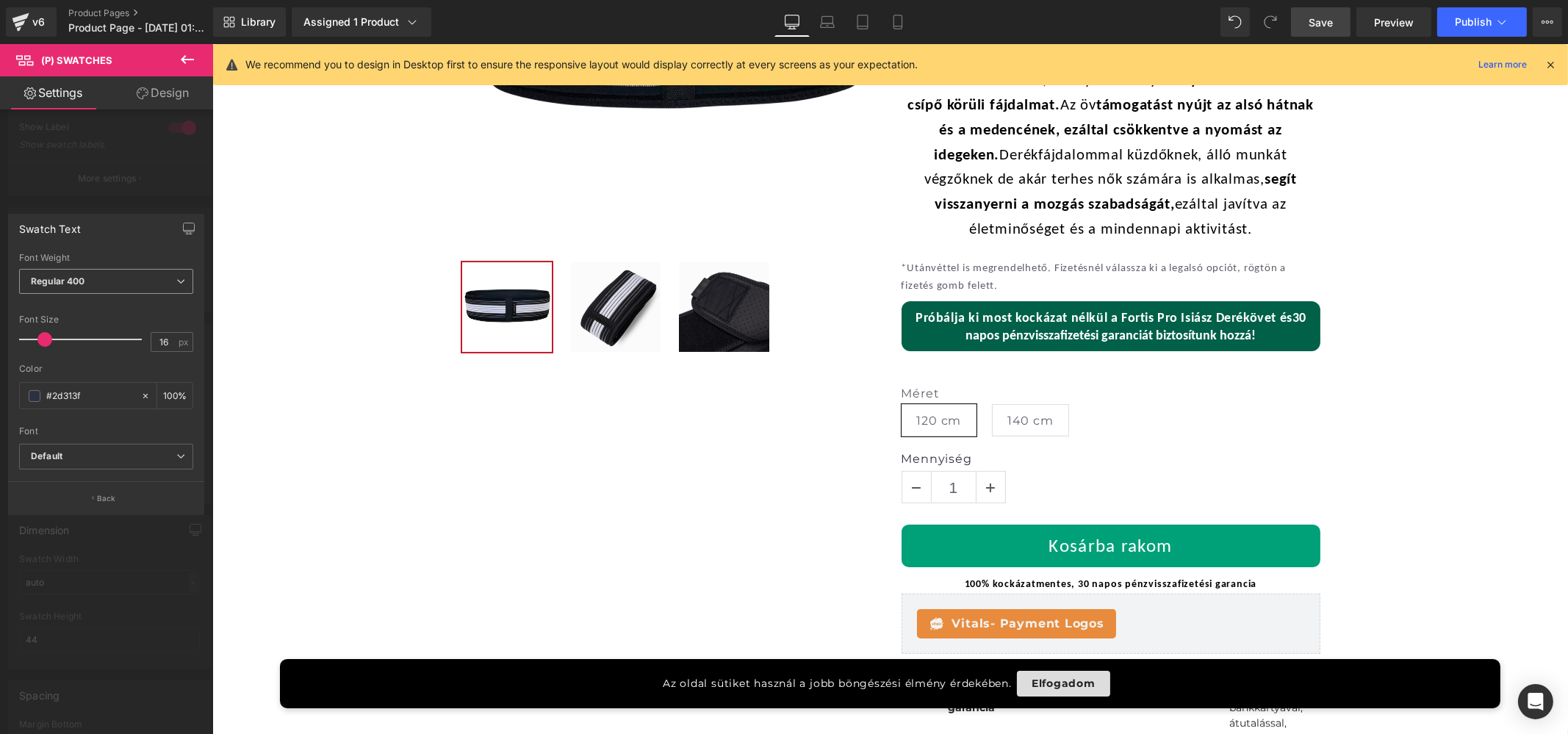
click at [76, 287] on span "Regular 400" at bounding box center [106, 281] width 174 height 25
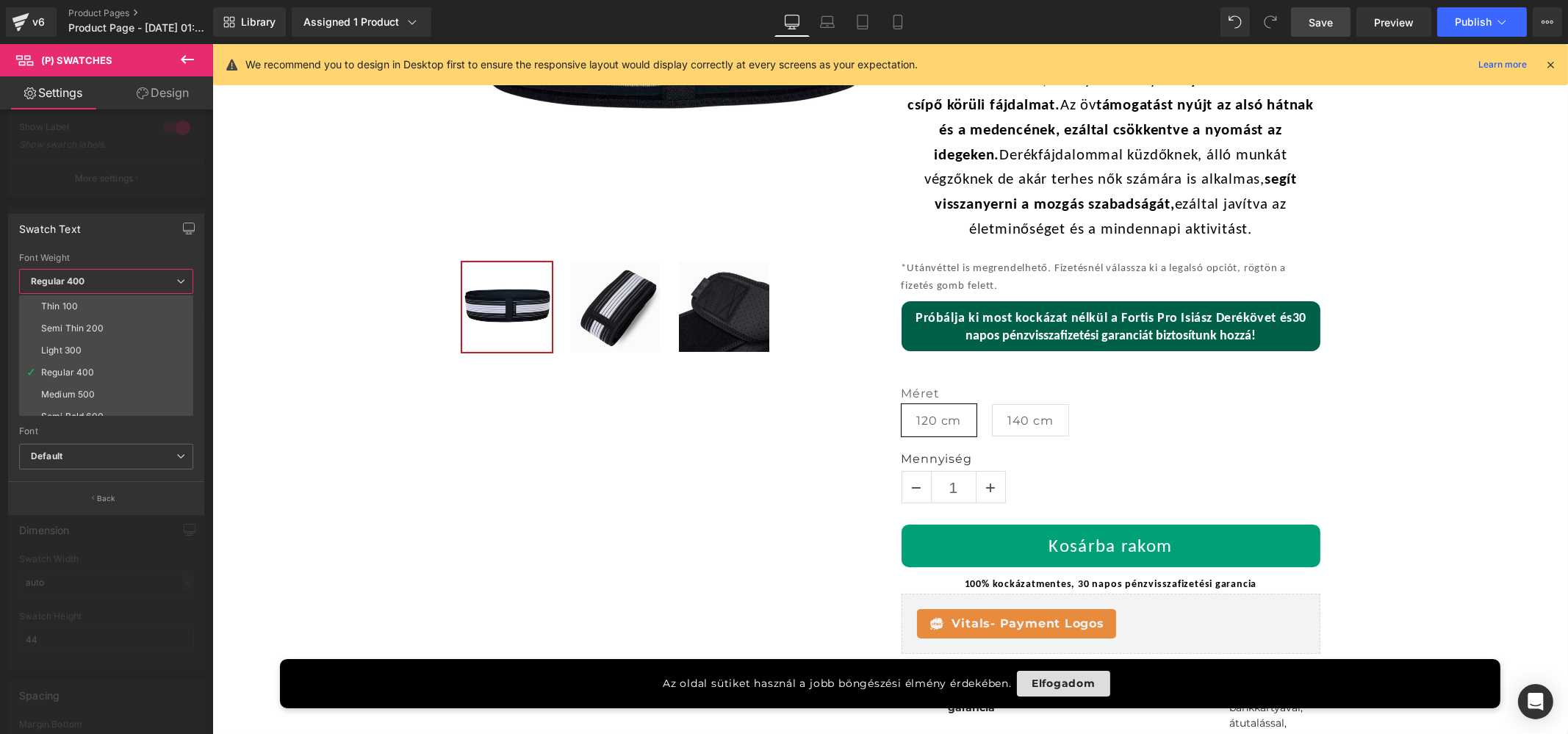
click at [76, 287] on span "Regular 400" at bounding box center [106, 281] width 174 height 25
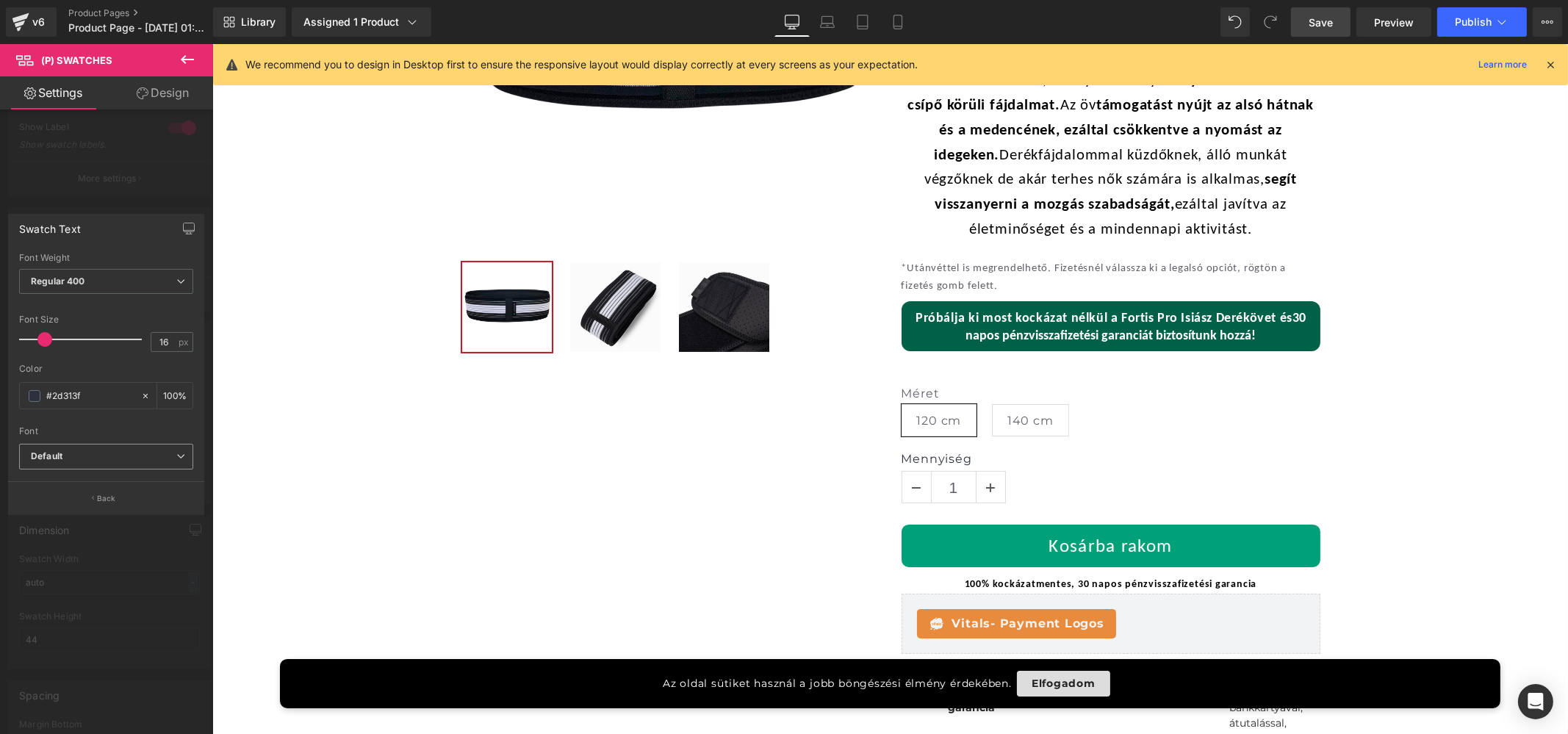
click at [77, 453] on b "Default" at bounding box center [103, 457] width 146 height 13
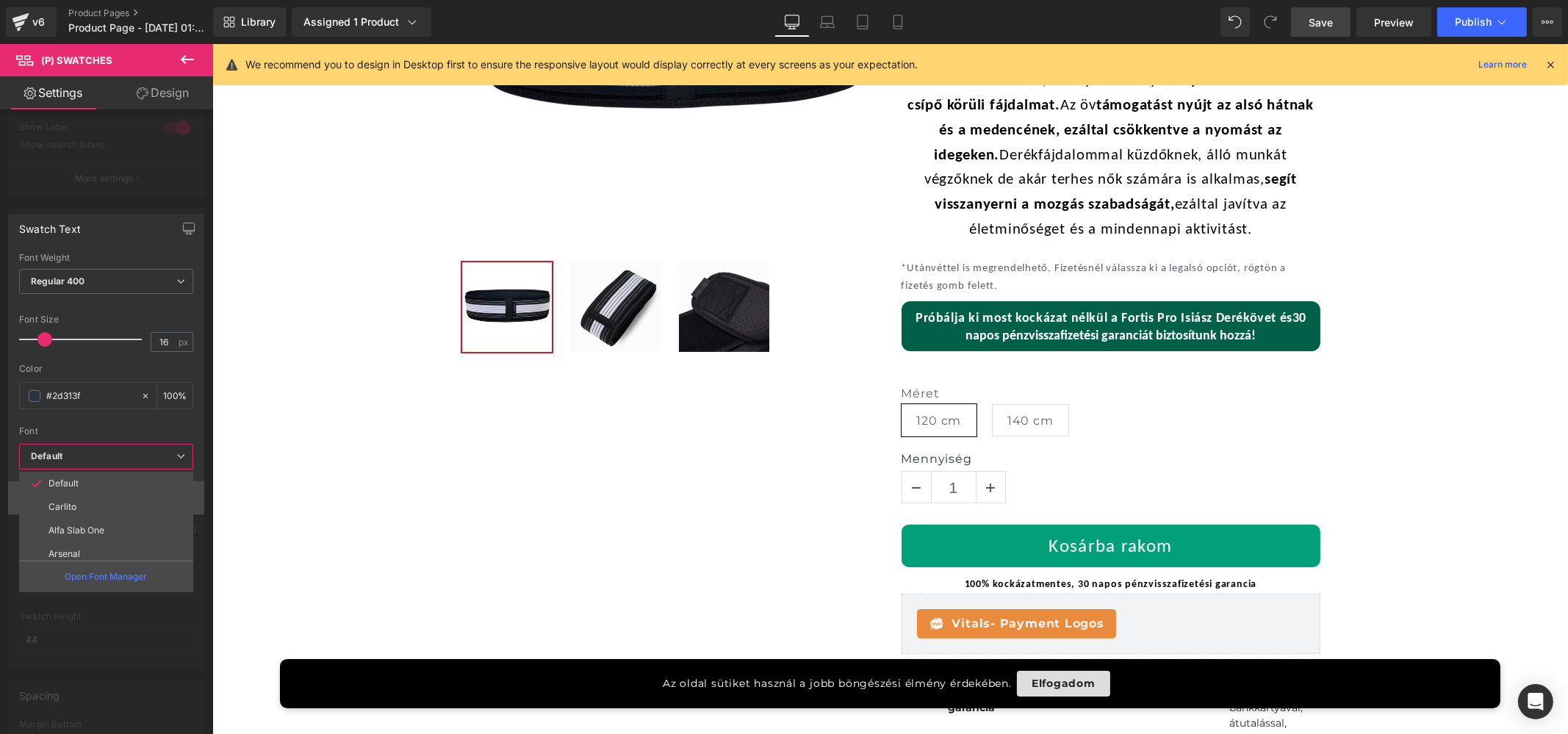
click at [82, 505] on li "Carlito" at bounding box center [110, 507] width 181 height 24
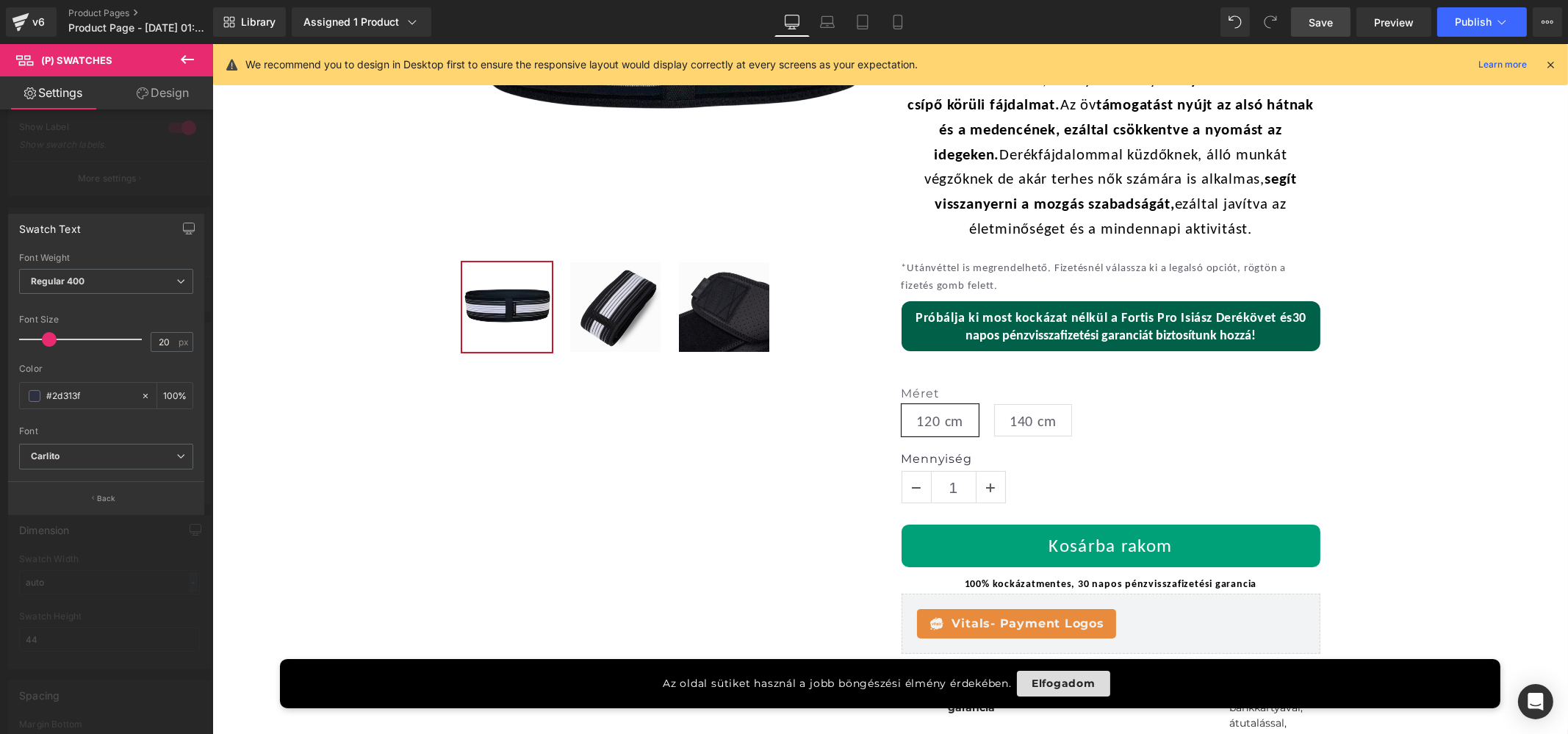
type input "19"
click at [48, 344] on span at bounding box center [48, 339] width 14 height 14
click at [111, 184] on div at bounding box center [106, 393] width 213 height 697
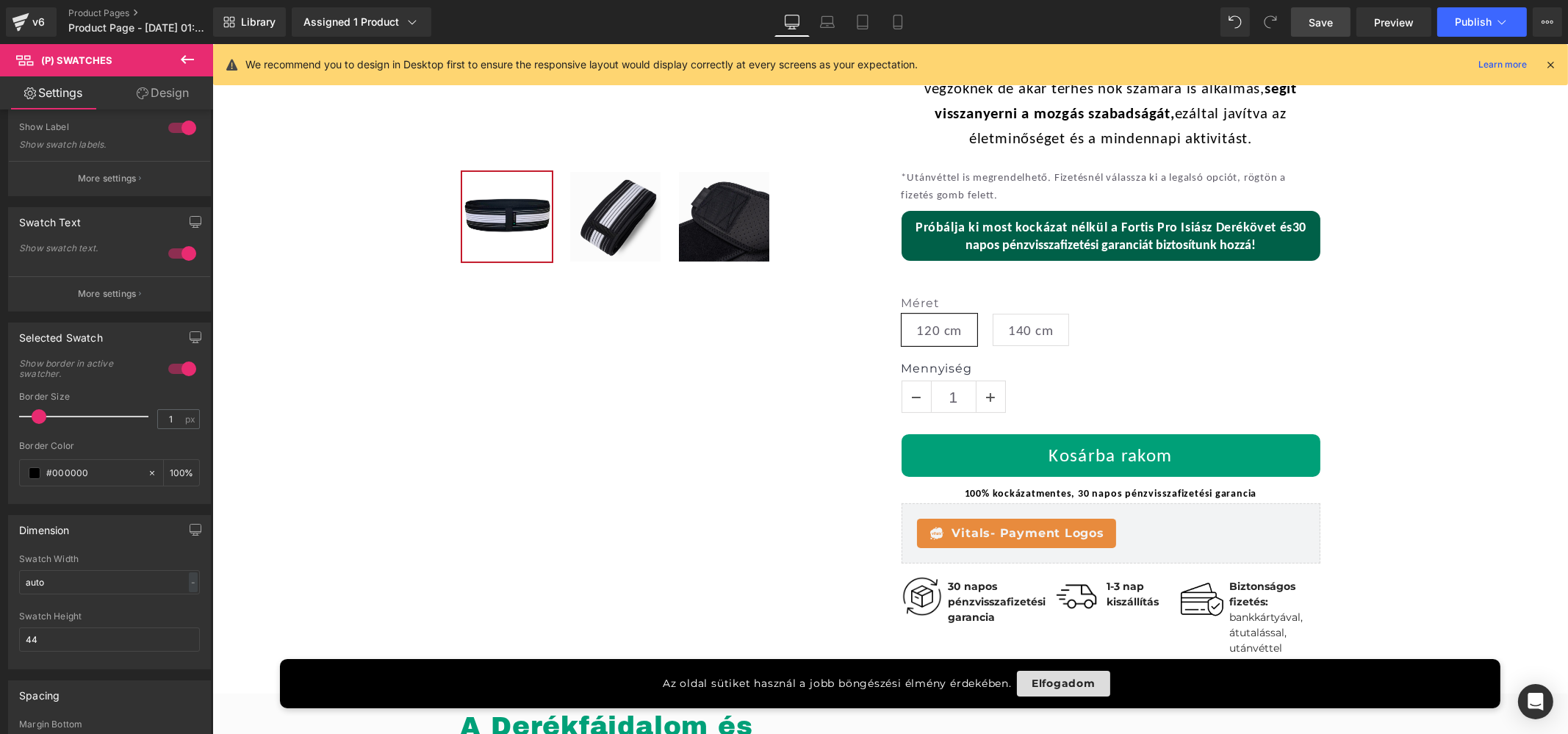
scroll to position [492, 0]
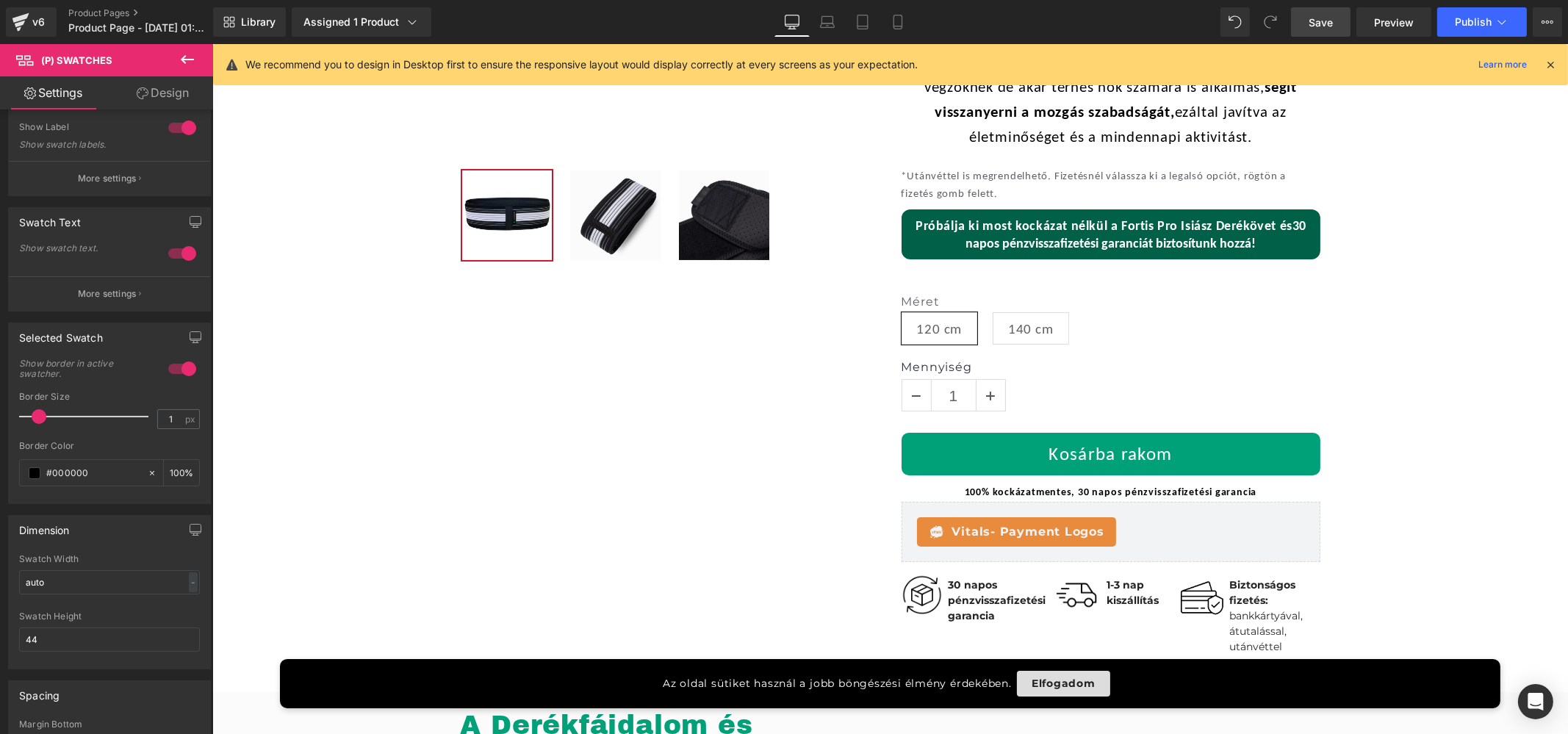
click at [575, 373] on div "-30% Akció (P) Image ‹ › (P) Image List Fortis Pro Isiász Deréköv (P) Title Loo…" at bounding box center [890, 212] width 882 height 961
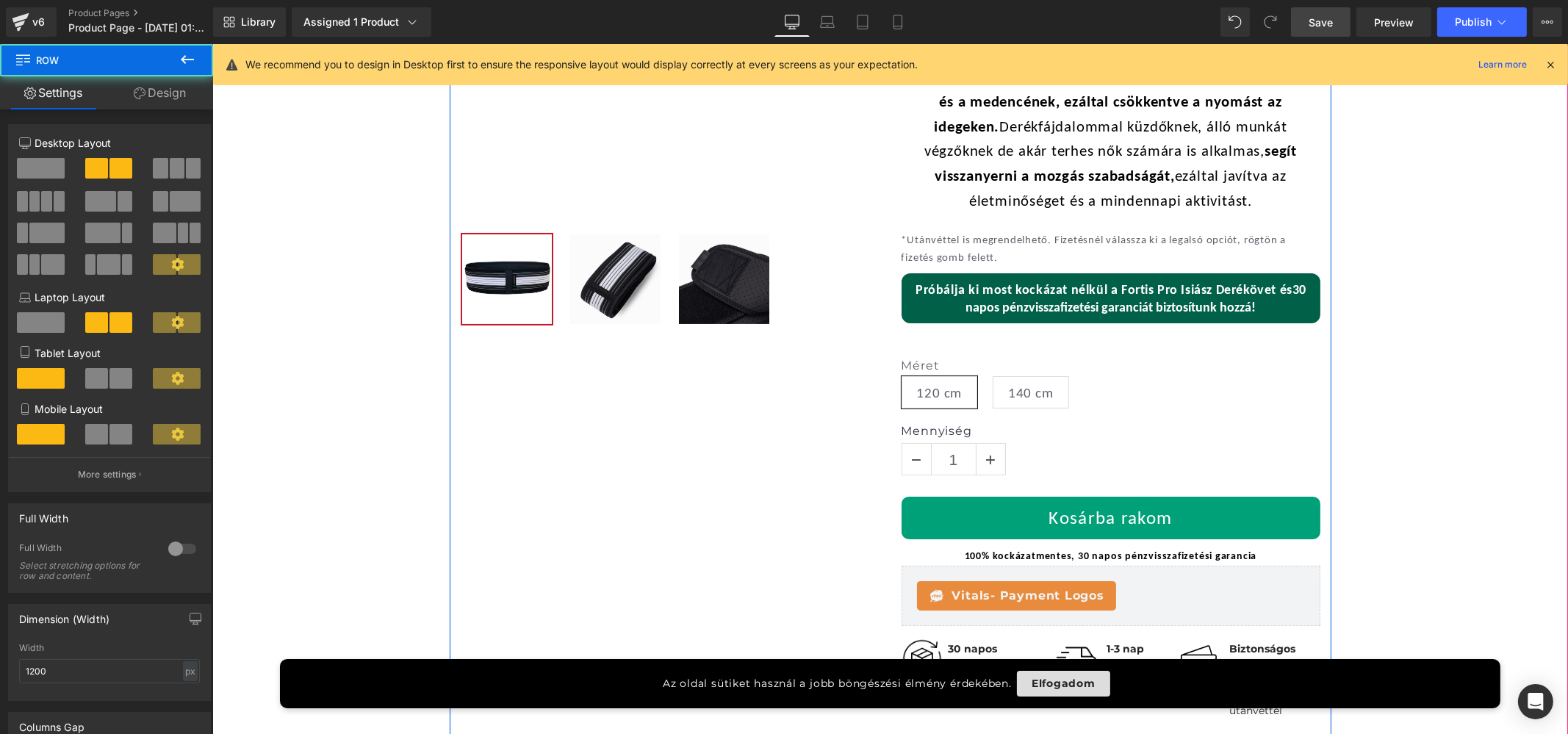
scroll to position [400, 0]
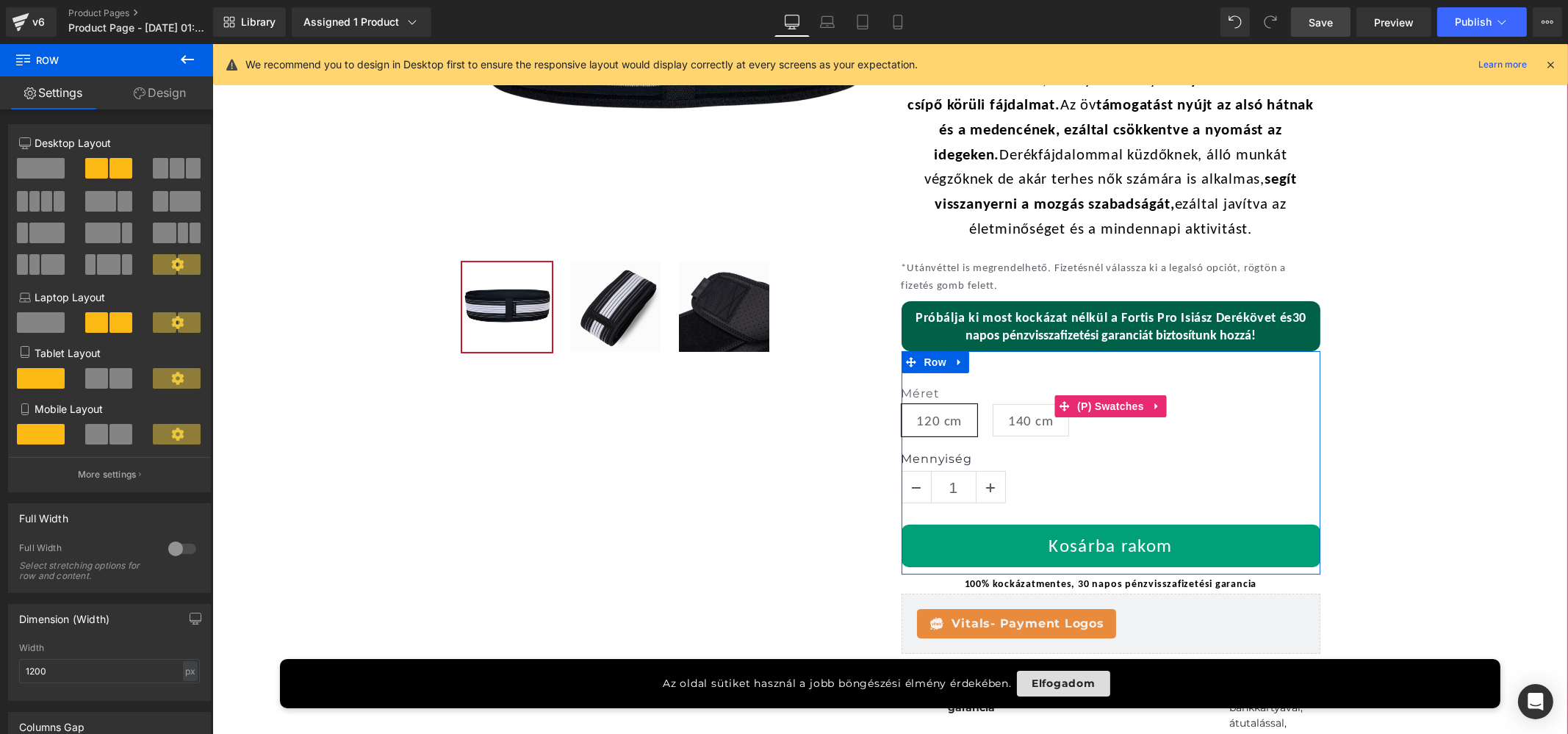
click at [919, 391] on label "Méret" at bounding box center [1110, 395] width 419 height 17
click at [1090, 402] on span "(P) Swatches" at bounding box center [1110, 406] width 74 height 22
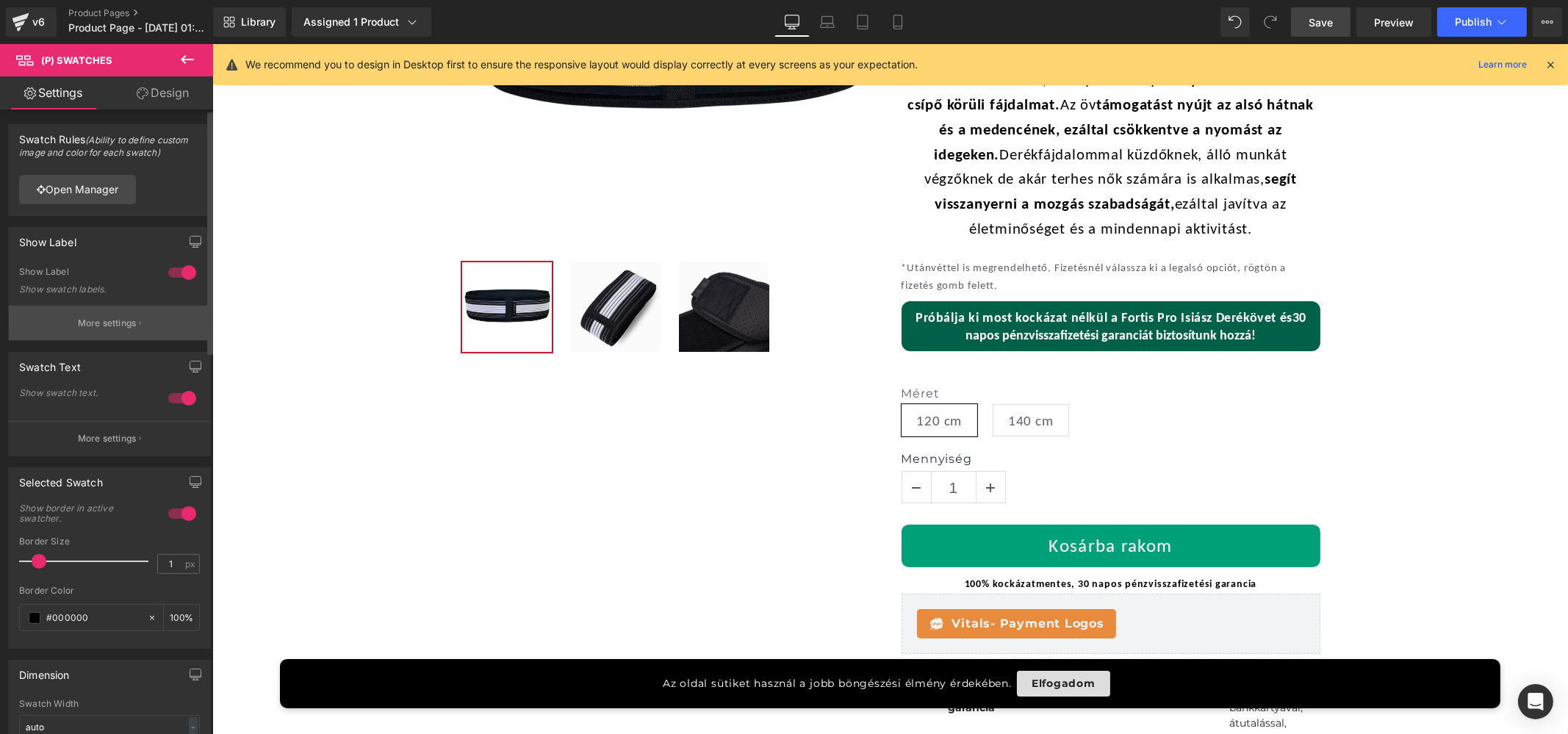
click at [99, 313] on button "More settings" at bounding box center [110, 323] width 201 height 34
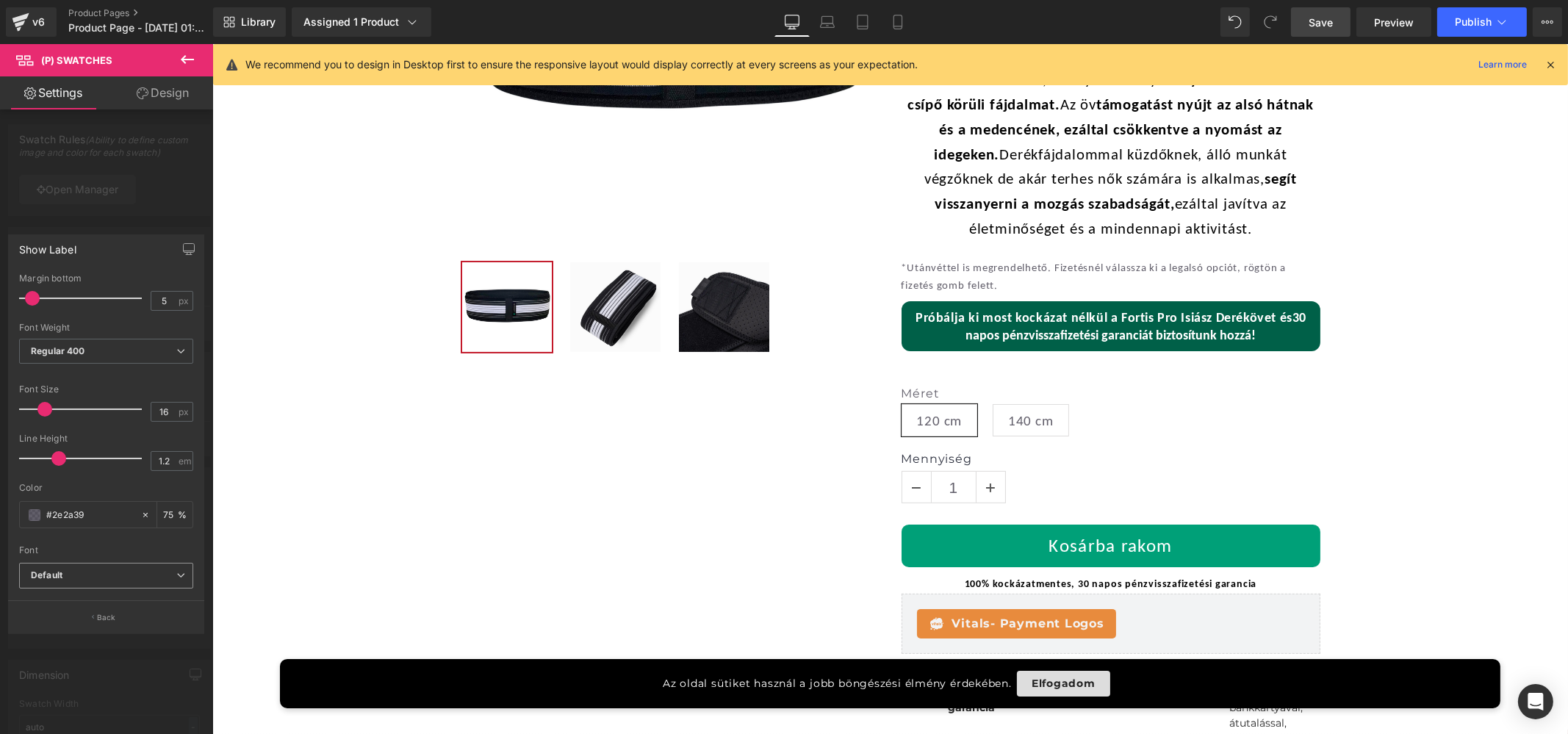
click at [95, 564] on span "Default" at bounding box center [106, 576] width 174 height 25
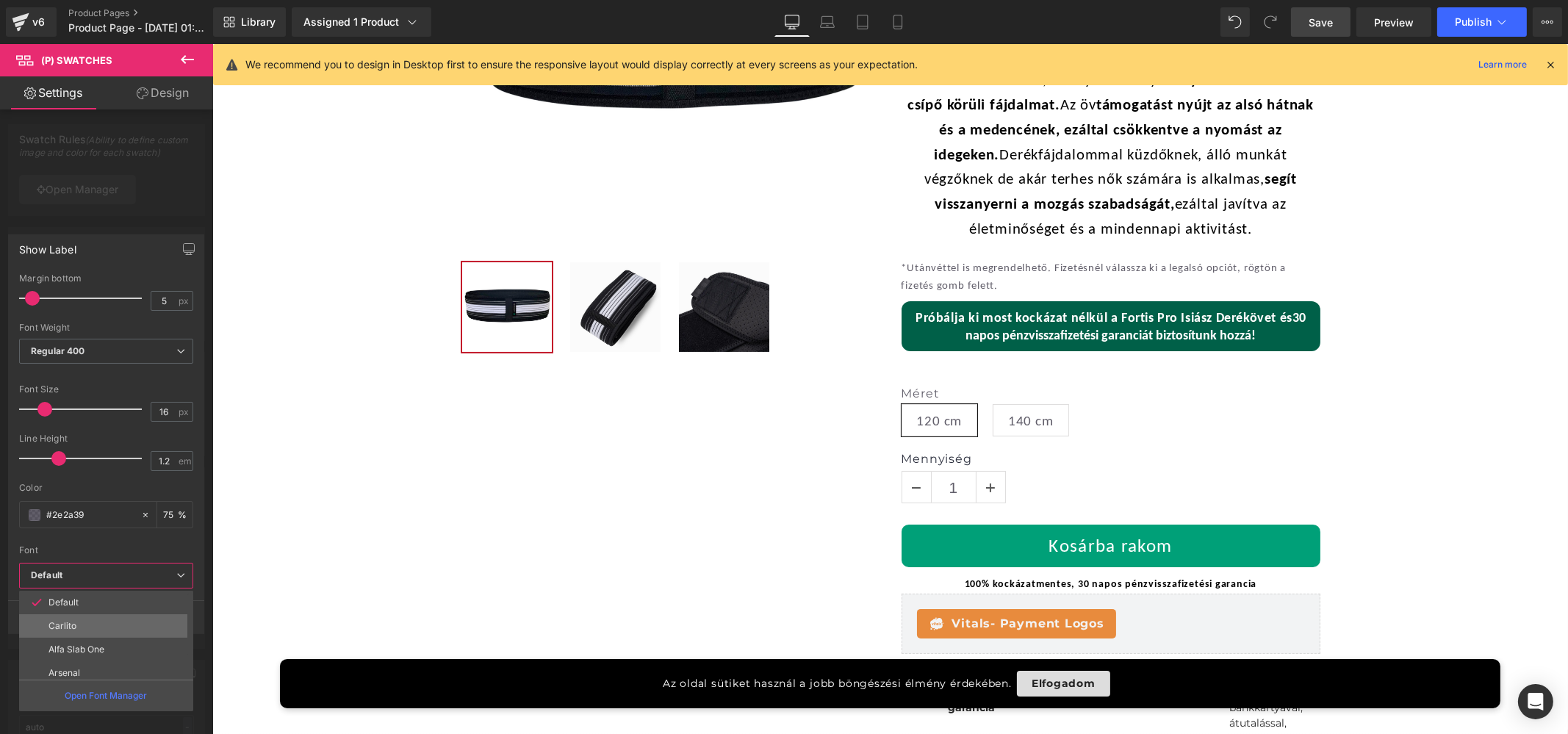
click at [91, 620] on li "Carlito" at bounding box center [110, 626] width 181 height 24
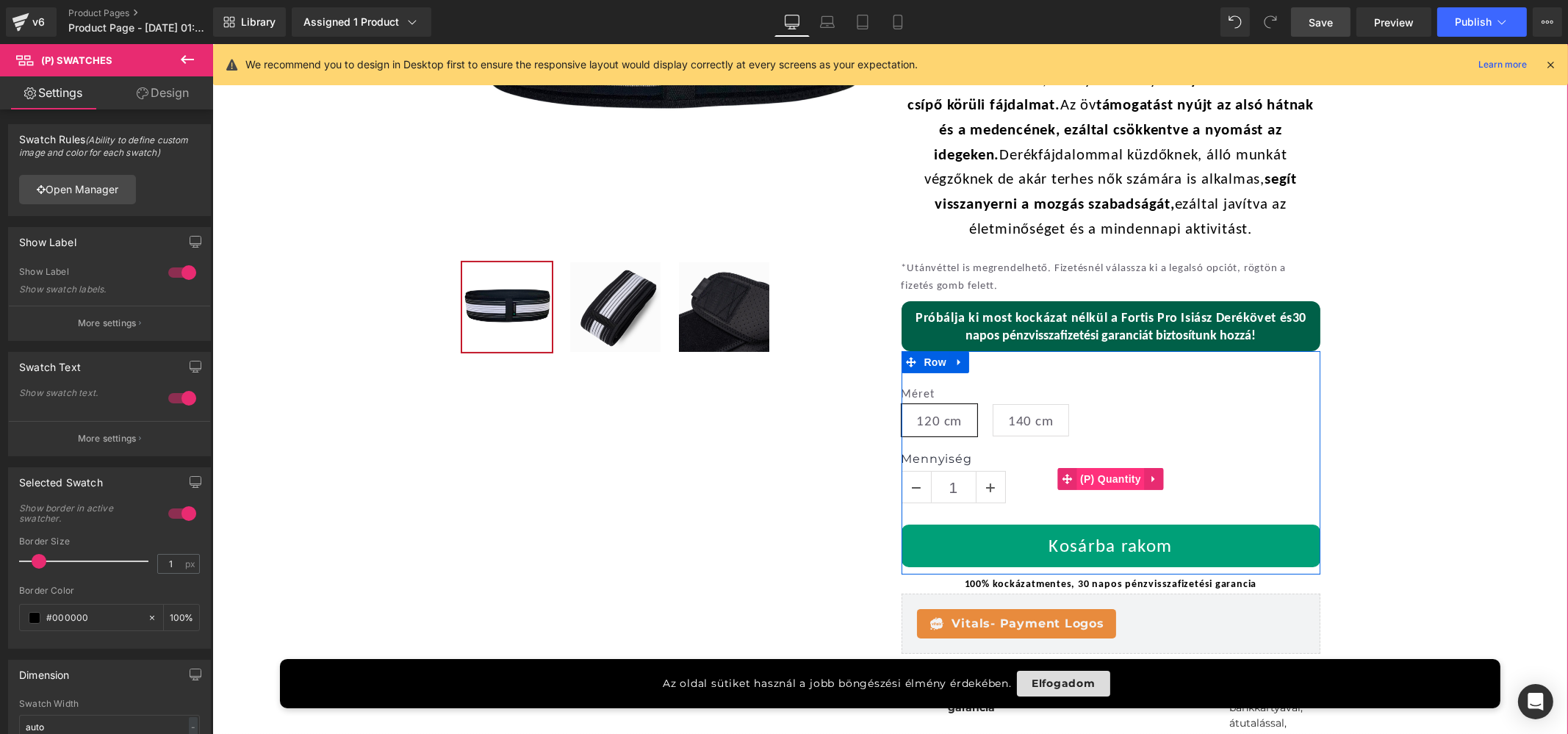
click at [1106, 476] on span "(P) Quantity" at bounding box center [1109, 479] width 68 height 22
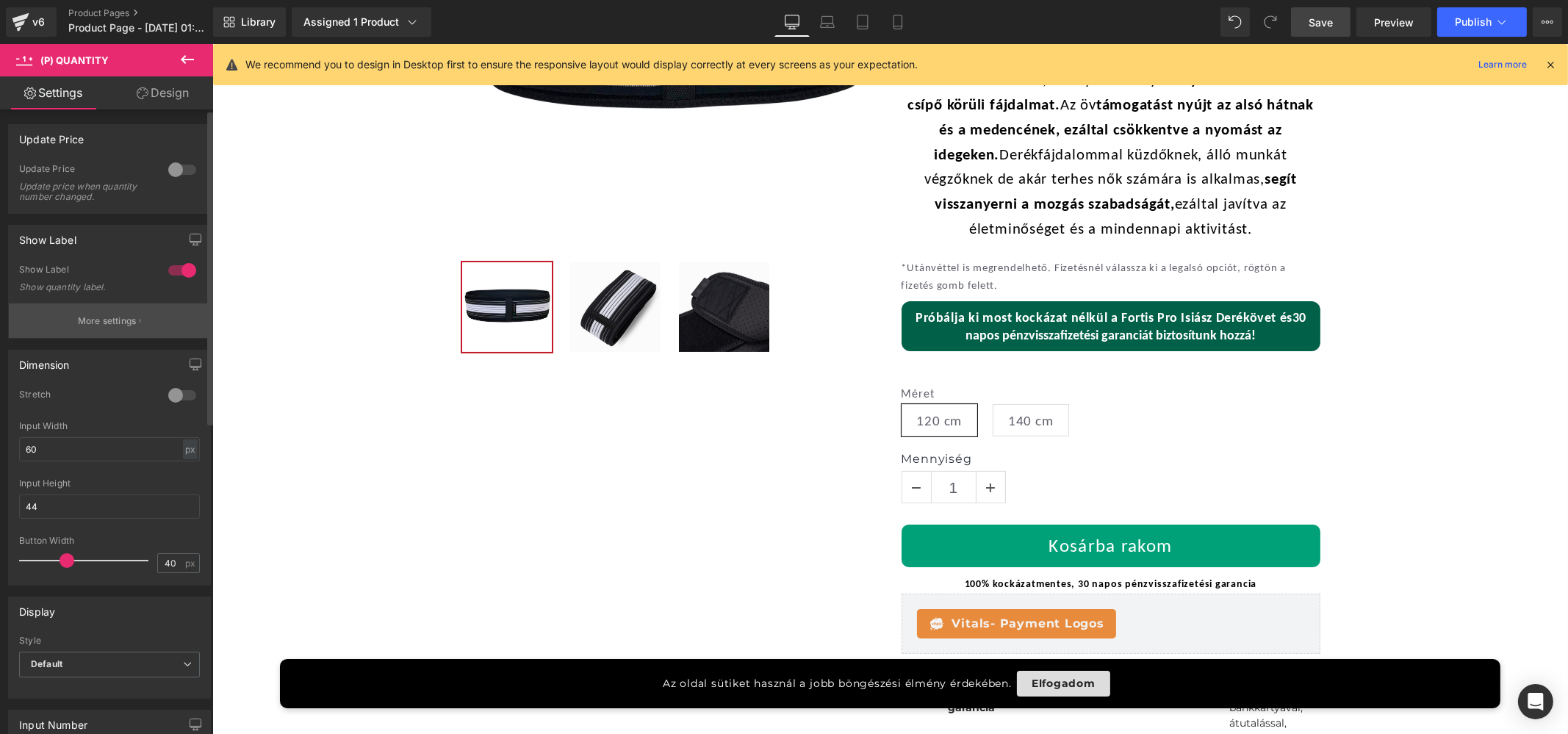
click at [118, 325] on p "More settings" at bounding box center [107, 320] width 59 height 14
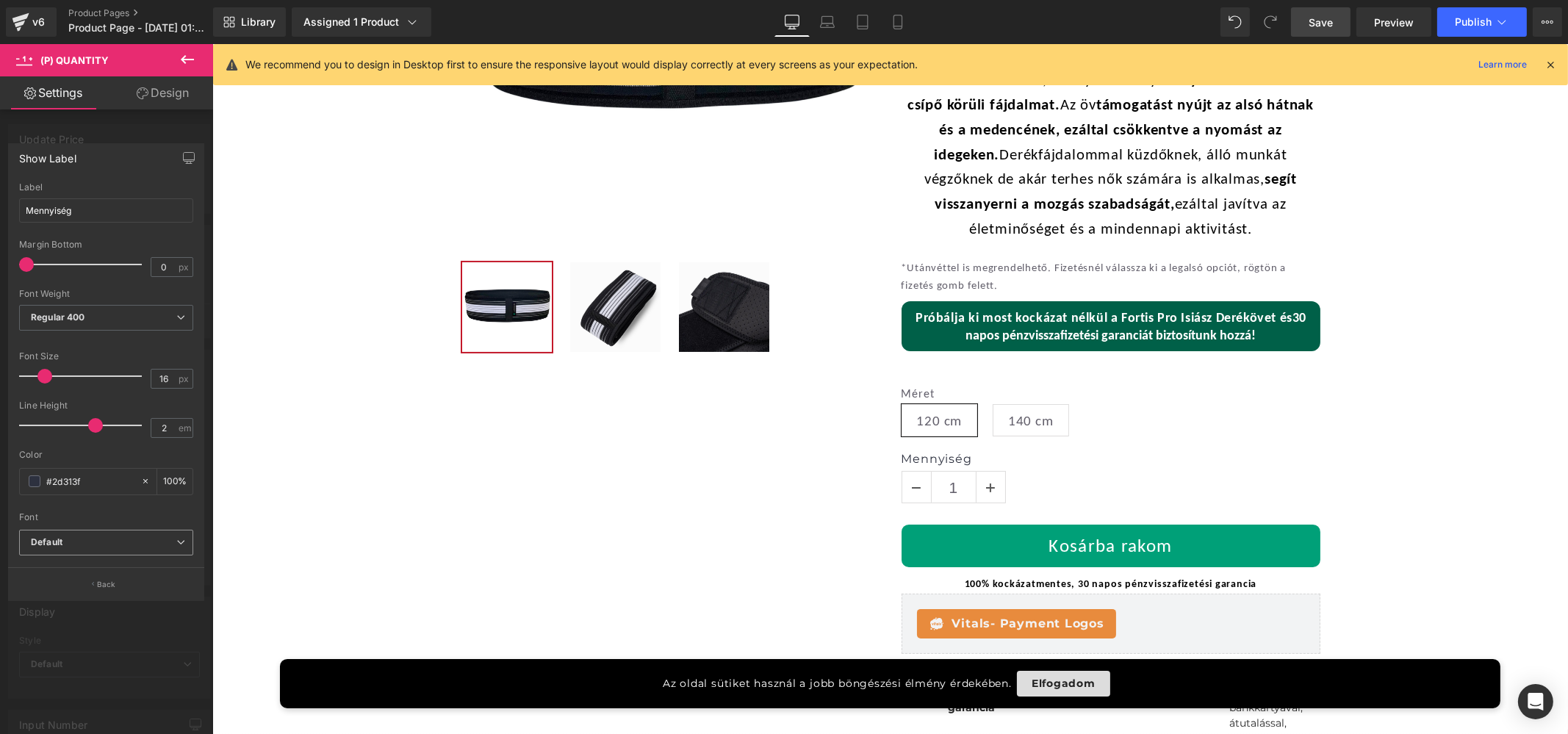
click at [52, 539] on icon "Default" at bounding box center [46, 542] width 32 height 13
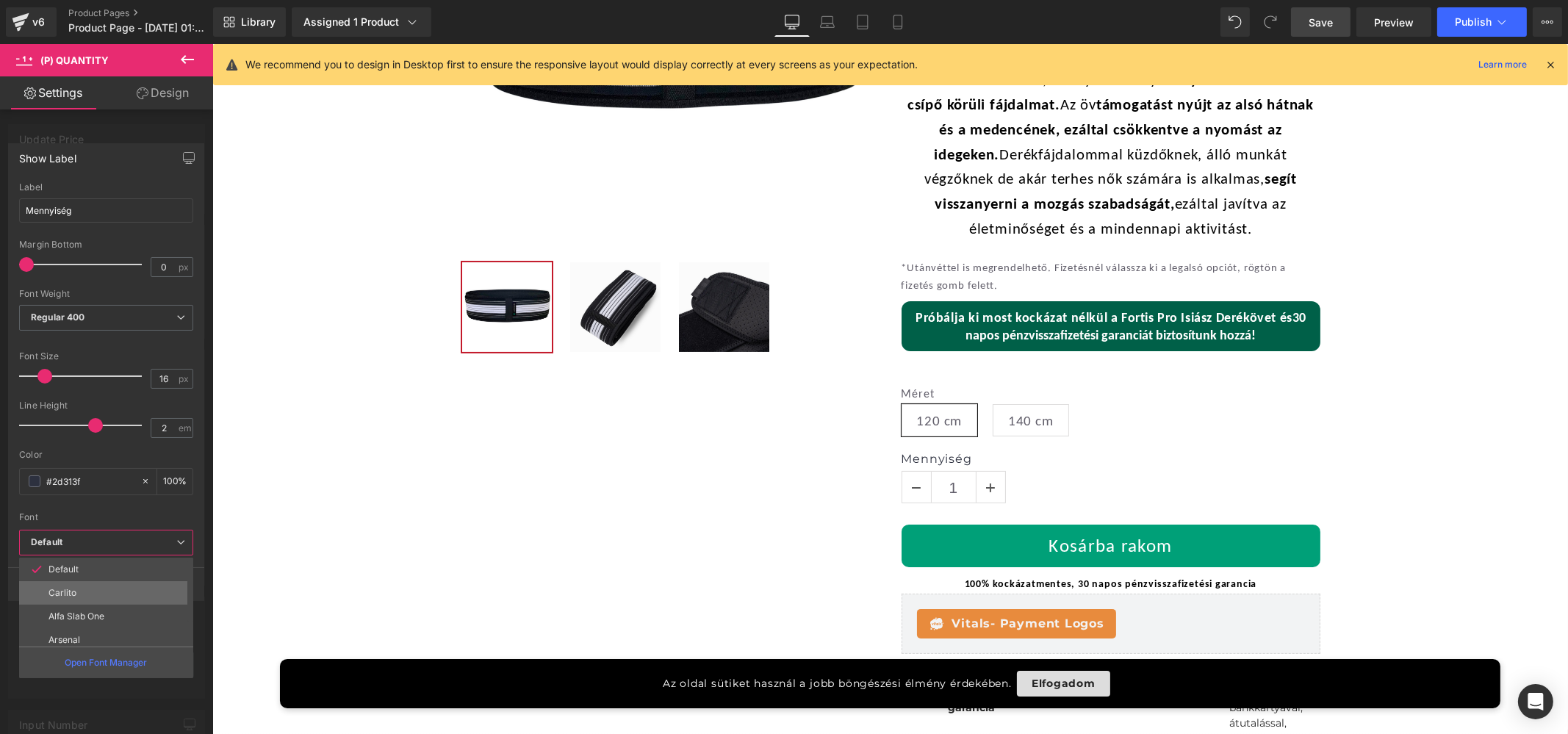
click at [72, 587] on p "Carlito" at bounding box center [62, 592] width 28 height 10
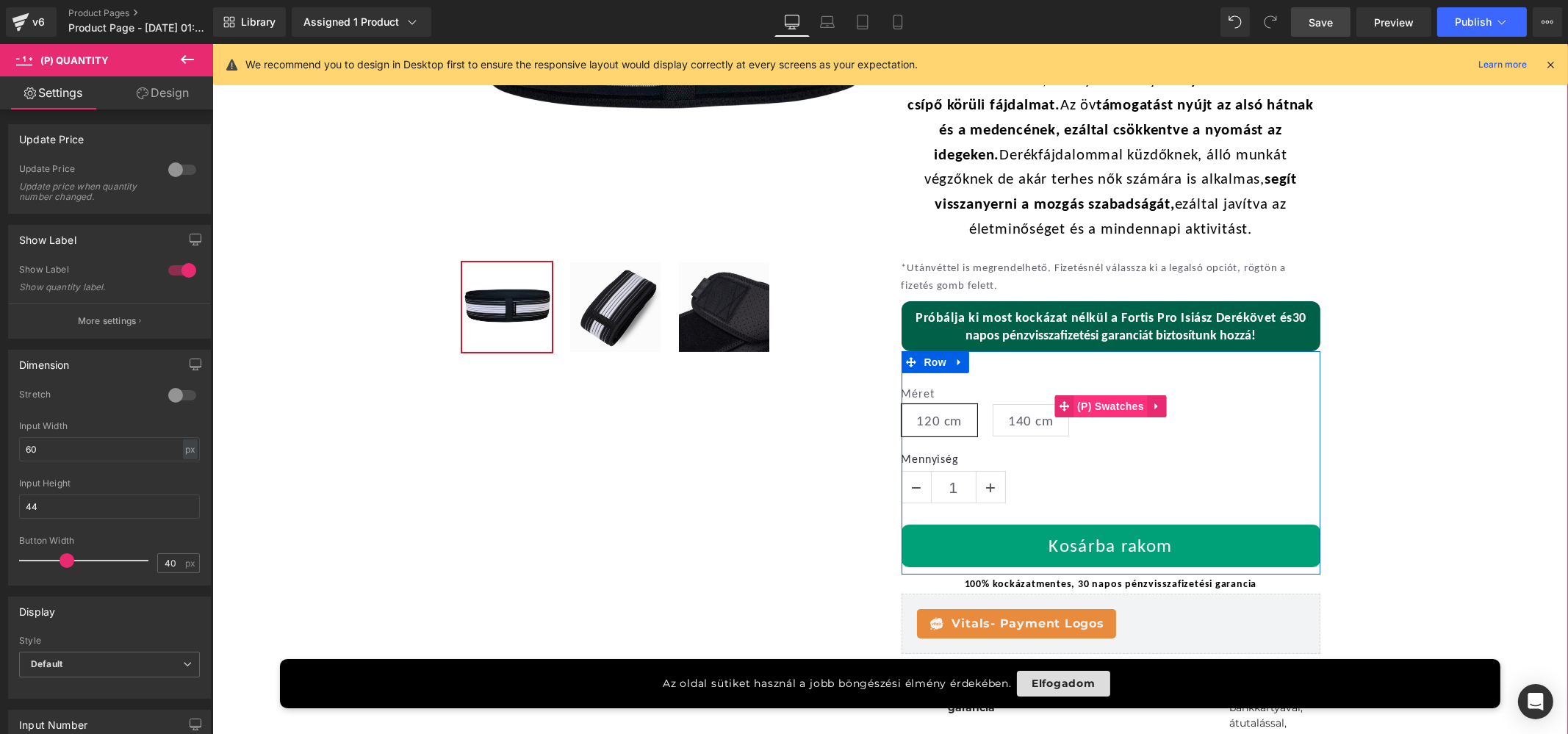
click at [1086, 402] on span "(P) Swatches" at bounding box center [1110, 406] width 74 height 22
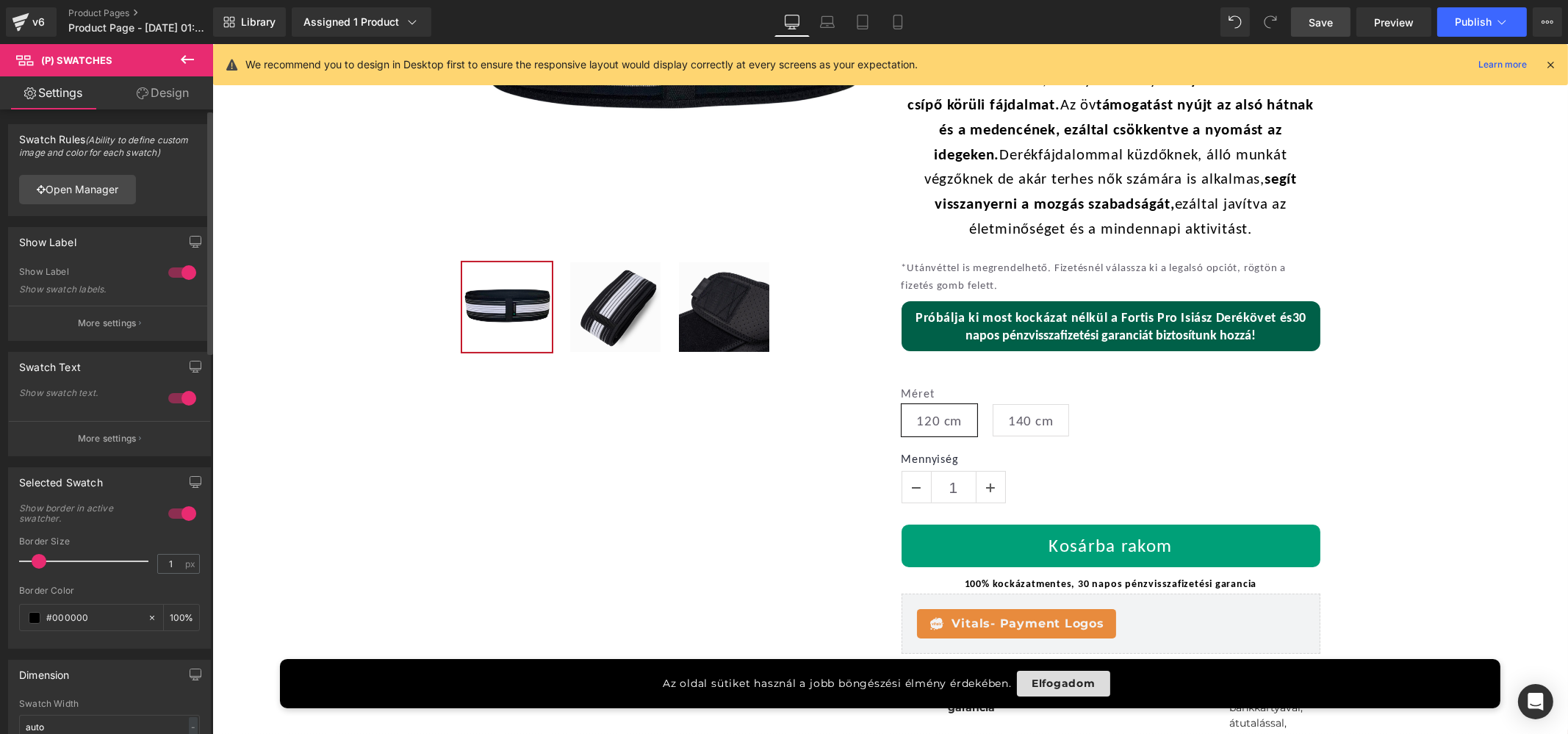
click at [72, 341] on div "Swatch Text 1 Show swatch text. All Méret Size Material Other Only Hide Field A…" at bounding box center [110, 398] width 220 height 115
click at [72, 331] on button "More settings" at bounding box center [110, 323] width 201 height 34
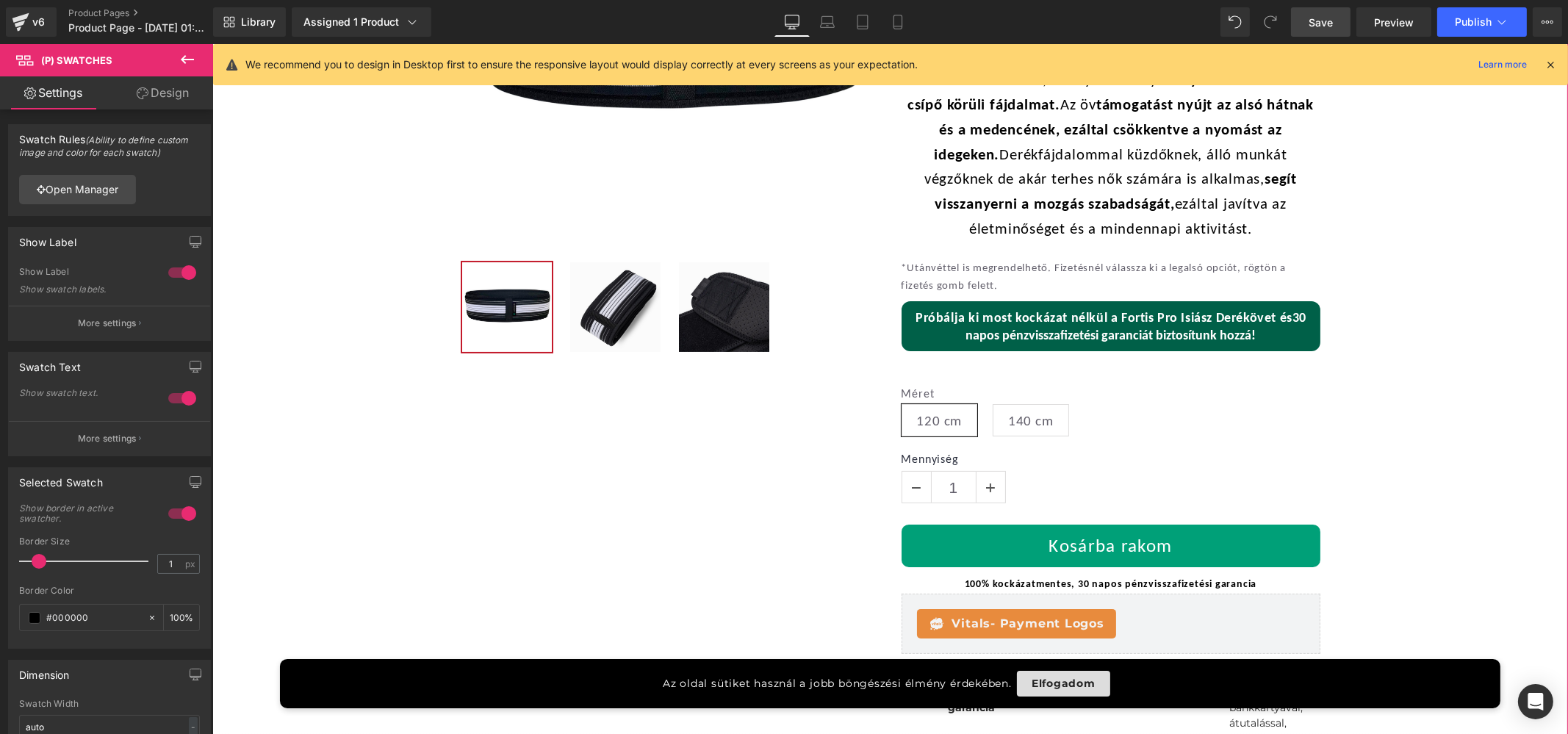
click at [364, 378] on div "-30% Akció (P) Image" at bounding box center [889, 303] width 1355 height 961
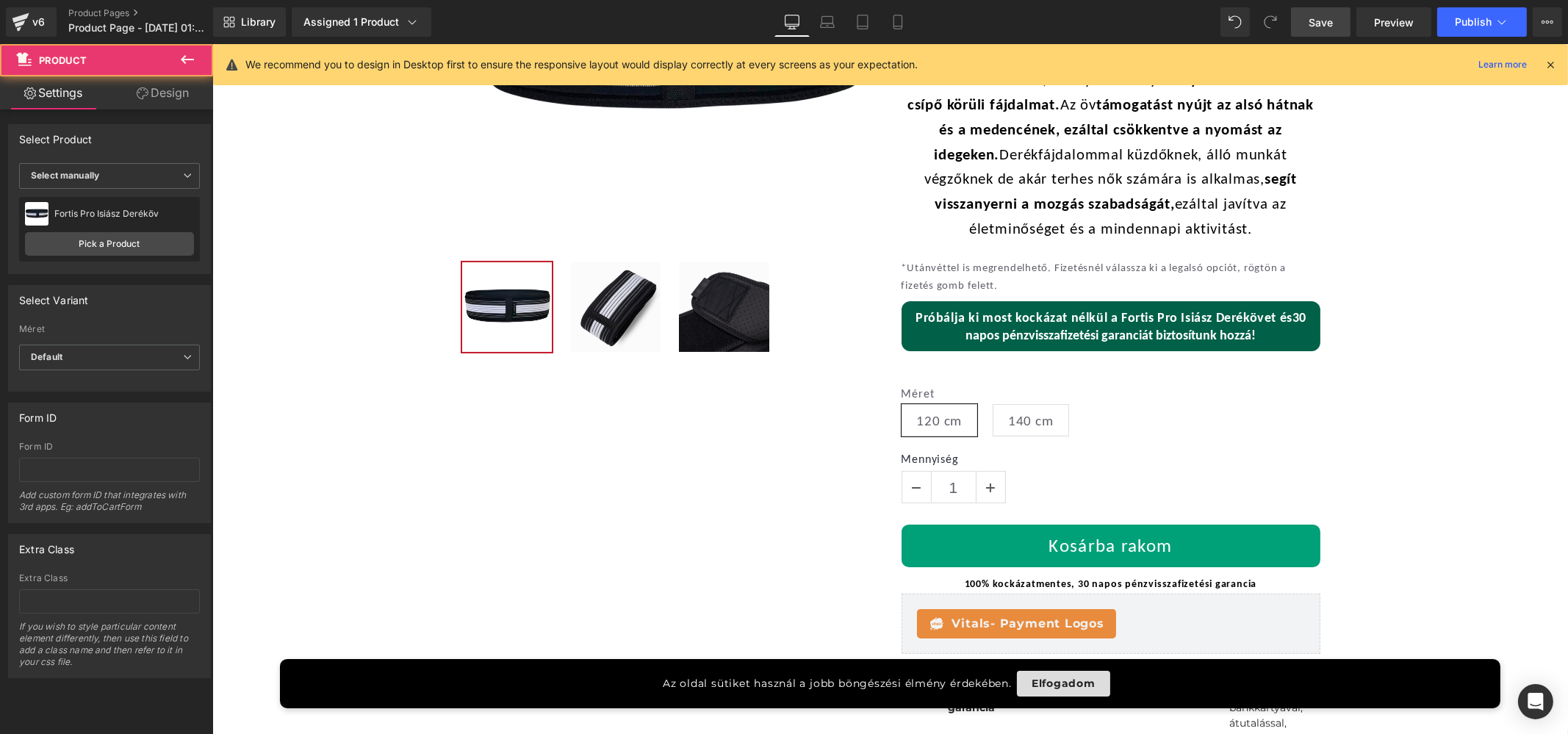
click at [1306, 25] on link "Save" at bounding box center [1321, 22] width 60 height 29
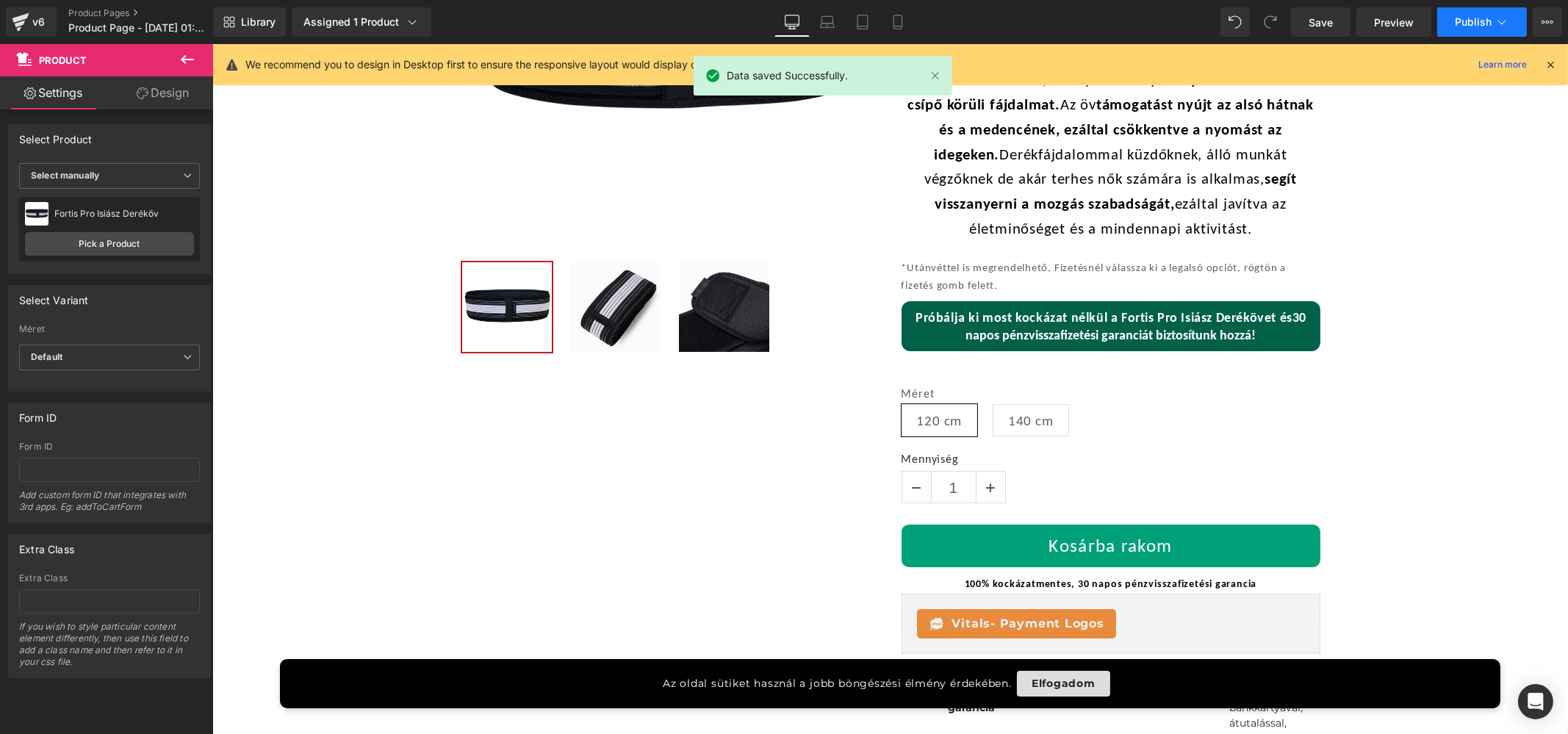
click at [1480, 16] on span "Publish" at bounding box center [1473, 22] width 37 height 12
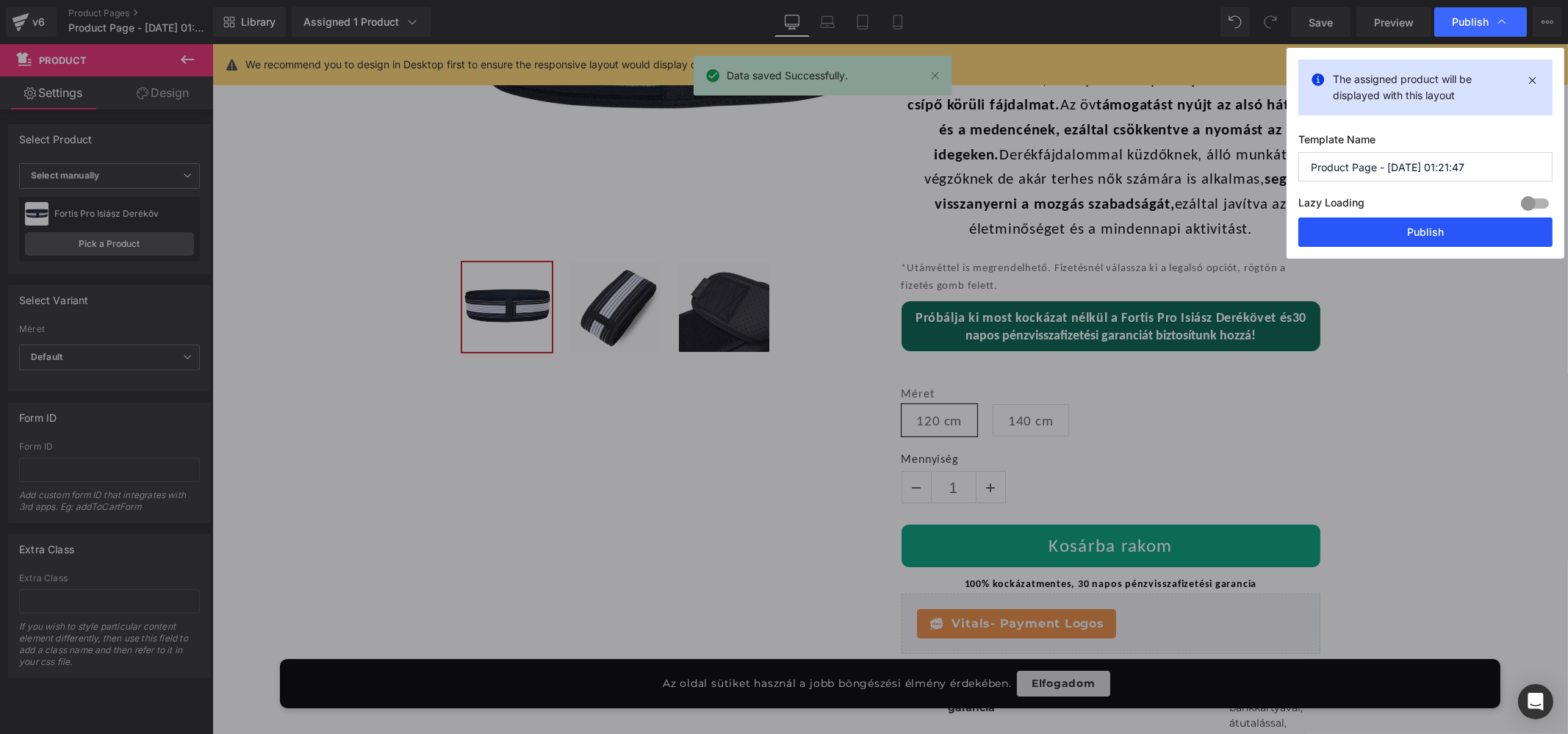
click at [1375, 224] on button "Publish" at bounding box center [1425, 232] width 254 height 29
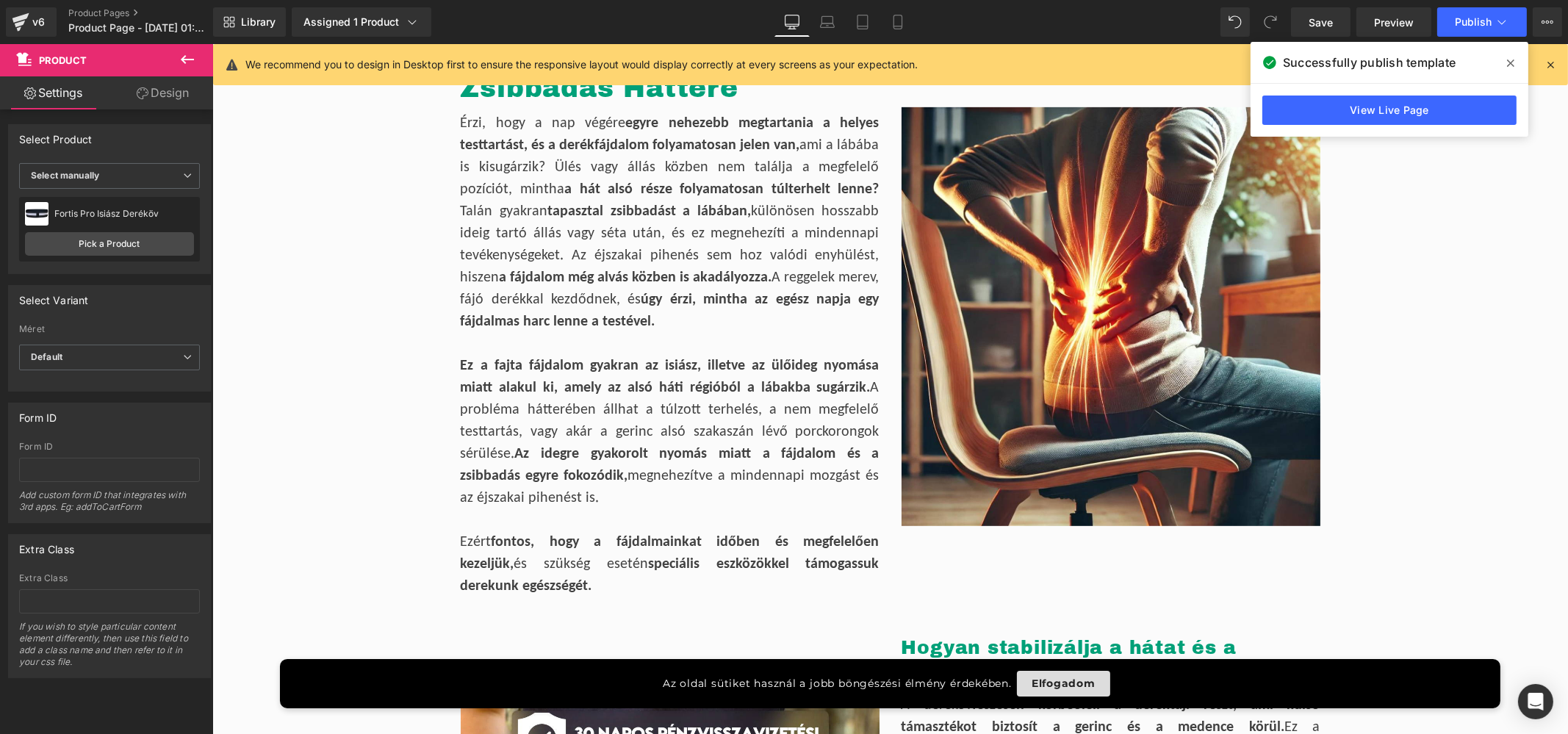
scroll to position [1134, 0]
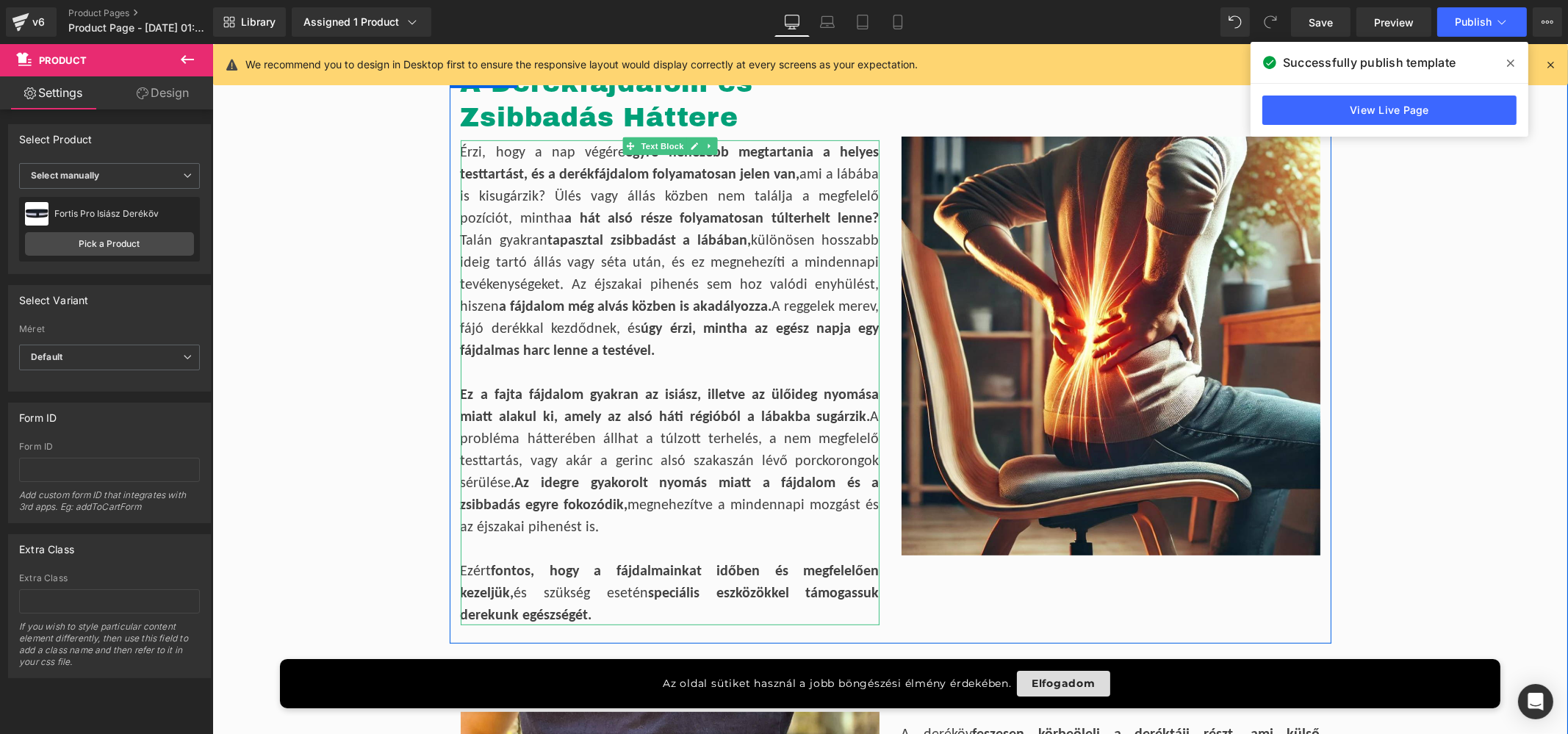
click at [532, 590] on div "Ezért fontos, hogy a fájdalmainkat időben és megfelelően kezeljük, és szükség e…" at bounding box center [669, 592] width 419 height 66
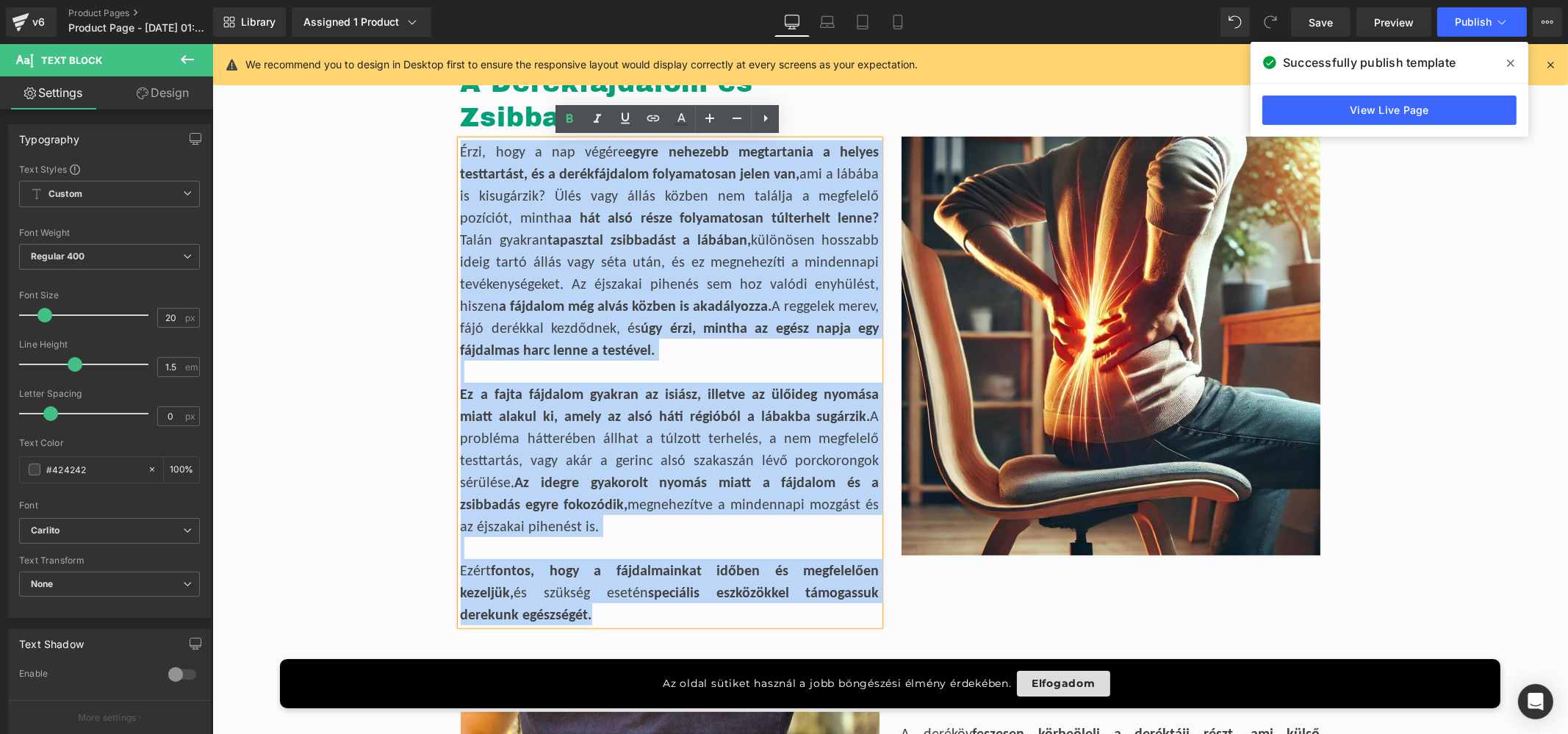
drag, startPoint x: 532, startPoint y: 590, endPoint x: 458, endPoint y: 146, distance: 450.1
click at [460, 146] on div "Érzi, hogy a nap végére egyre nehezebb megtartania a helyes testtartást, és a d…" at bounding box center [669, 383] width 419 height 485
copy div "Lore, ipsu d sit ametco adipi elitsedd eiusmodtemp i utlabo etdoloremag, al e a…"
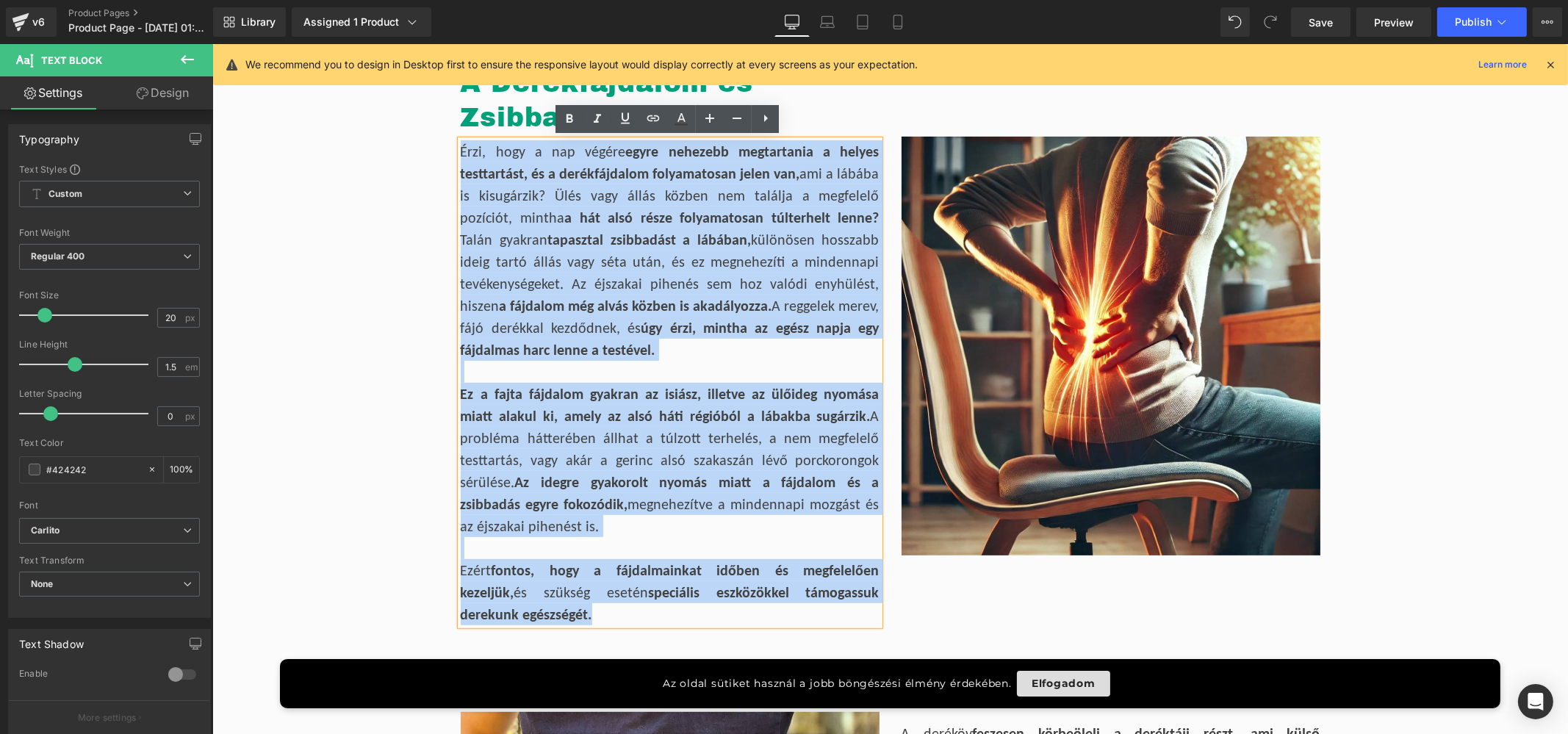
click at [657, 481] on strong "Az idegre gyakorolt nyomás miatt a fájdalom és a zsibbadás egyre fokozódik," at bounding box center [669, 493] width 419 height 40
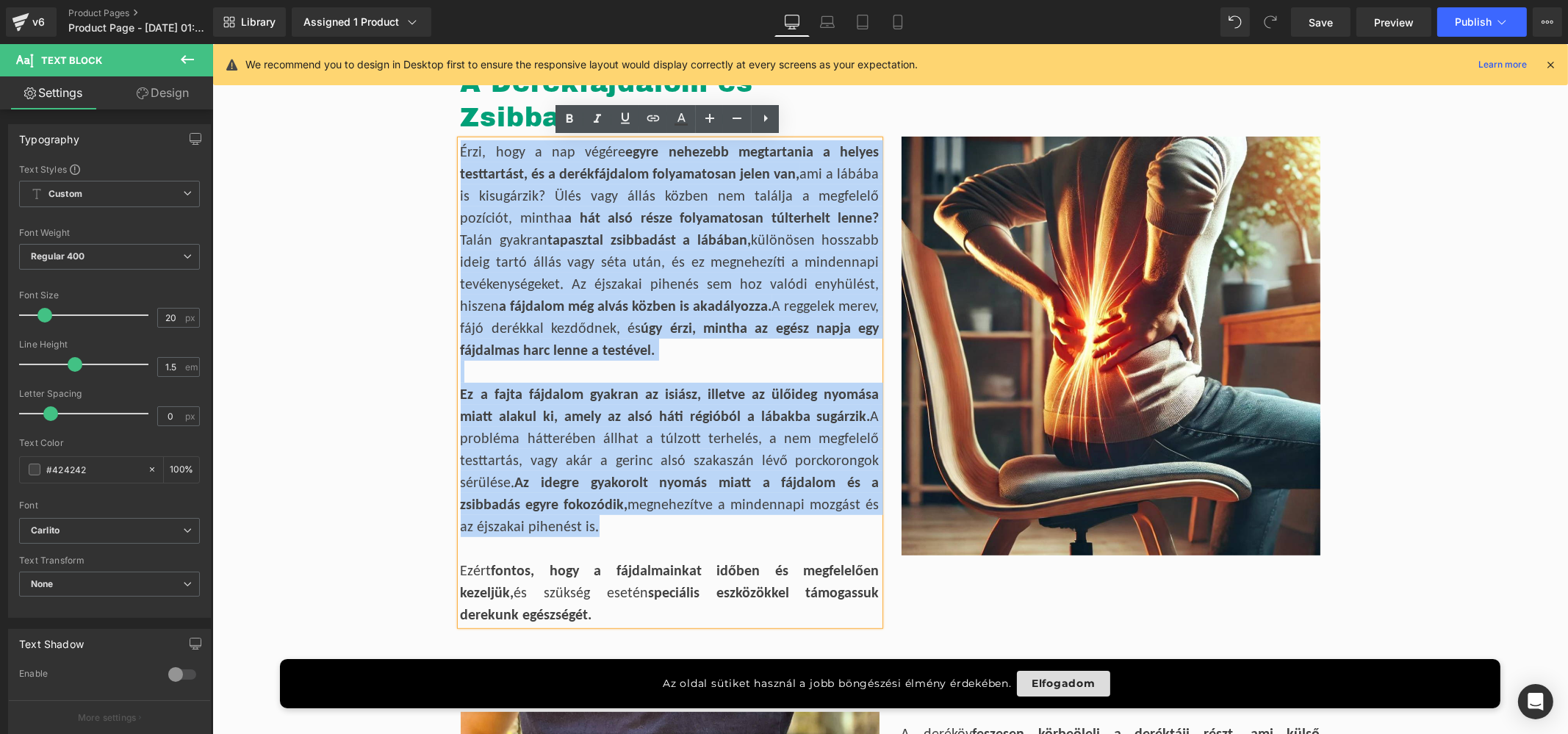
drag, startPoint x: 835, startPoint y: 500, endPoint x: 458, endPoint y: 148, distance: 515.8
click at [460, 148] on div "Érzi, hogy a nap végére egyre nehezebb megtartania a helyes testtartást, és a d…" at bounding box center [669, 383] width 419 height 485
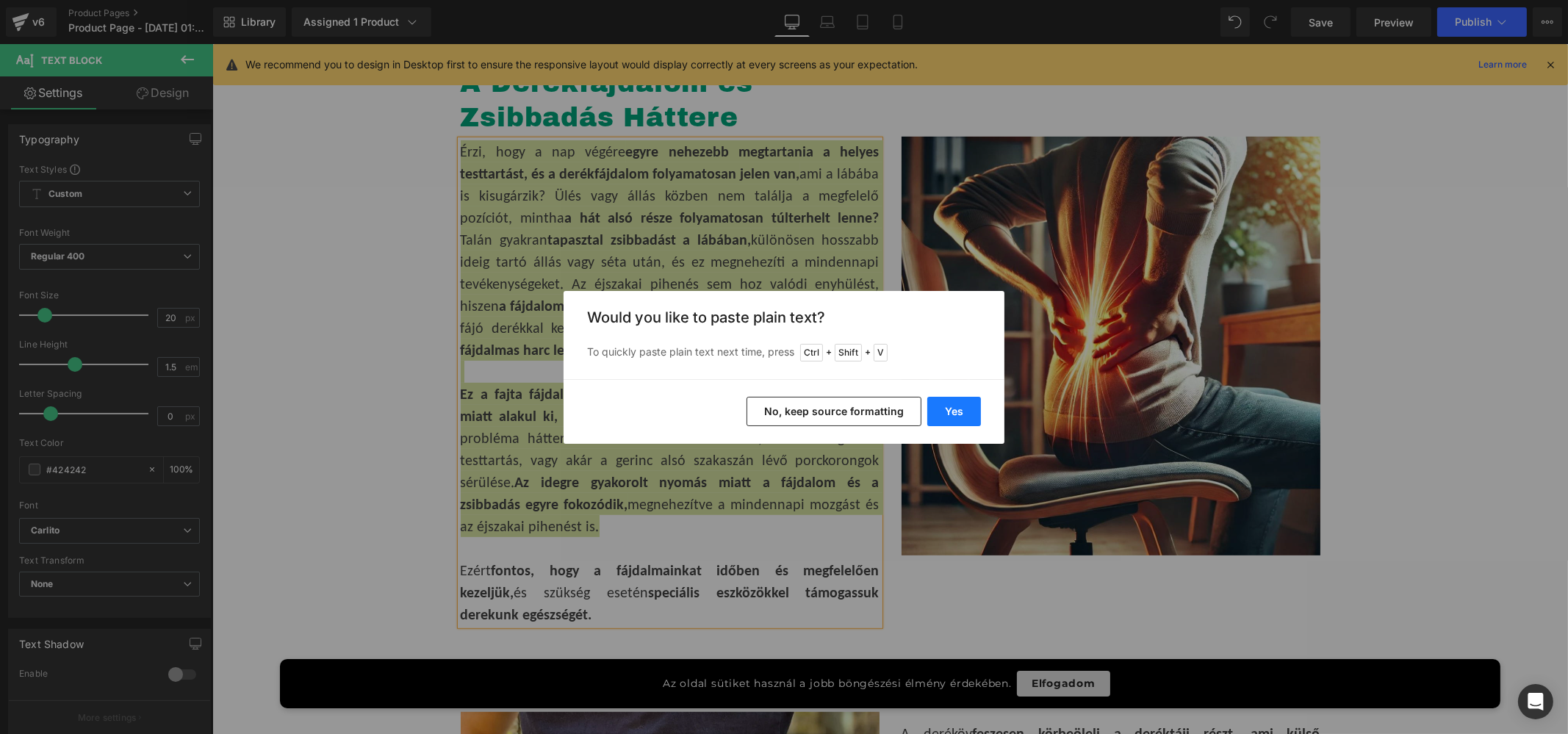
click at [949, 405] on button "Yes" at bounding box center [953, 411] width 53 height 29
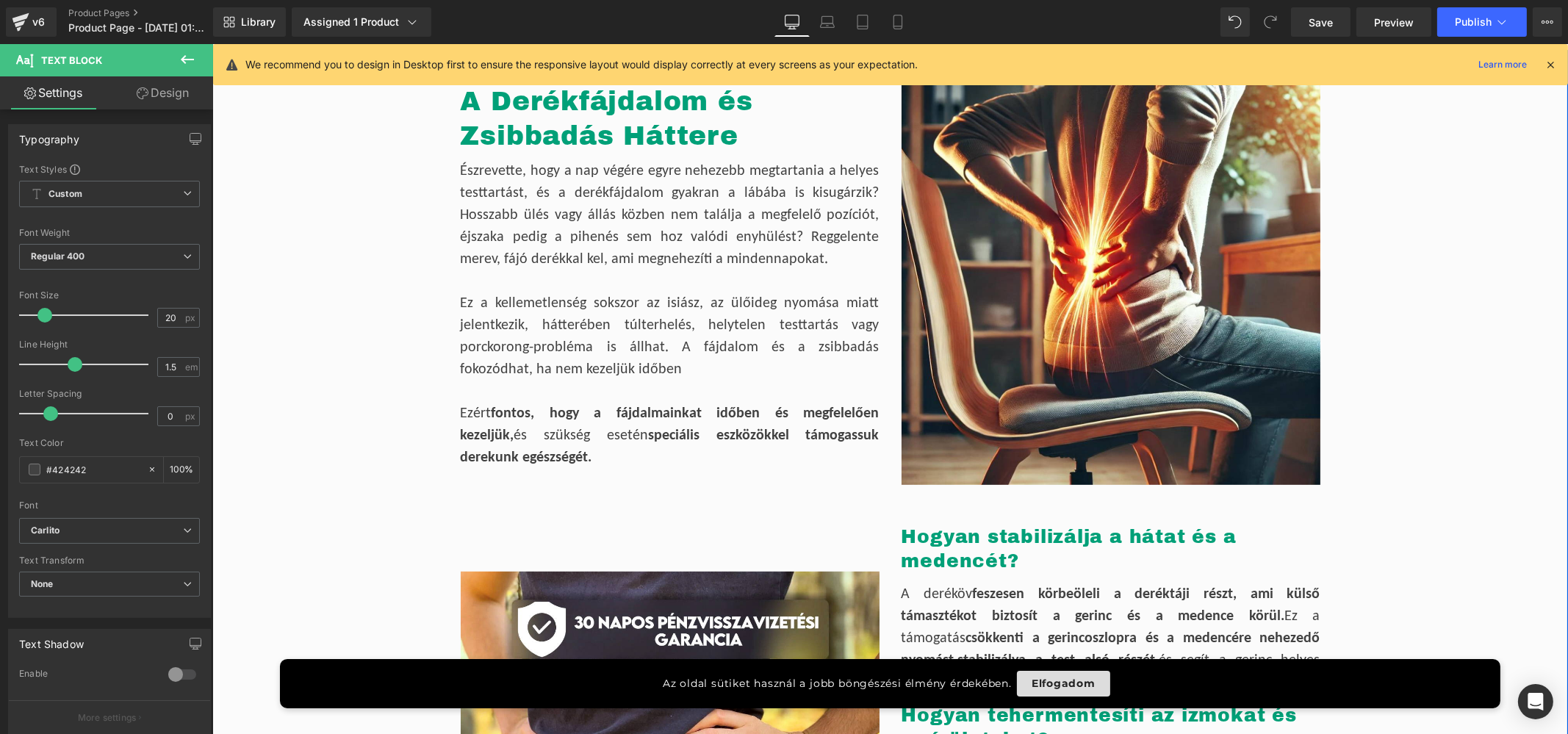
scroll to position [1044, 0]
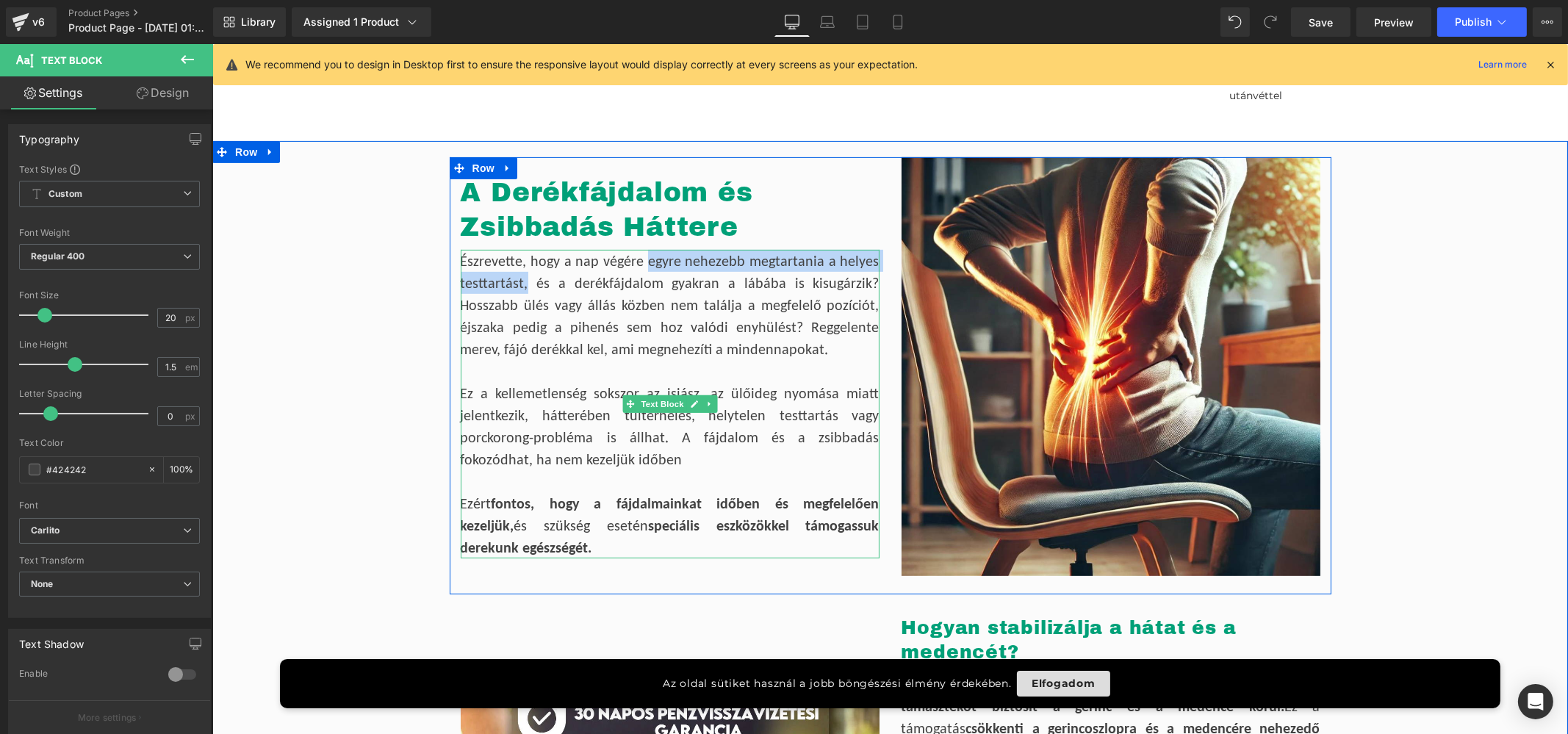
drag, startPoint x: 648, startPoint y: 258, endPoint x: 523, endPoint y: 279, distance: 126.8
click at [523, 279] on div "Észrevette, hogy a nap végére egyre nehezebb megtartania a helyes testtartást, …" at bounding box center [669, 305] width 419 height 110
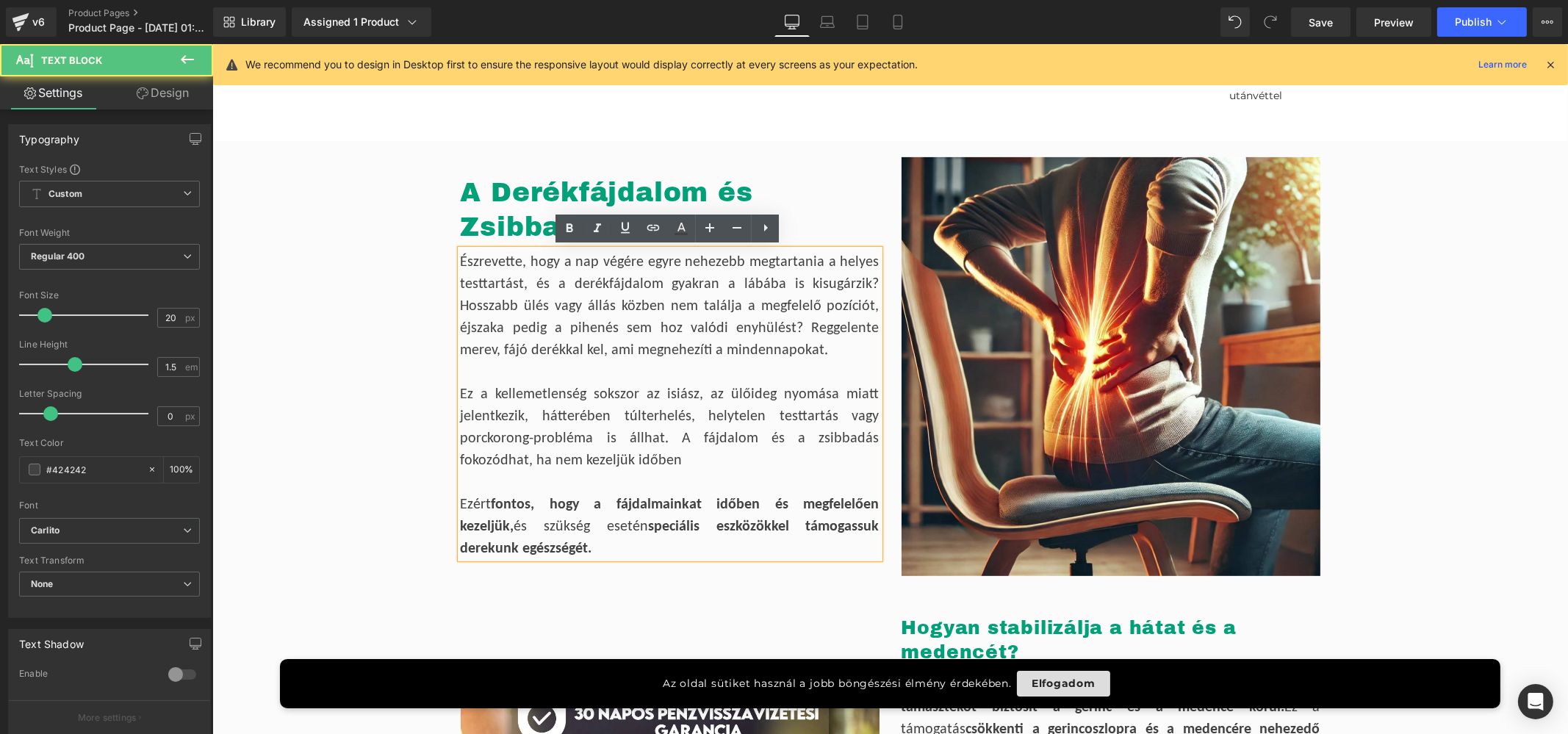
click at [572, 281] on div "Észrevette, hogy a nap végére egyre nehezebb megtartania a helyes testtartást, …" at bounding box center [669, 305] width 419 height 110
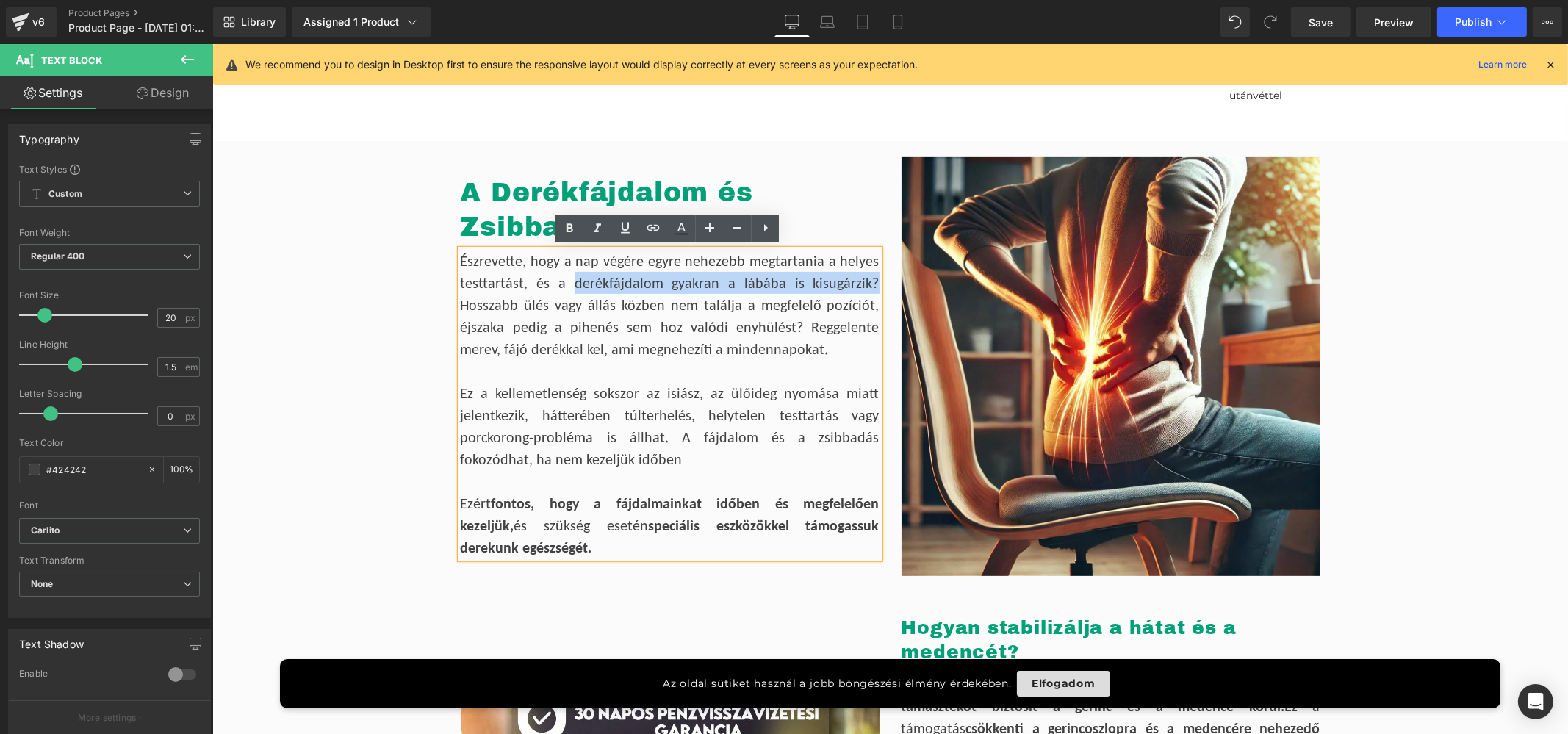
drag, startPoint x: 573, startPoint y: 279, endPoint x: 873, endPoint y: 279, distance: 300.0
click at [873, 279] on div "Észrevette, hogy a nap végére egyre nehezebb megtartania a helyes testtartást, …" at bounding box center [669, 305] width 419 height 110
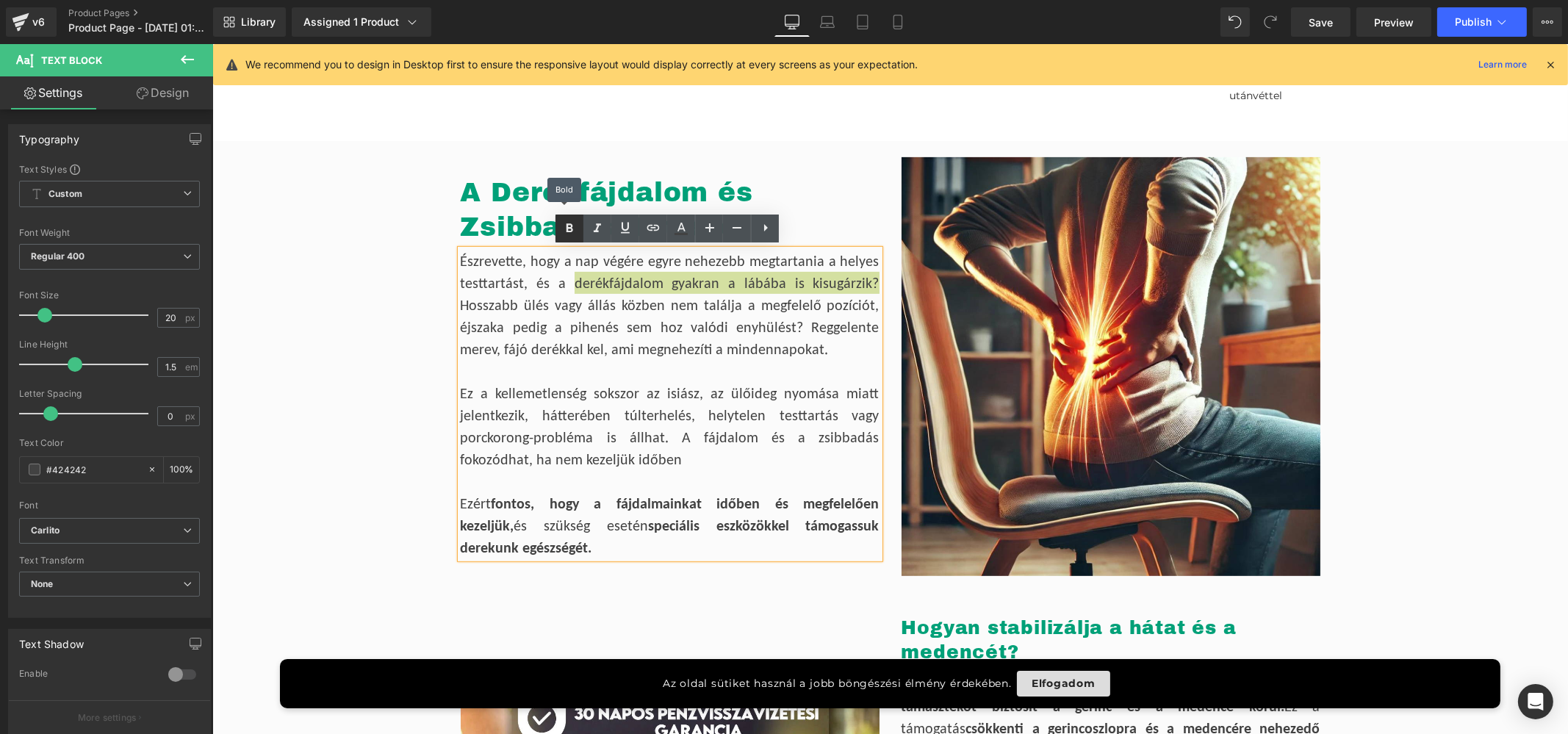
click at [570, 236] on icon at bounding box center [569, 228] width 17 height 17
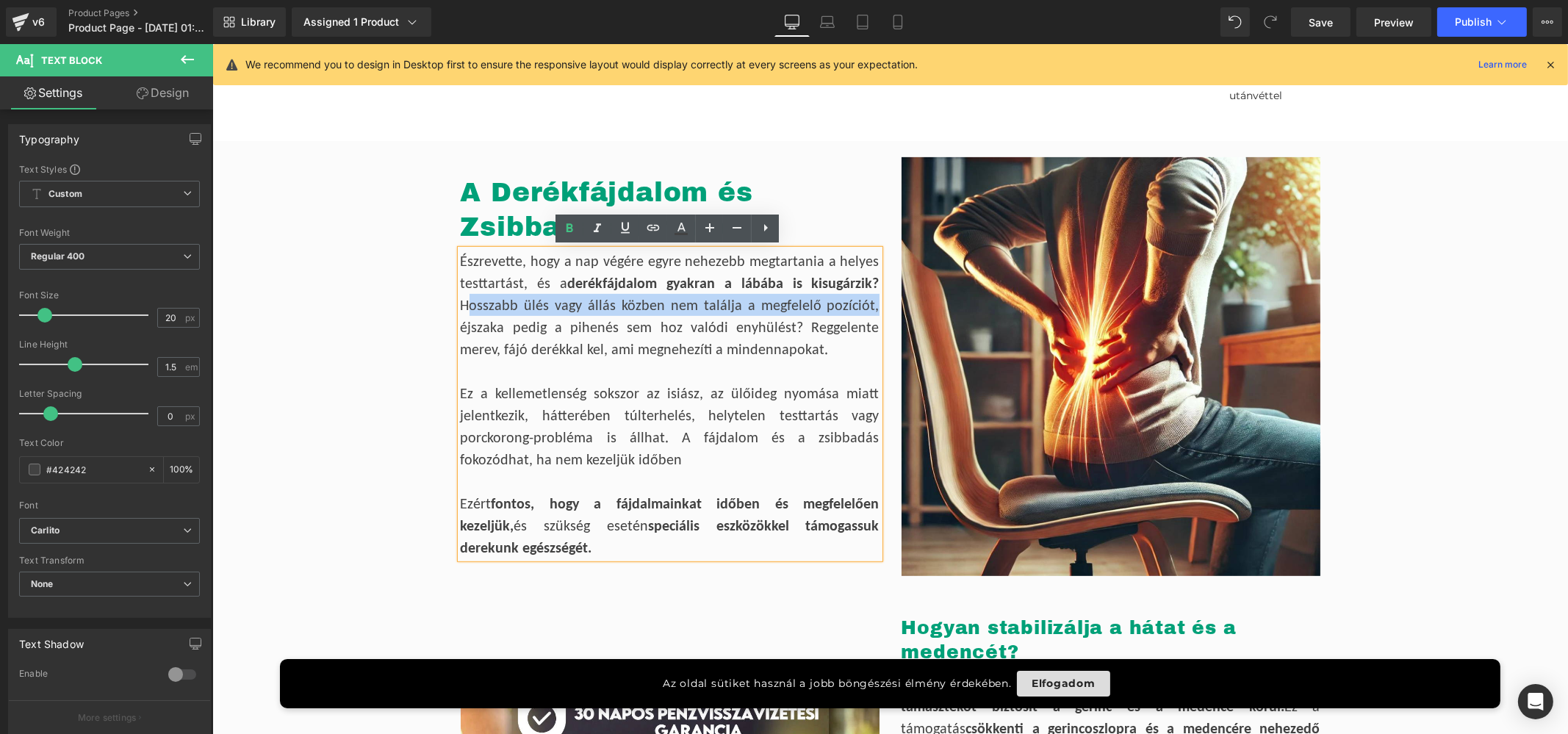
drag, startPoint x: 460, startPoint y: 302, endPoint x: 871, endPoint y: 302, distance: 411.0
click at [871, 302] on div "Észrevette, hogy a nap végére egyre nehezebb megtartania a helyes testtartást, …" at bounding box center [669, 305] width 419 height 110
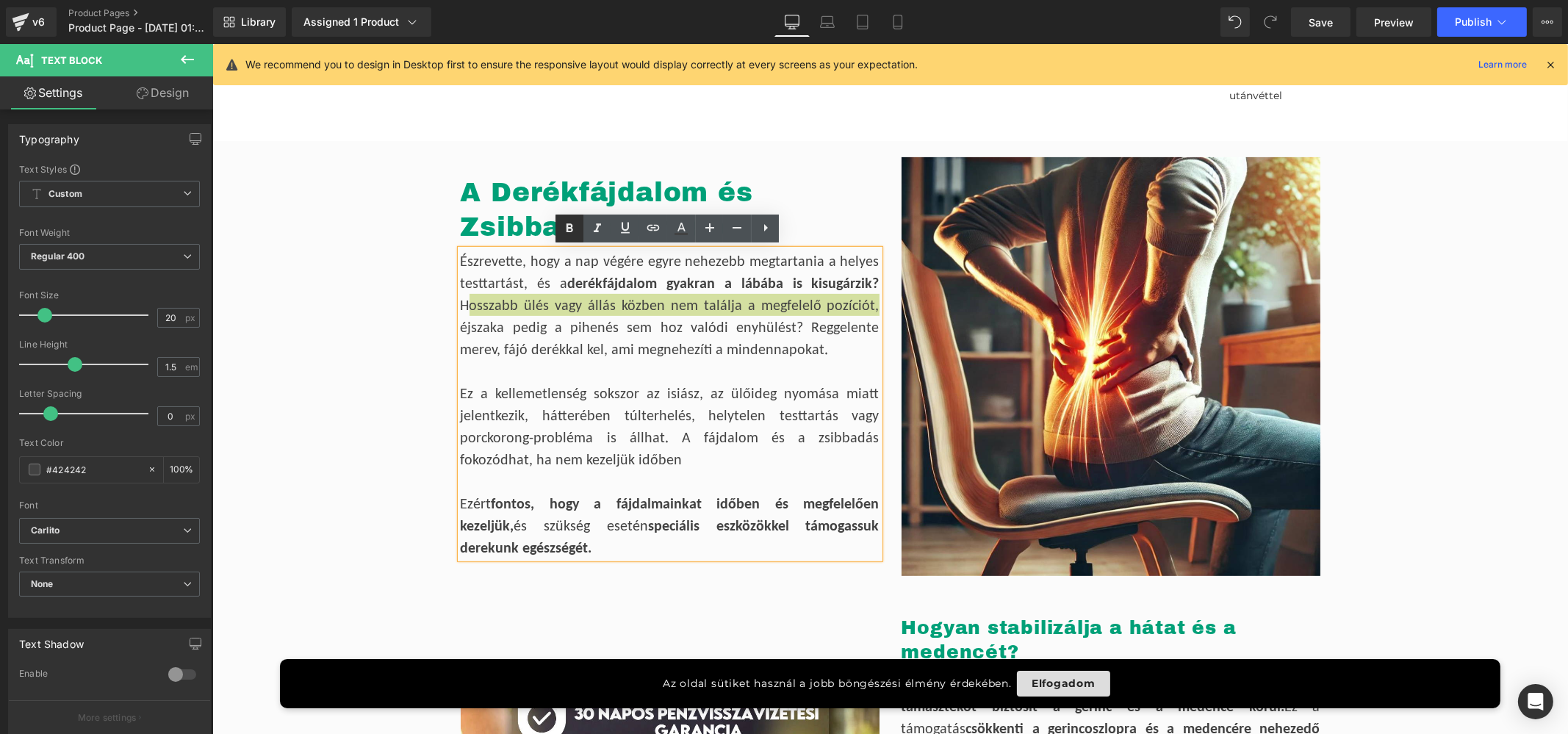
click at [569, 230] on icon at bounding box center [569, 228] width 17 height 17
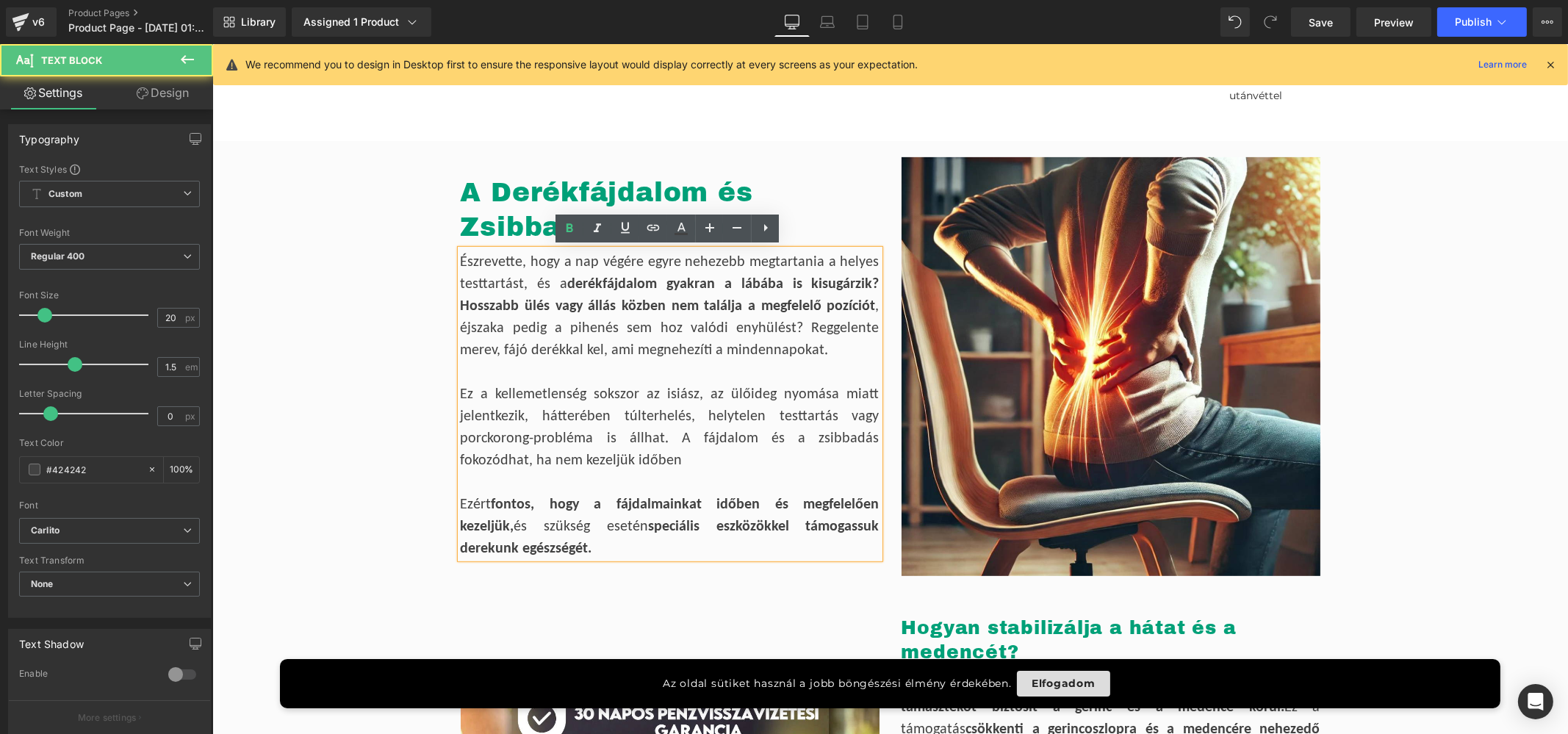
click at [652, 320] on div "Észrevette, hogy a nap végére egyre nehezebb megtartania a helyes testtartást, …" at bounding box center [669, 305] width 419 height 110
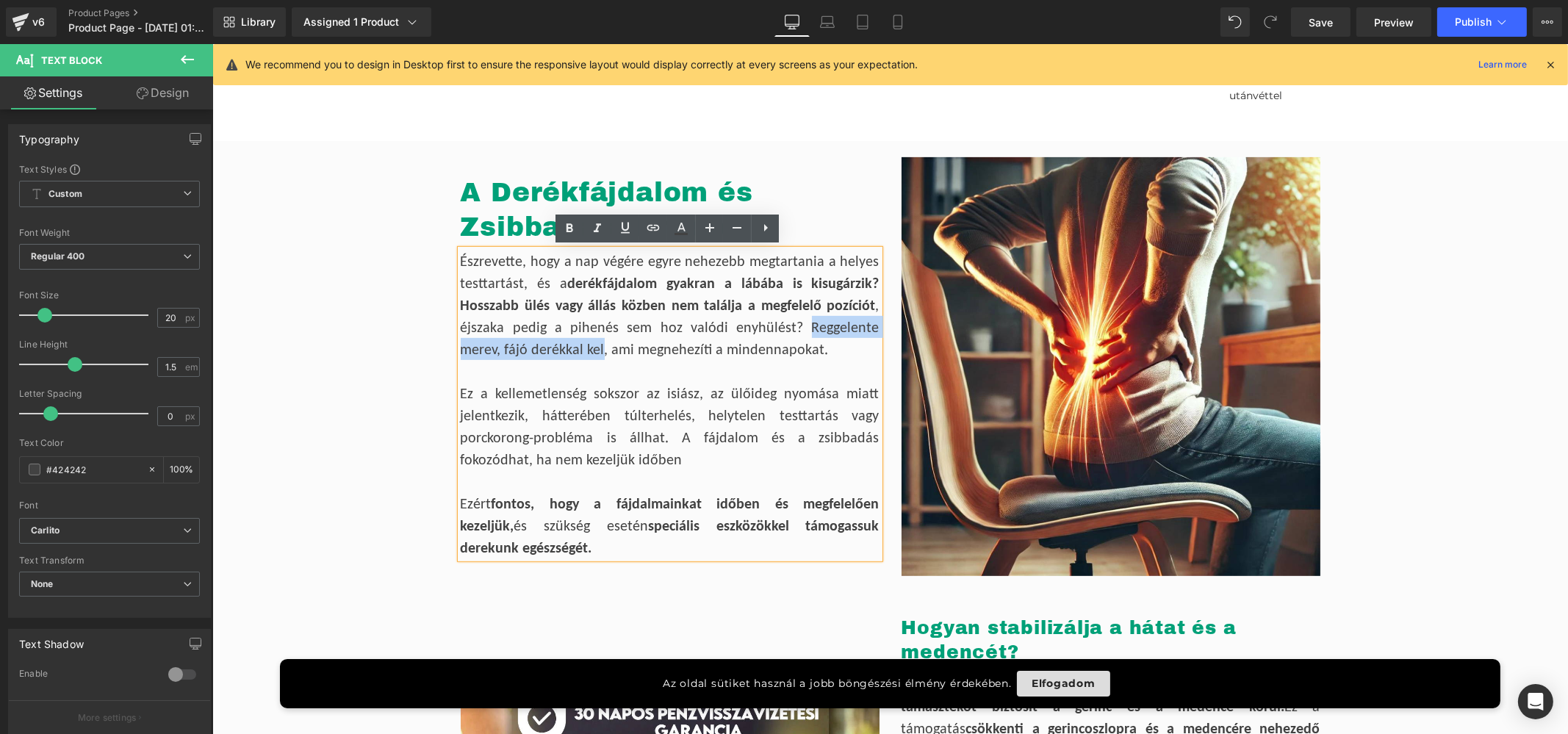
drag, startPoint x: 766, startPoint y: 322, endPoint x: 552, endPoint y: 350, distance: 215.8
click at [552, 350] on div "Észrevette, hogy a nap végére egyre nehezebb megtartania a helyes testtartást, …" at bounding box center [669, 305] width 419 height 110
click at [570, 225] on icon at bounding box center [569, 228] width 17 height 17
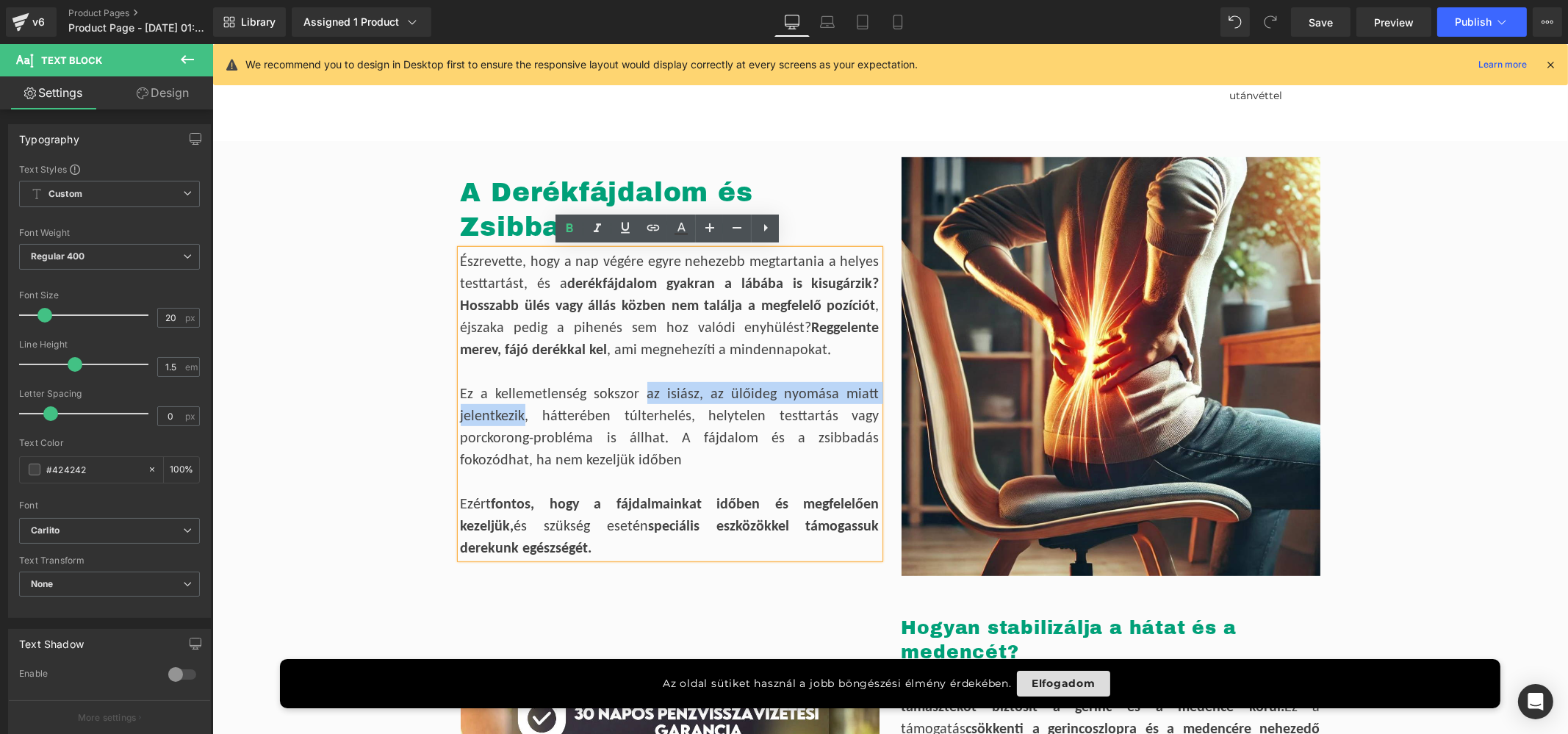
drag, startPoint x: 645, startPoint y: 392, endPoint x: 521, endPoint y: 417, distance: 126.5
click at [521, 417] on div "Ez a kellemetlenség sokszor az isiász, az ülőideg nyomása miatt jelentkezik, há…" at bounding box center [669, 425] width 419 height 88
click at [566, 232] on icon at bounding box center [569, 228] width 17 height 17
click at [601, 461] on div "Ez a kellemetlenség sokszor az isiász, az ülőideg nyomása miatt jelentkezik , h…" at bounding box center [669, 425] width 419 height 88
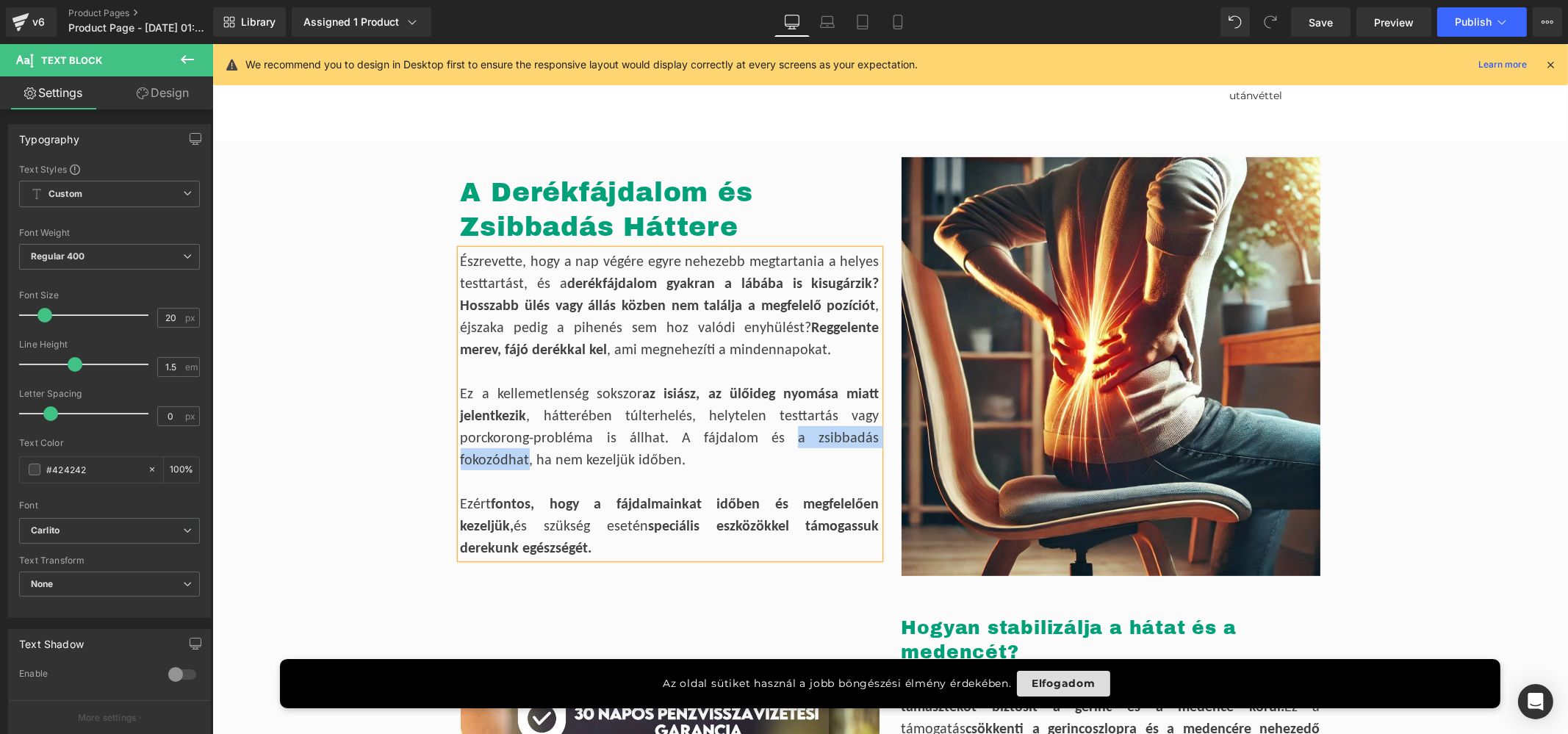
drag, startPoint x: 731, startPoint y: 434, endPoint x: 870, endPoint y: 434, distance: 139.0
click at [870, 434] on div "Ez a kellemetlenség sokszor az isiász, az ülőideg nyomása miatt jelentkezik , h…" at bounding box center [669, 425] width 419 height 88
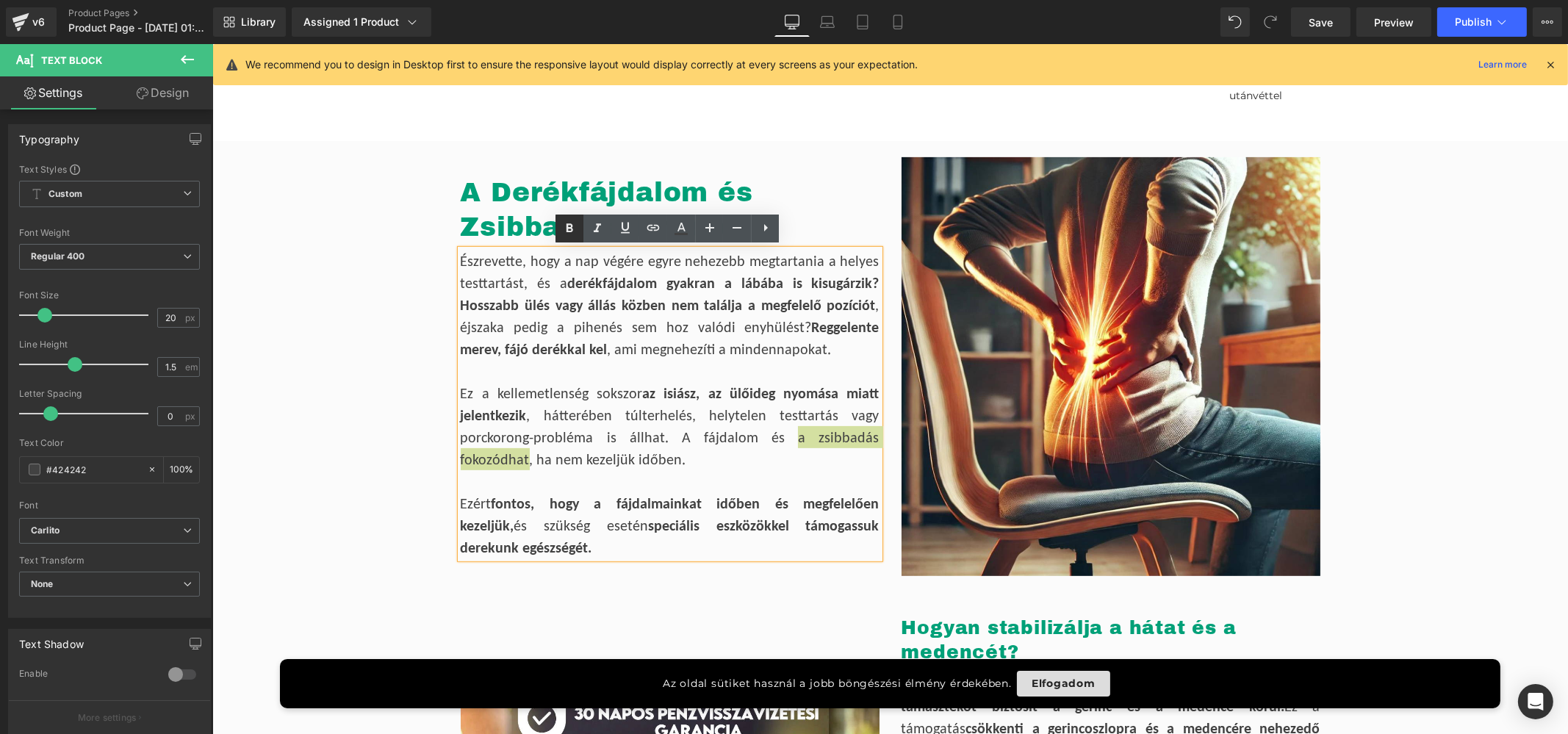
click at [566, 229] on icon at bounding box center [569, 228] width 17 height 17
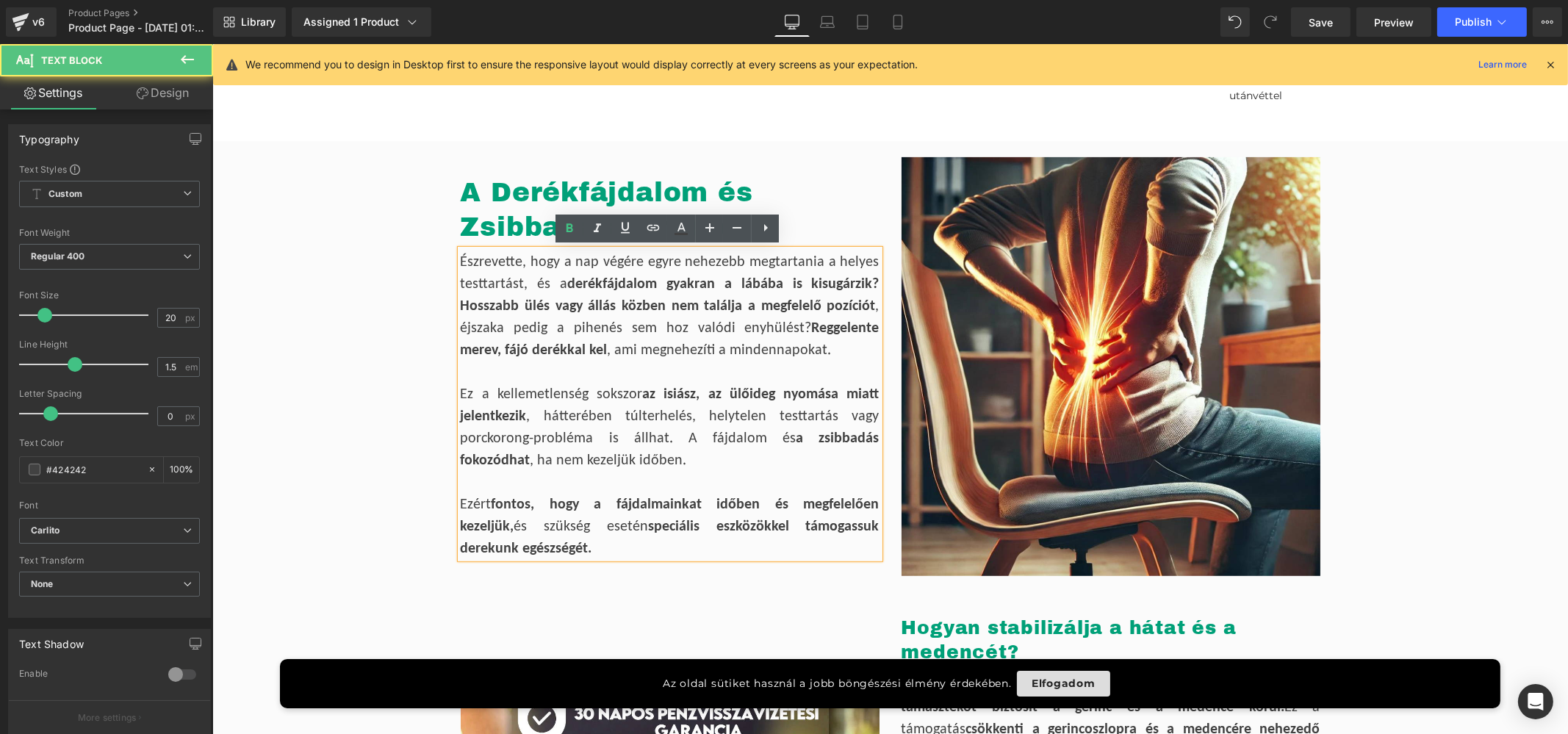
click at [474, 482] on div at bounding box center [669, 481] width 419 height 22
click at [460, 501] on div "Ezért fontos, hogy a fájdalmainkat időben és megfelelően kezeljük, és szükség e…" at bounding box center [669, 525] width 419 height 66
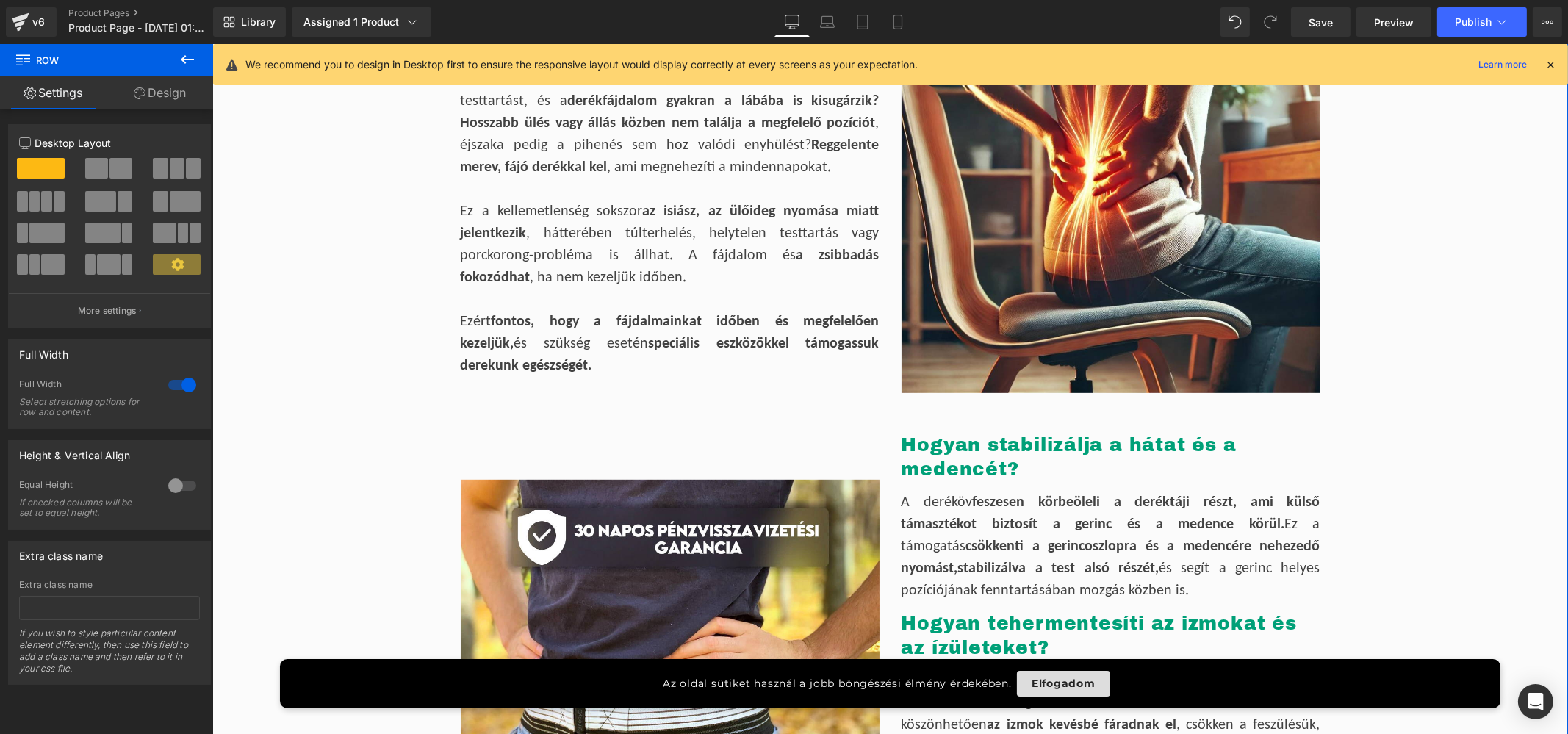
scroll to position [1134, 0]
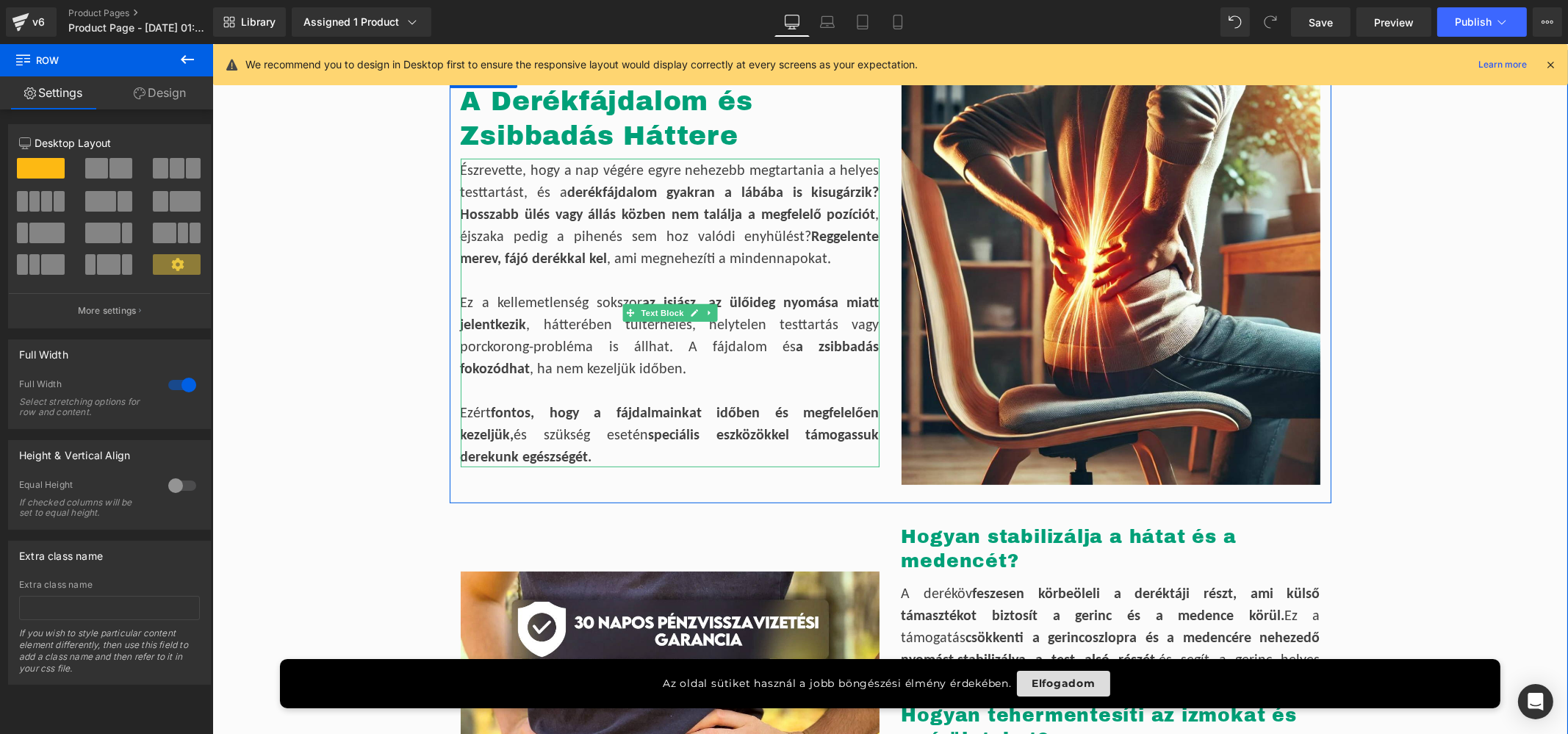
click at [594, 364] on div "Ez a kellemetlenség sokszor az isiász, az ülőideg nyomása miatt jelentkezik , h…" at bounding box center [669, 334] width 419 height 88
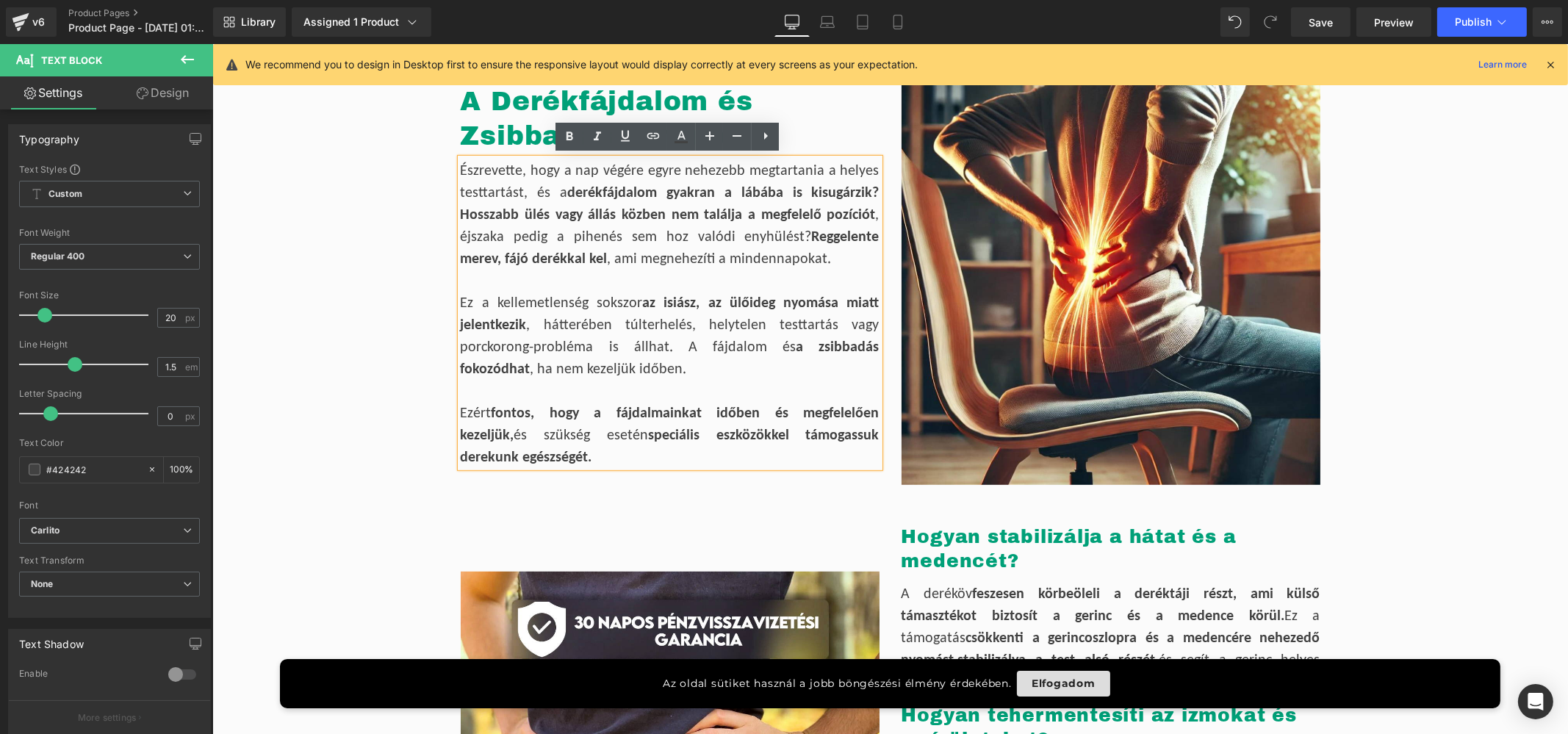
click at [595, 366] on div "Ez a kellemetlenség sokszor az isiász, az ülőideg nyomása miatt jelentkezik , h…" at bounding box center [669, 334] width 419 height 88
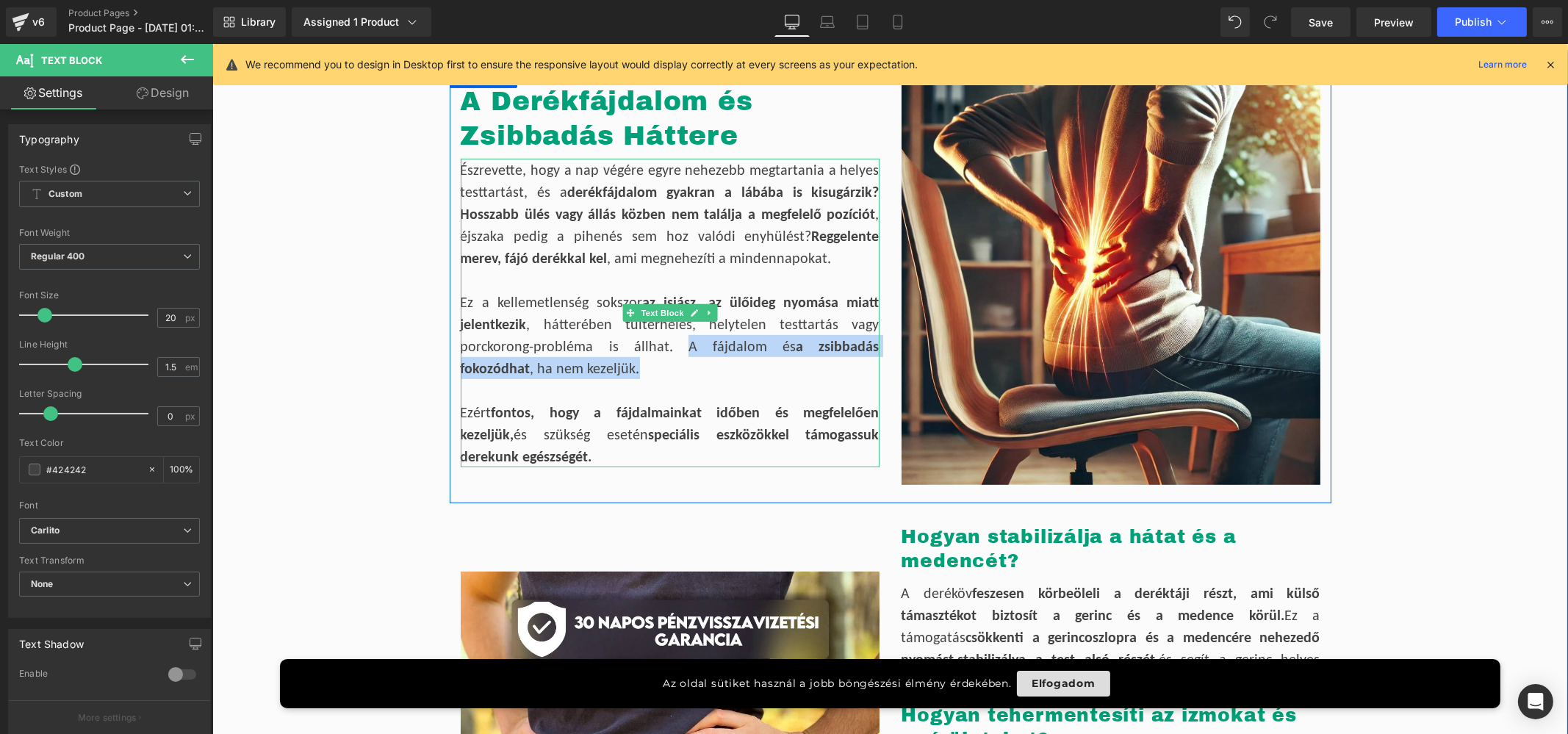
drag, startPoint x: 573, startPoint y: 366, endPoint x: 647, endPoint y: 349, distance: 75.9
click at [647, 349] on div "Ez a kellemetlenség sokszor az isiász, az ülőideg nyomása miatt jelentkezik , h…" at bounding box center [669, 334] width 419 height 88
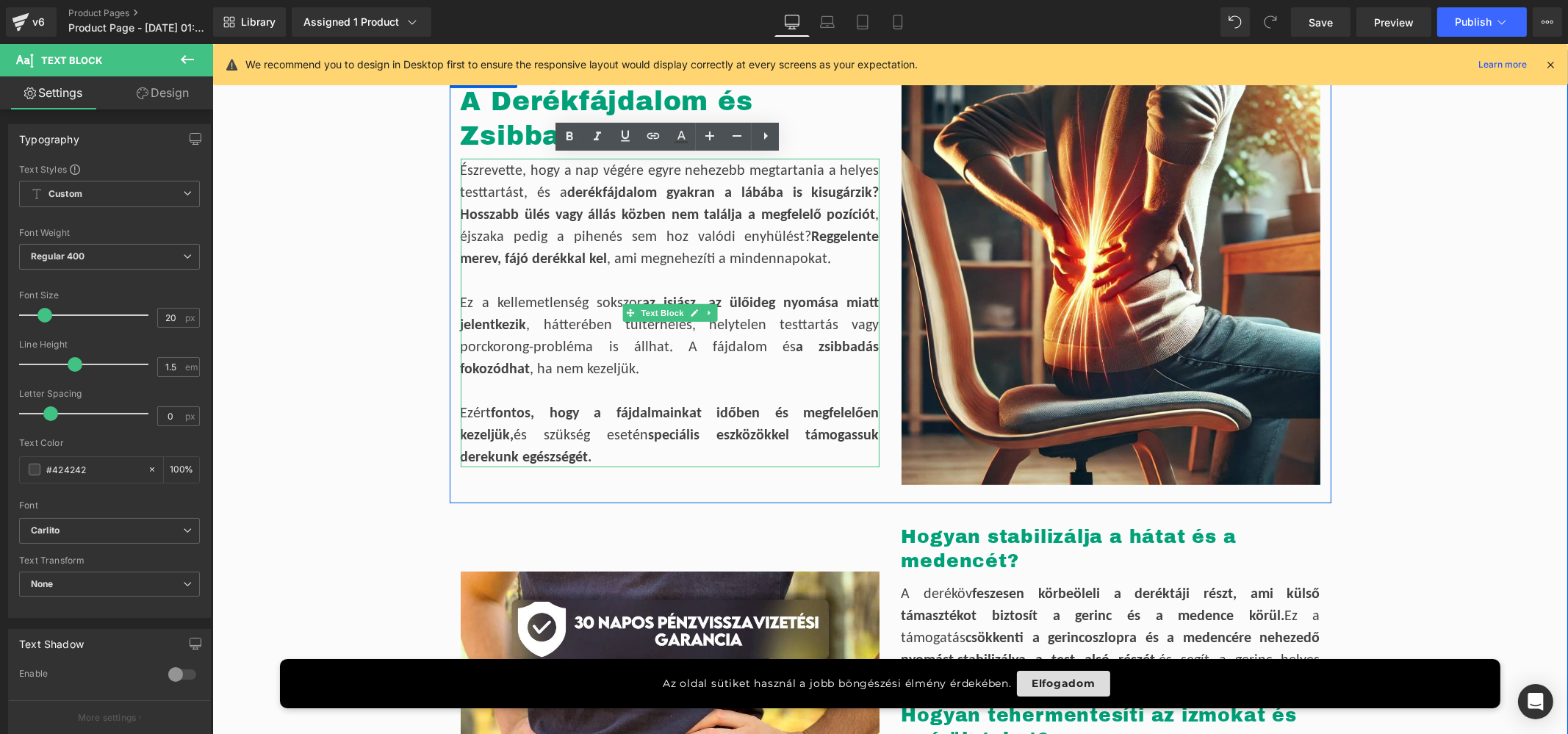
scroll to position [1145, 0]
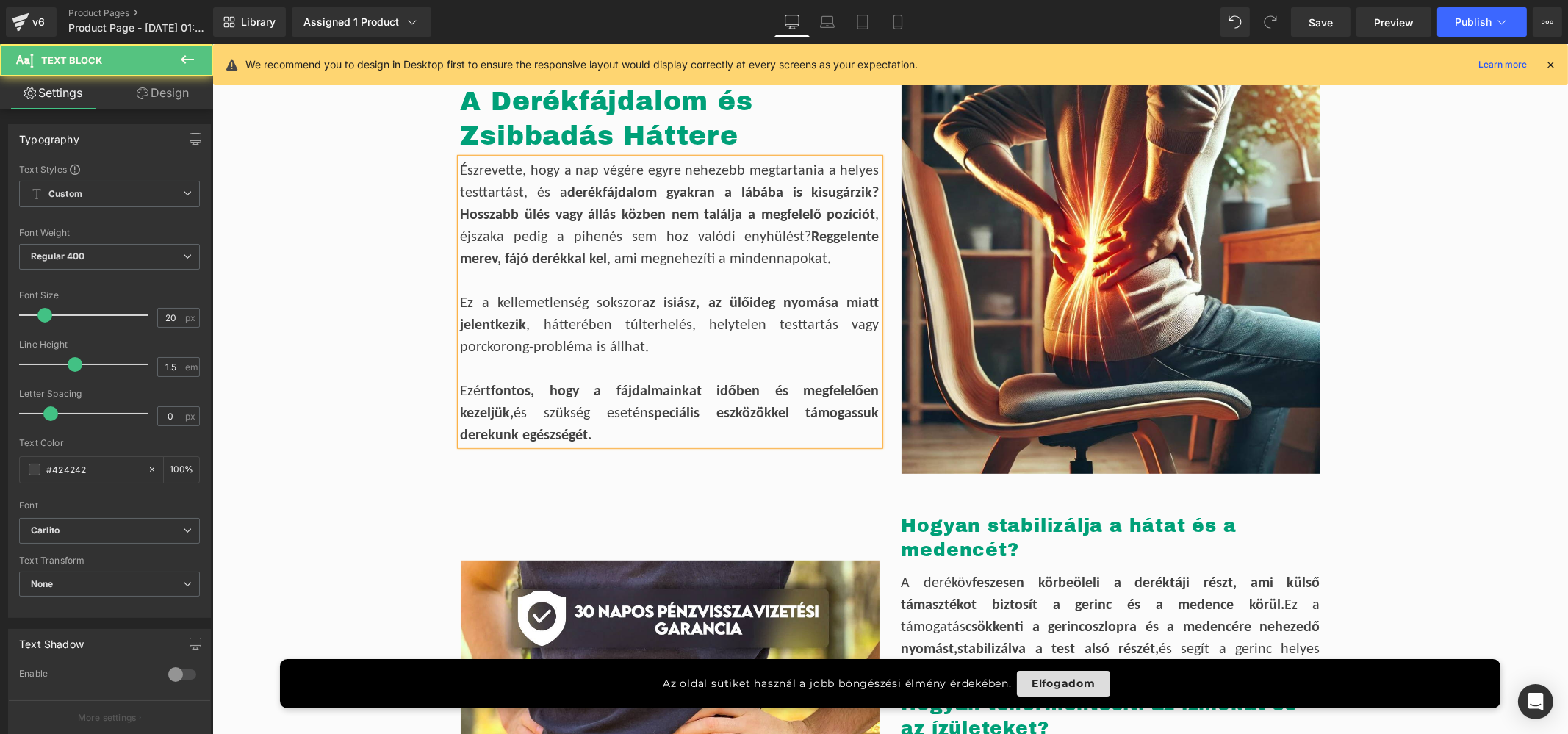
click at [460, 388] on div "Észrevette, hogy a nap végére egyre nehezebb megtartania a helyes testtartást, …" at bounding box center [669, 301] width 419 height 287
click at [460, 387] on div "Észrevette, hogy a nap végére egyre nehezebb megtartania a helyes testtartást, …" at bounding box center [669, 301] width 419 height 287
click at [460, 385] on div "Ezért fontos, hogy a fájdalmainkat időben és megfelelően kezeljük, és szükség e…" at bounding box center [669, 412] width 419 height 66
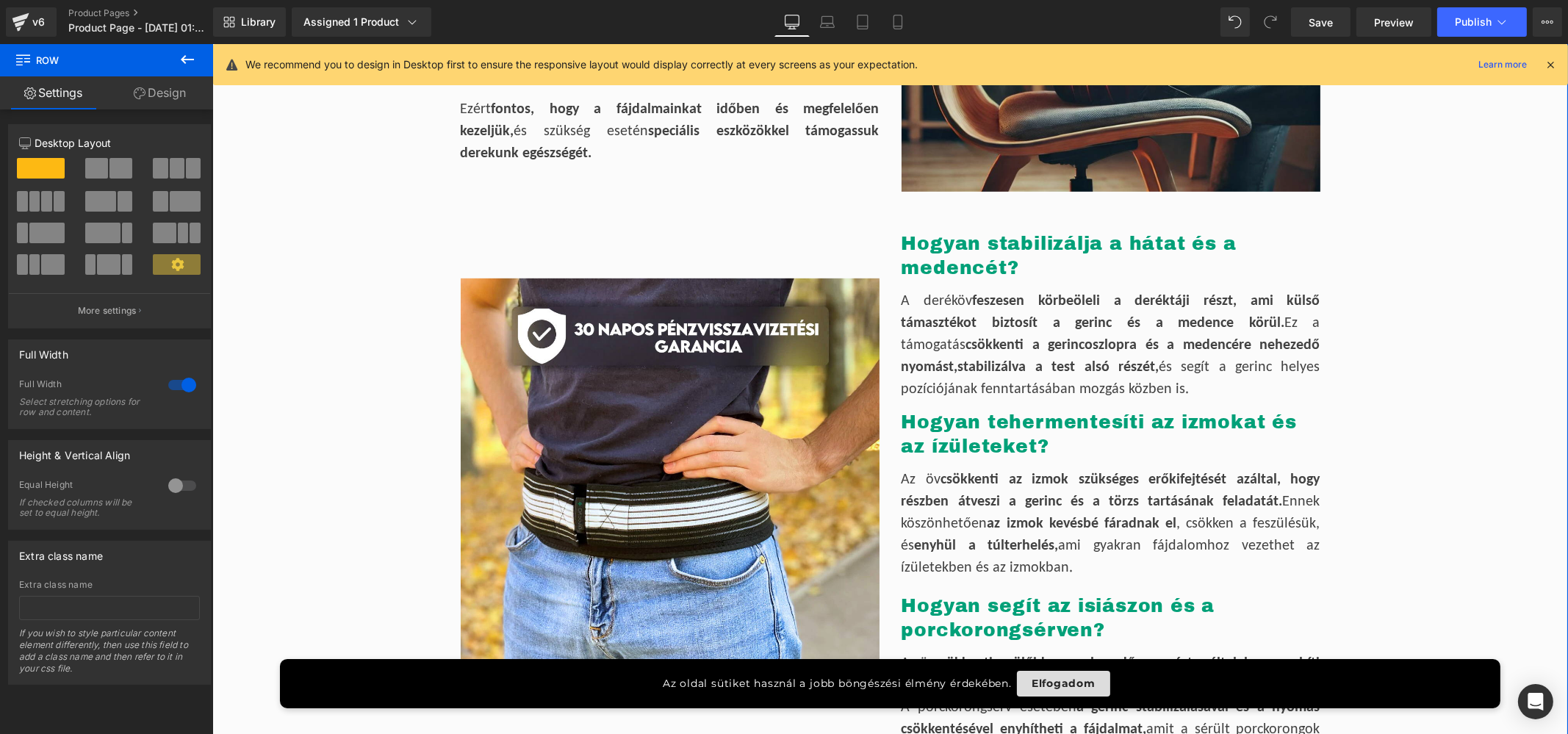
scroll to position [1421, 0]
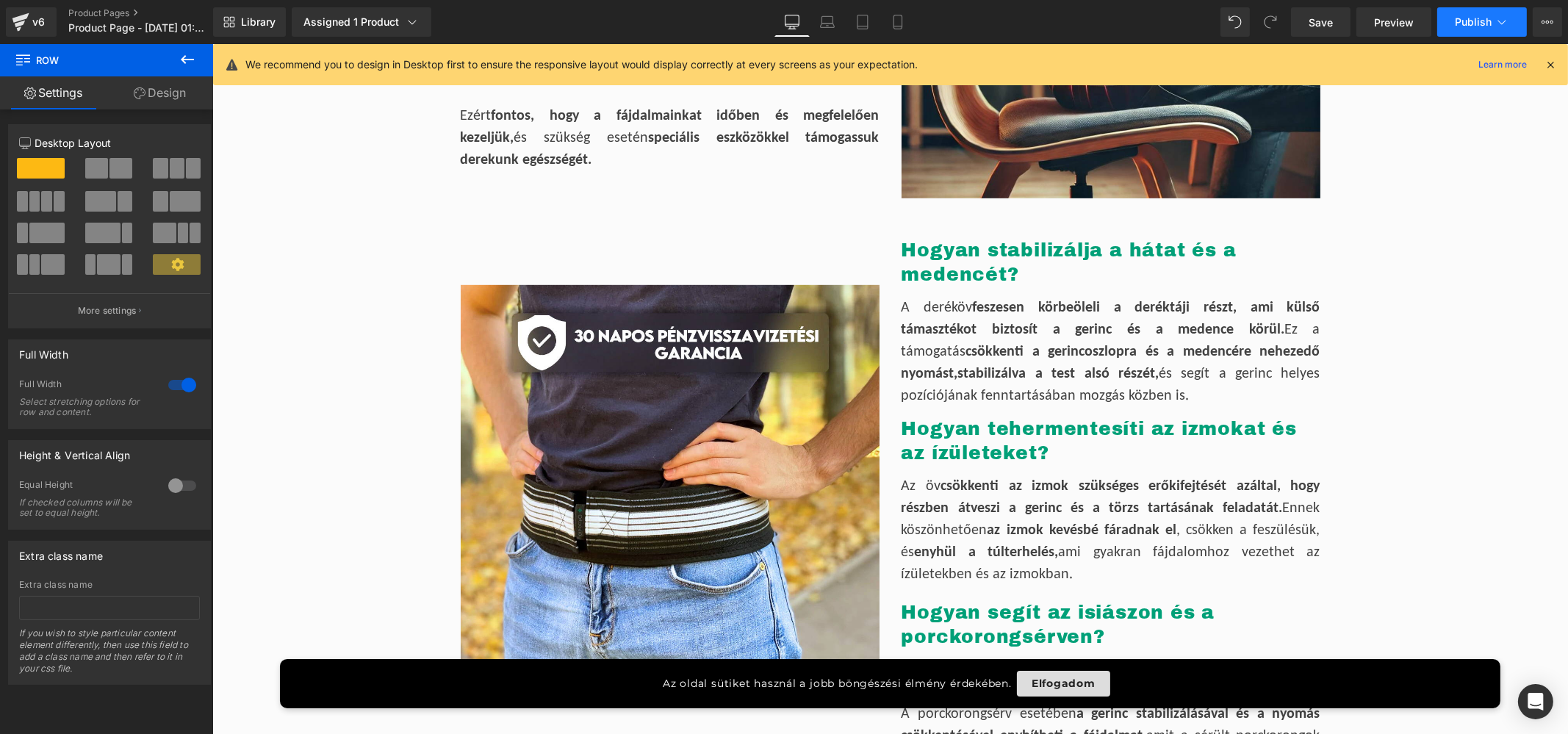
click at [1462, 22] on span "Publish" at bounding box center [1473, 22] width 37 height 12
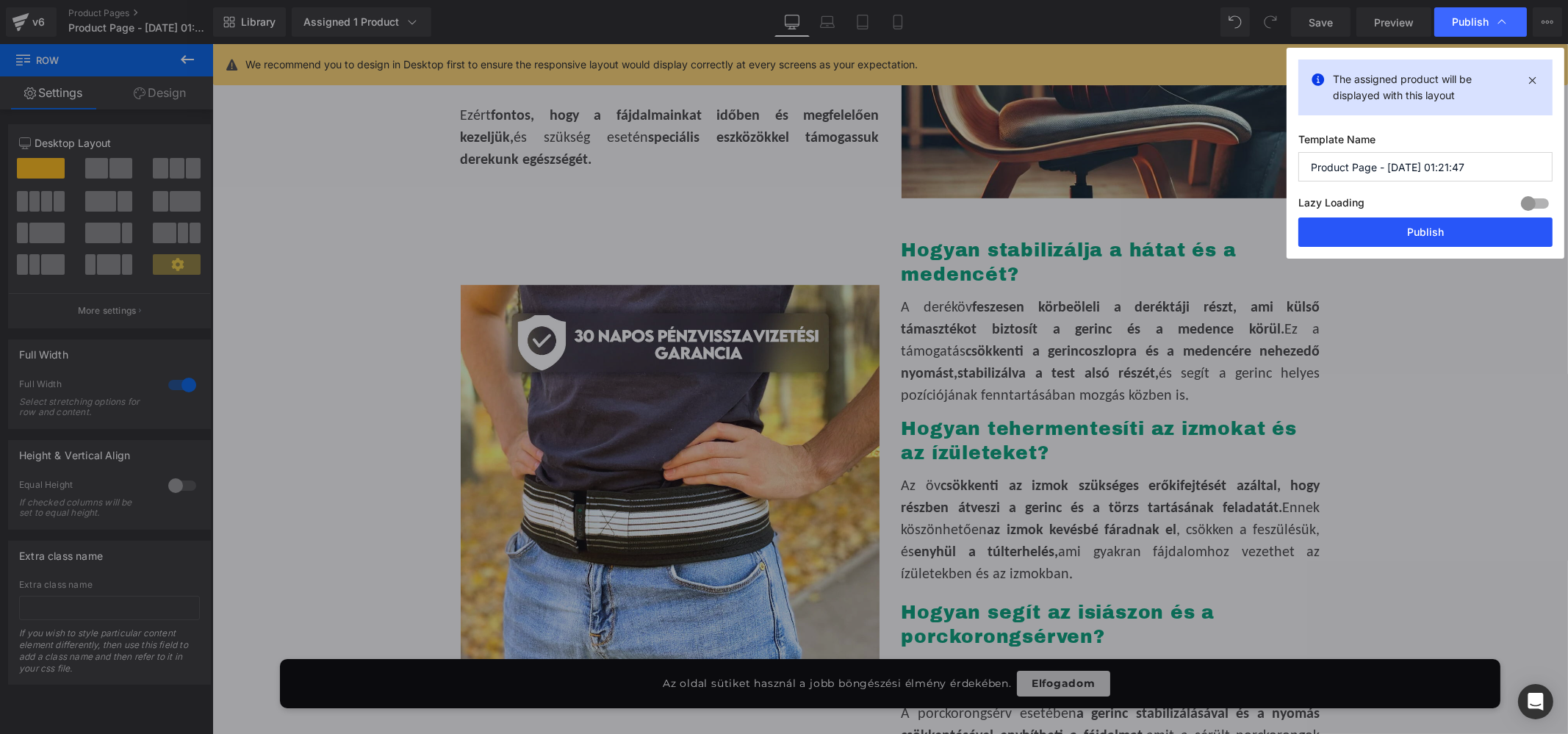
click at [1361, 220] on button "Publish" at bounding box center [1425, 232] width 254 height 29
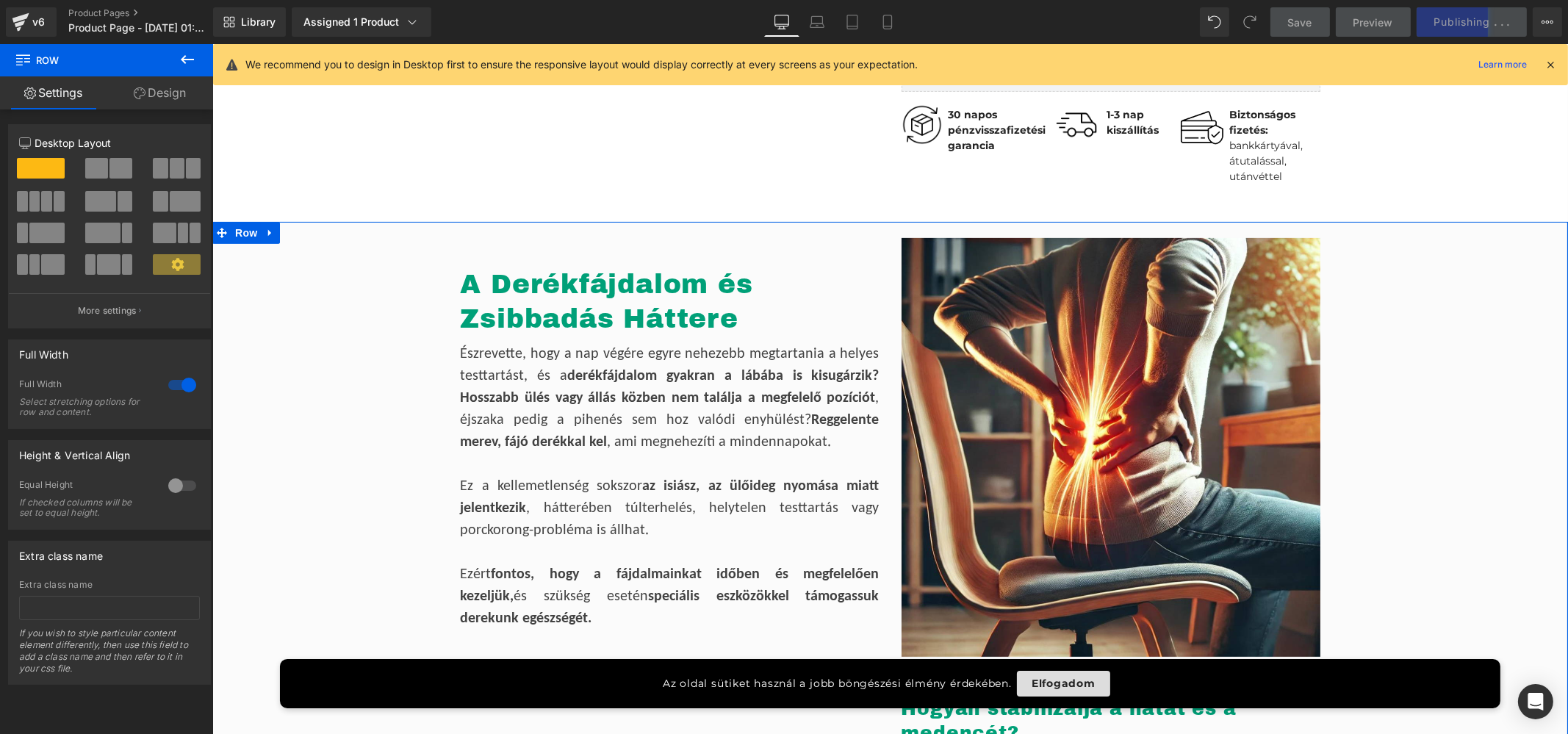
scroll to position [1054, 0]
